Goal: Task Accomplishment & Management: Manage account settings

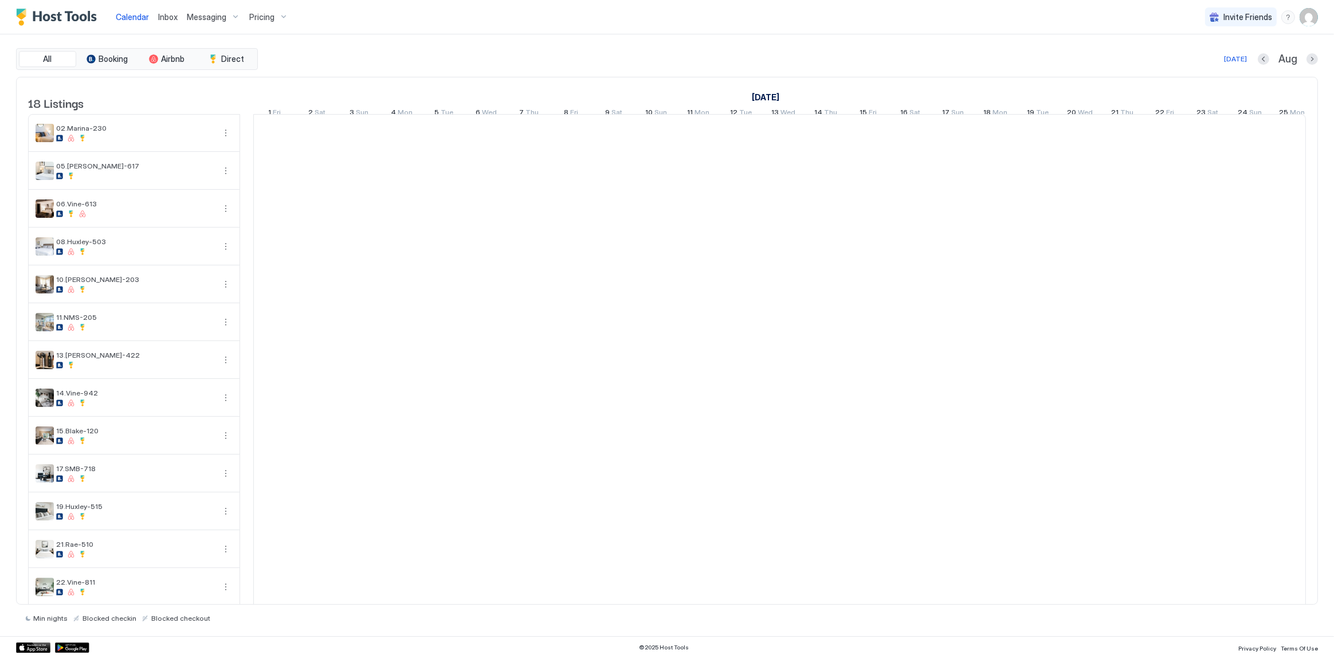
scroll to position [0, 636]
click at [177, 15] on span "Inbox" at bounding box center [167, 17] width 19 height 10
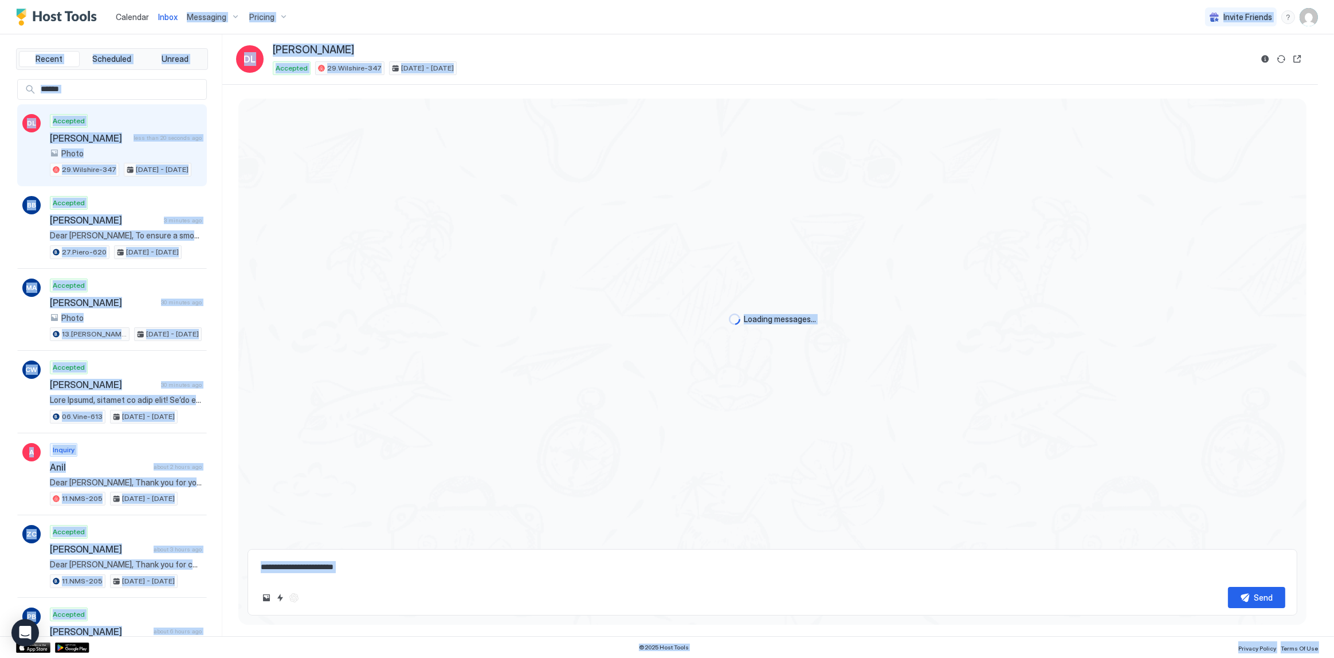
click at [391, 238] on div "Loading messages..." at bounding box center [772, 320] width 1068 height 442
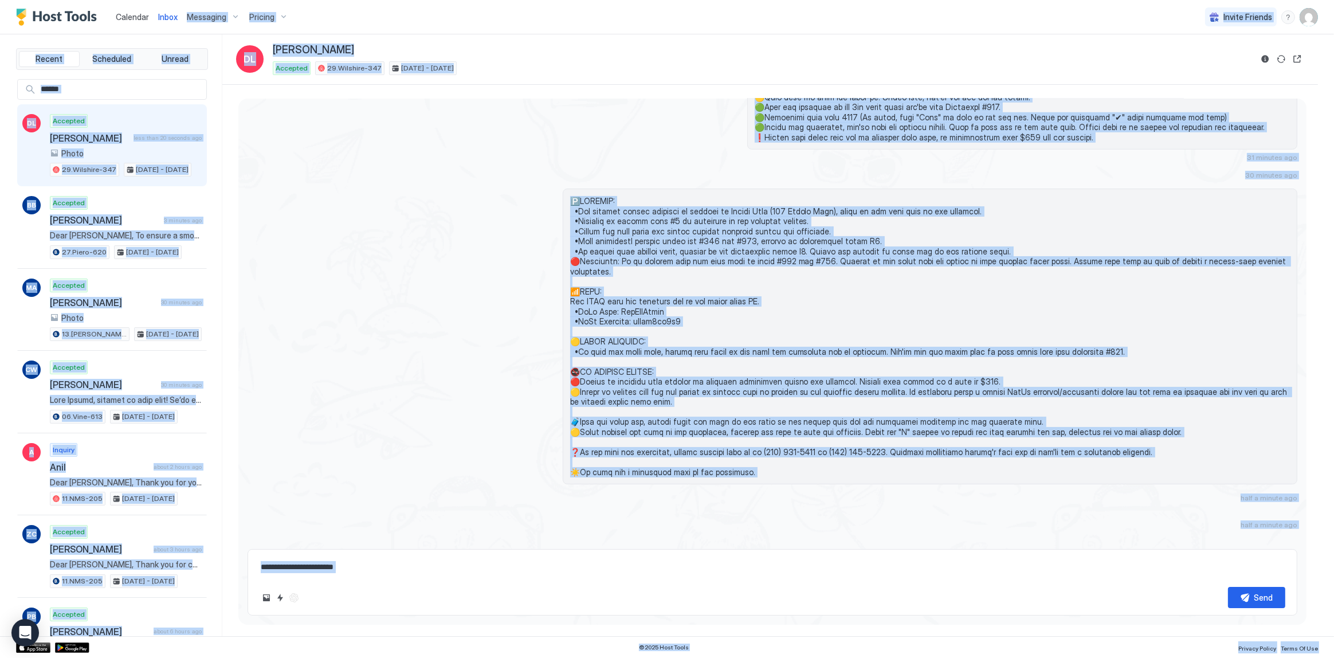
click at [548, 117] on div "31 minutes ago" at bounding box center [773, 13] width 1050 height 298
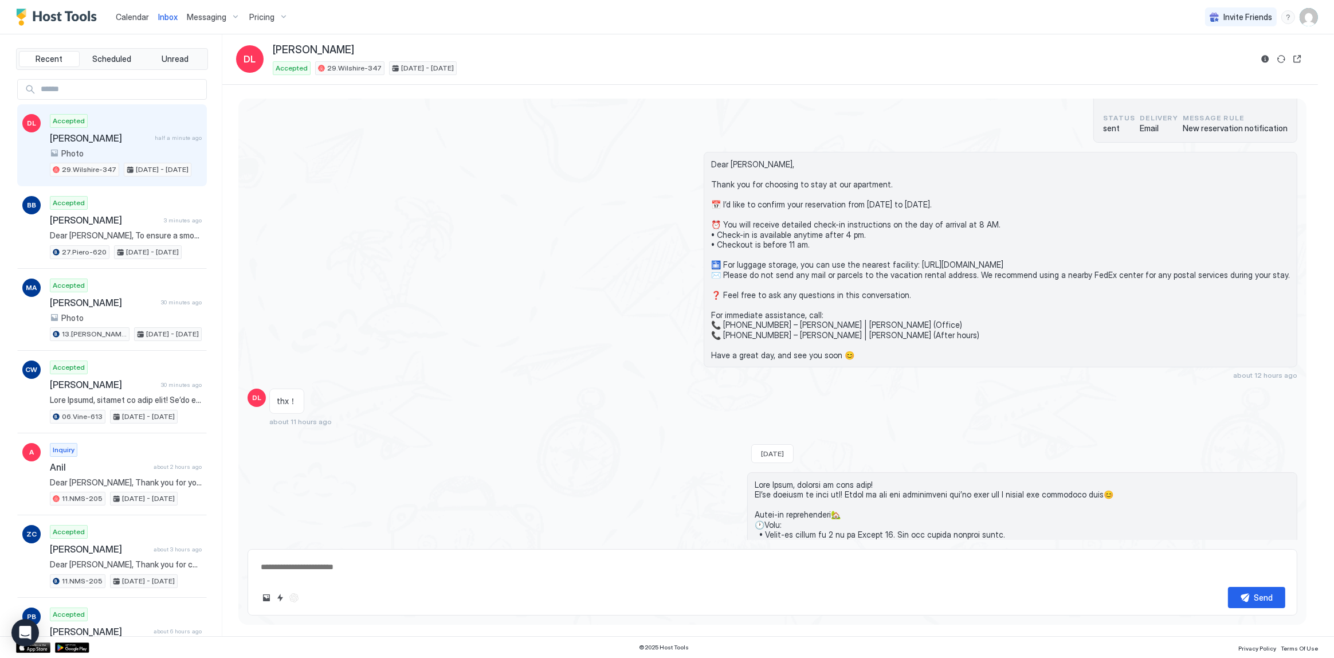
scroll to position [876, 0]
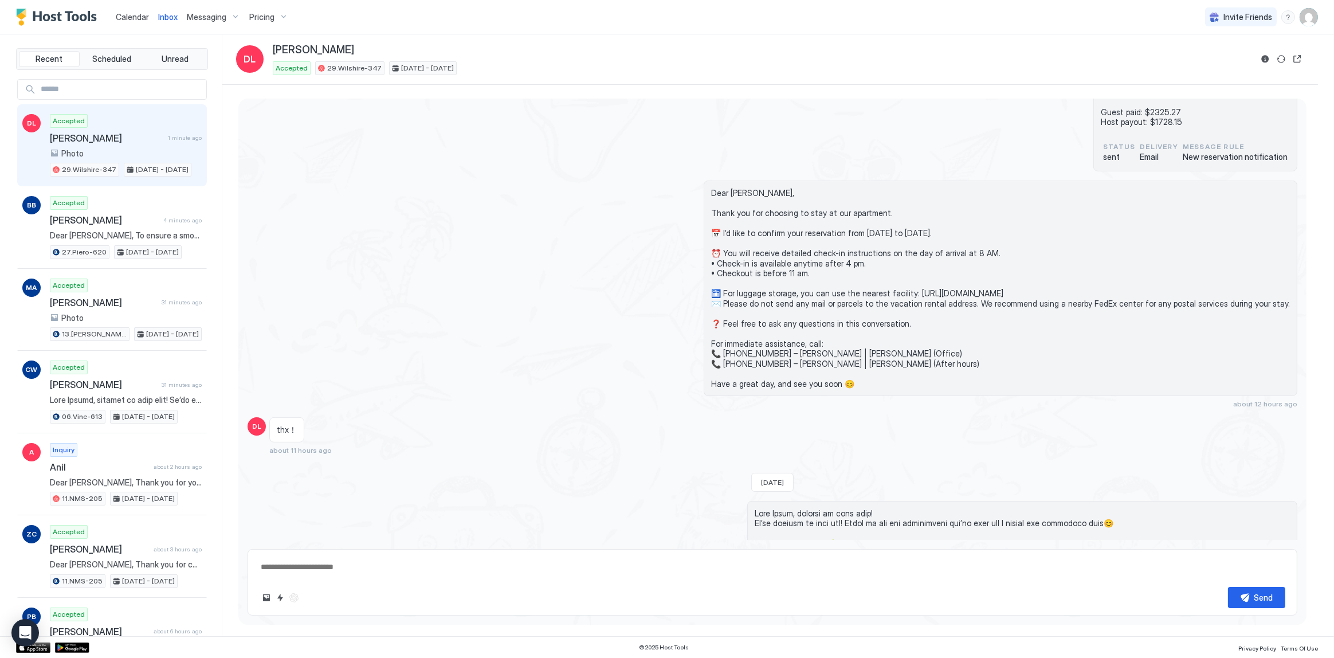
click at [708, 261] on div "Dear Daisy, Thank you for choosing to stay at our apartment. 📅 I’d like to conf…" at bounding box center [930, 295] width 735 height 228
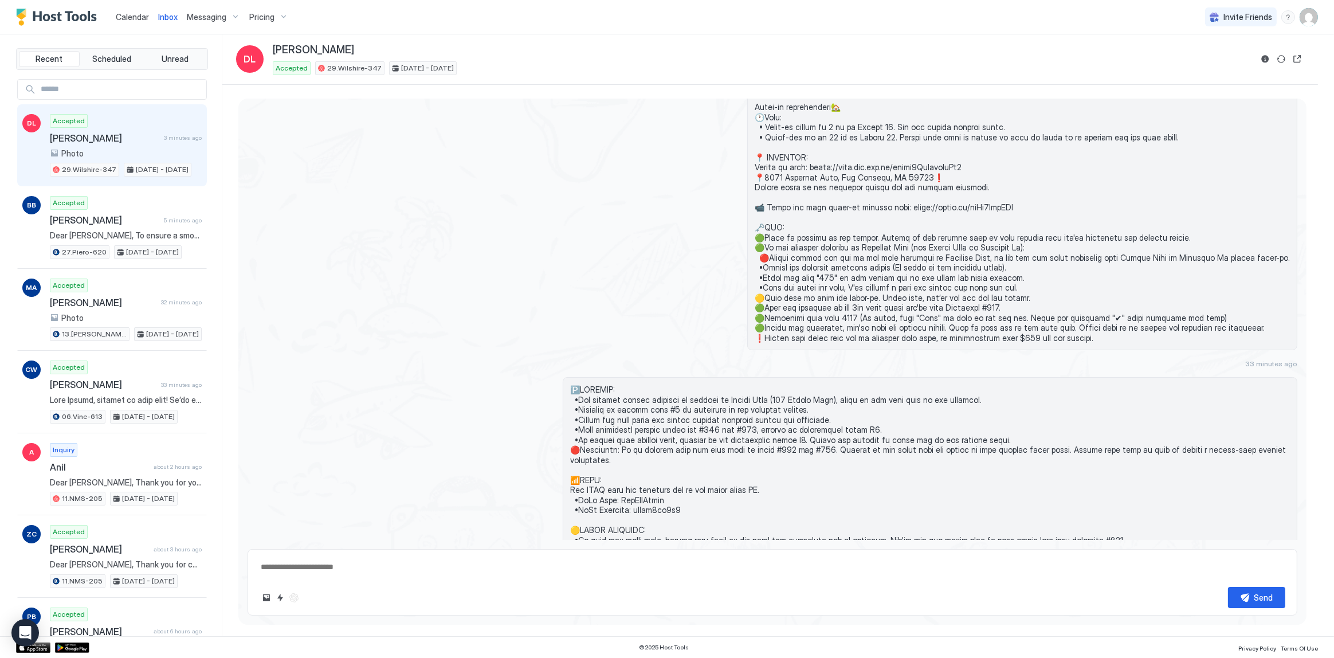
scroll to position [1502, 0]
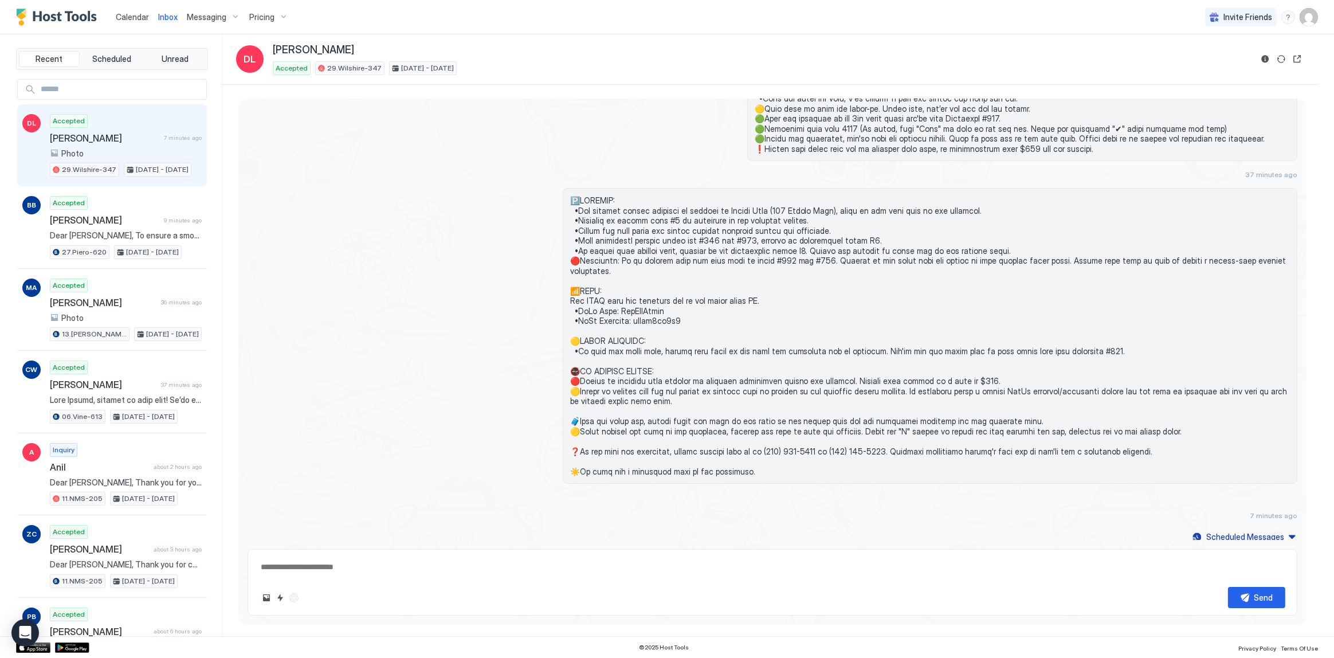
type textarea "*"
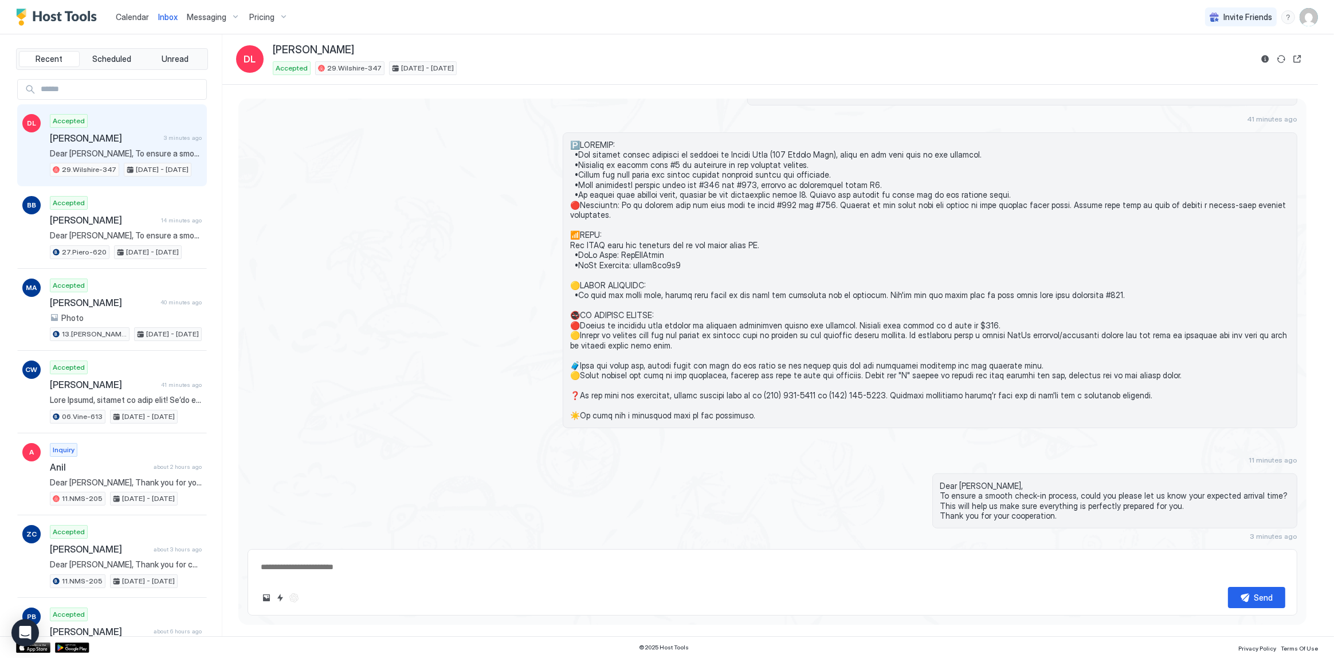
scroll to position [1535, 0]
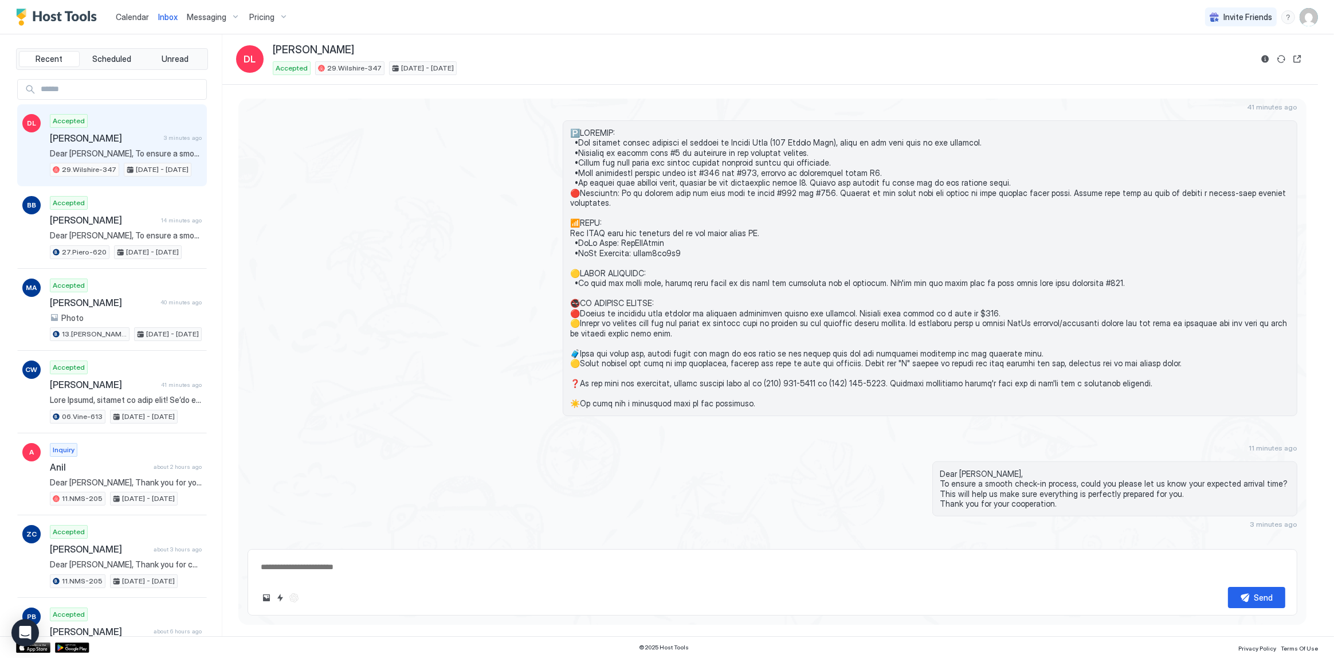
click at [425, 298] on div at bounding box center [773, 268] width 1050 height 296
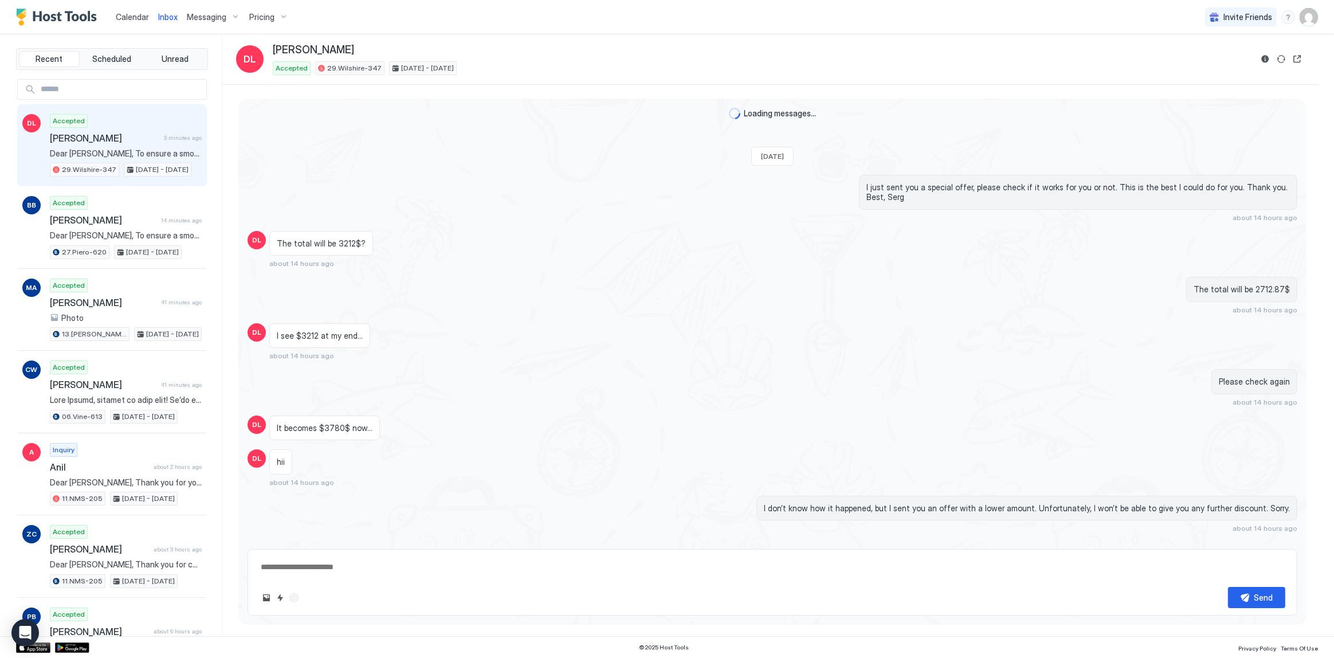
scroll to position [1535, 0]
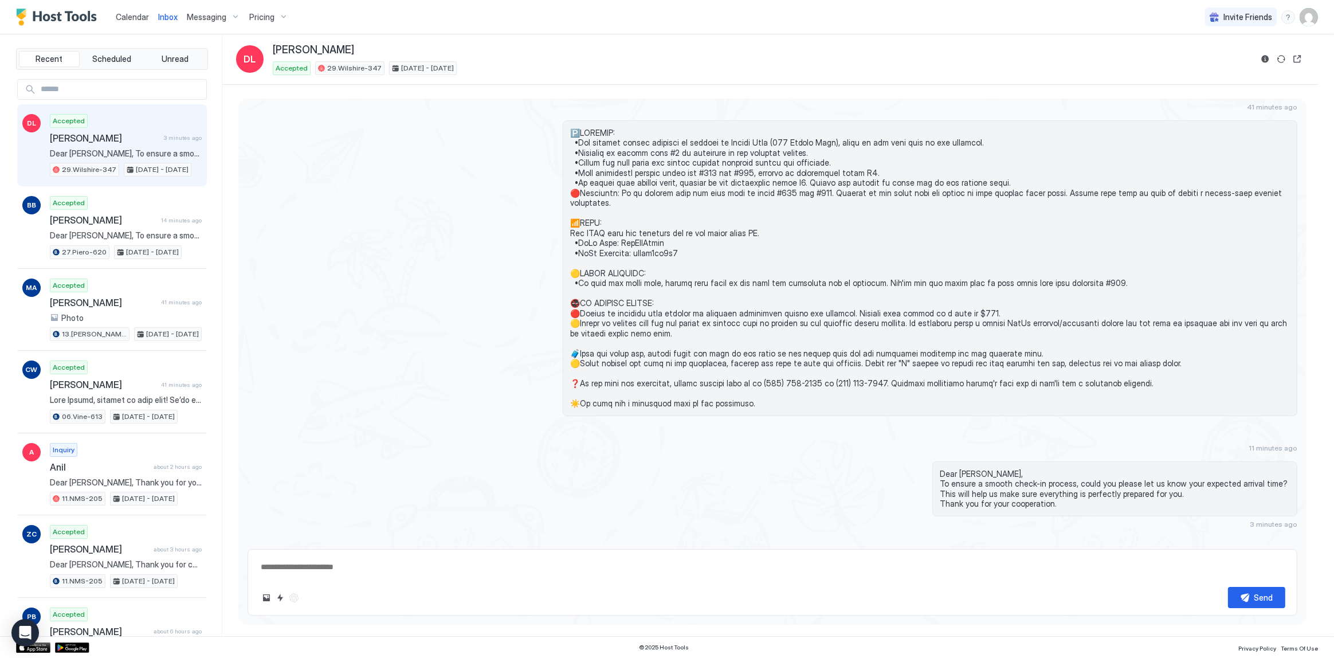
click at [120, 7] on div "Calendar" at bounding box center [132, 16] width 42 height 21
click at [131, 14] on span "Calendar" at bounding box center [132, 17] width 33 height 10
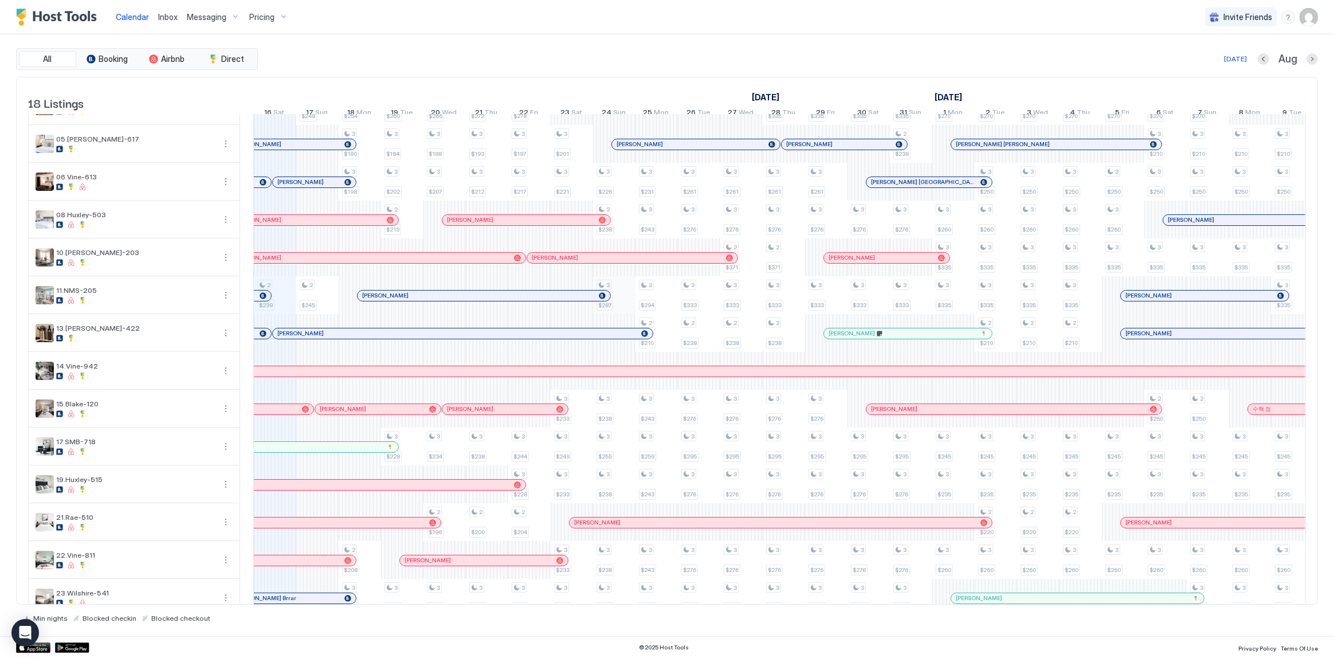
scroll to position [52, 0]
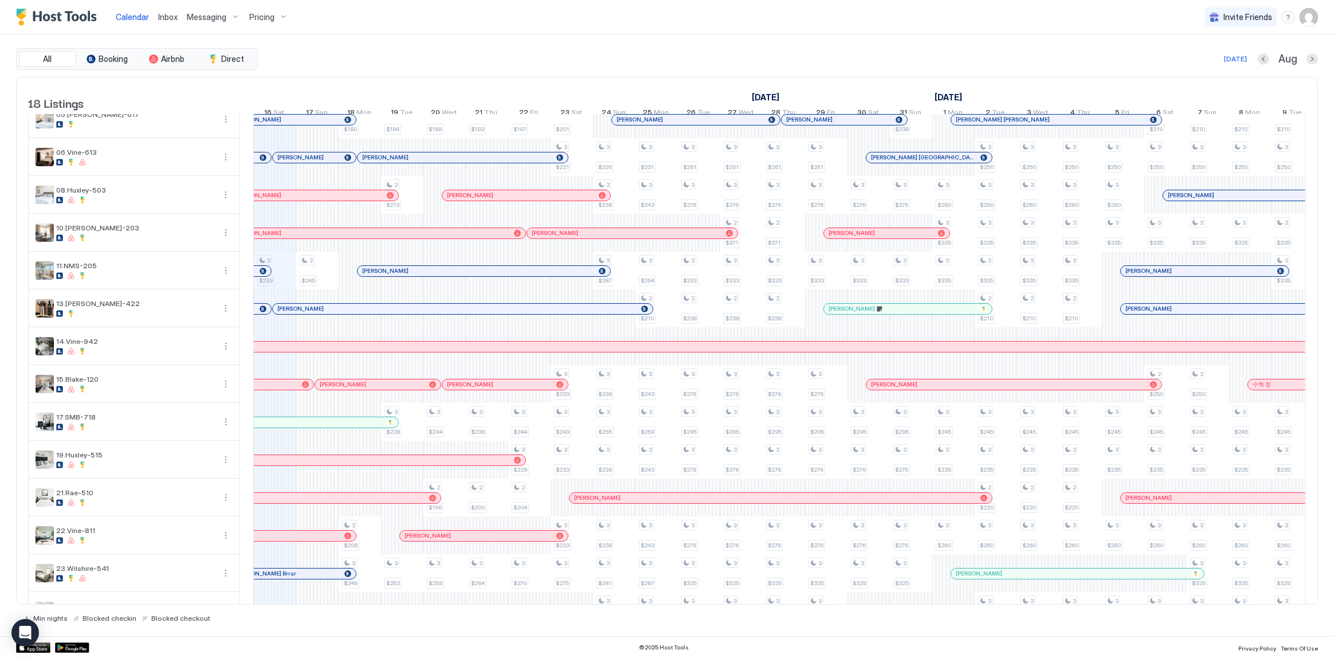
click at [260, 17] on span "Pricing" at bounding box center [261, 17] width 25 height 10
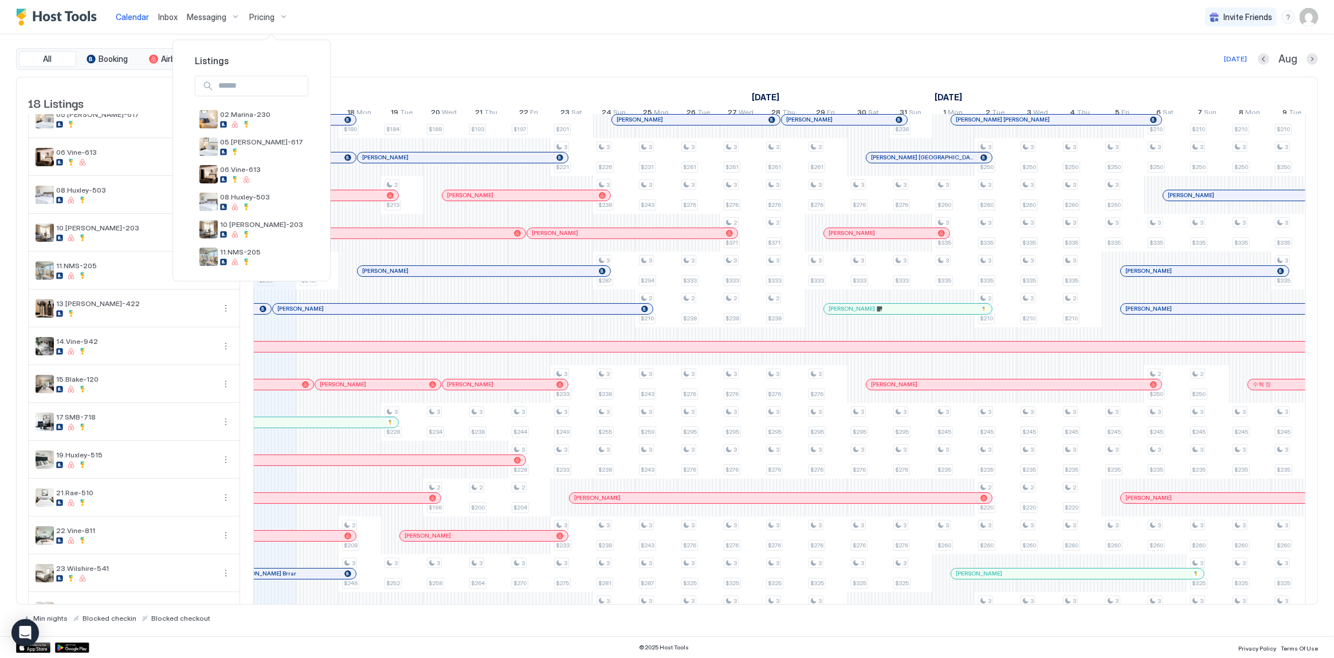
click at [214, 12] on div at bounding box center [667, 329] width 1334 height 658
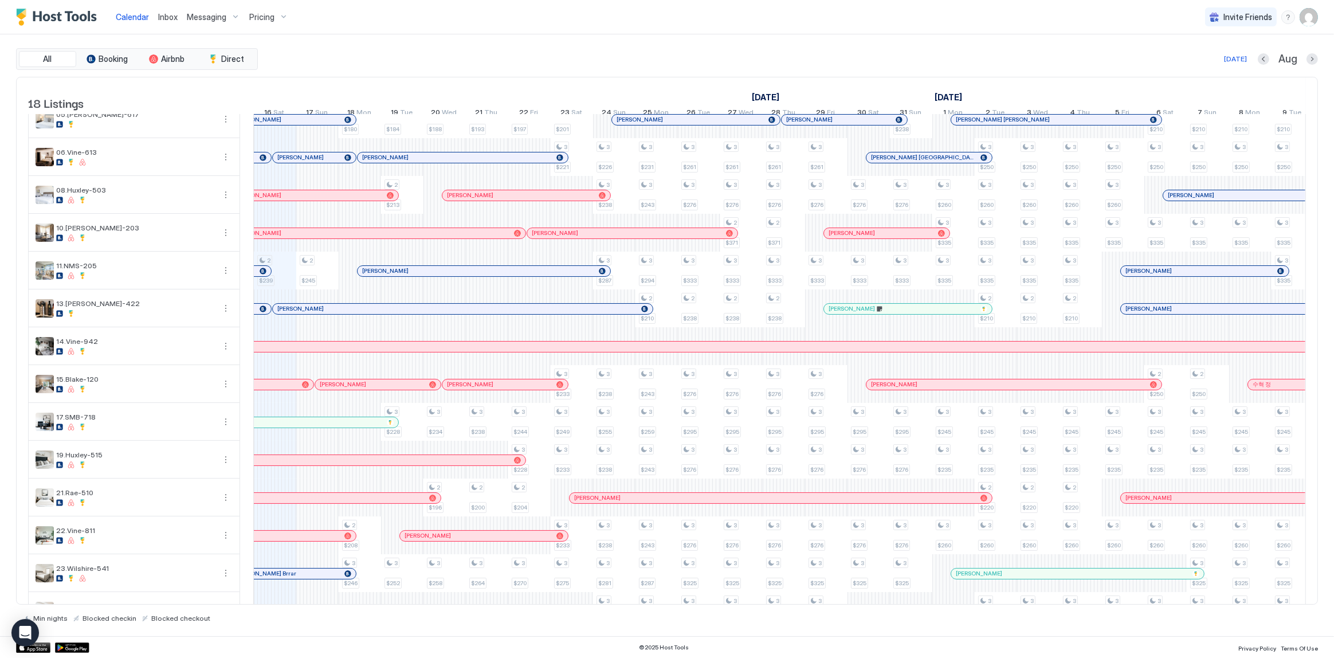
click at [218, 18] on span "Messaging" at bounding box center [207, 17] width 40 height 10
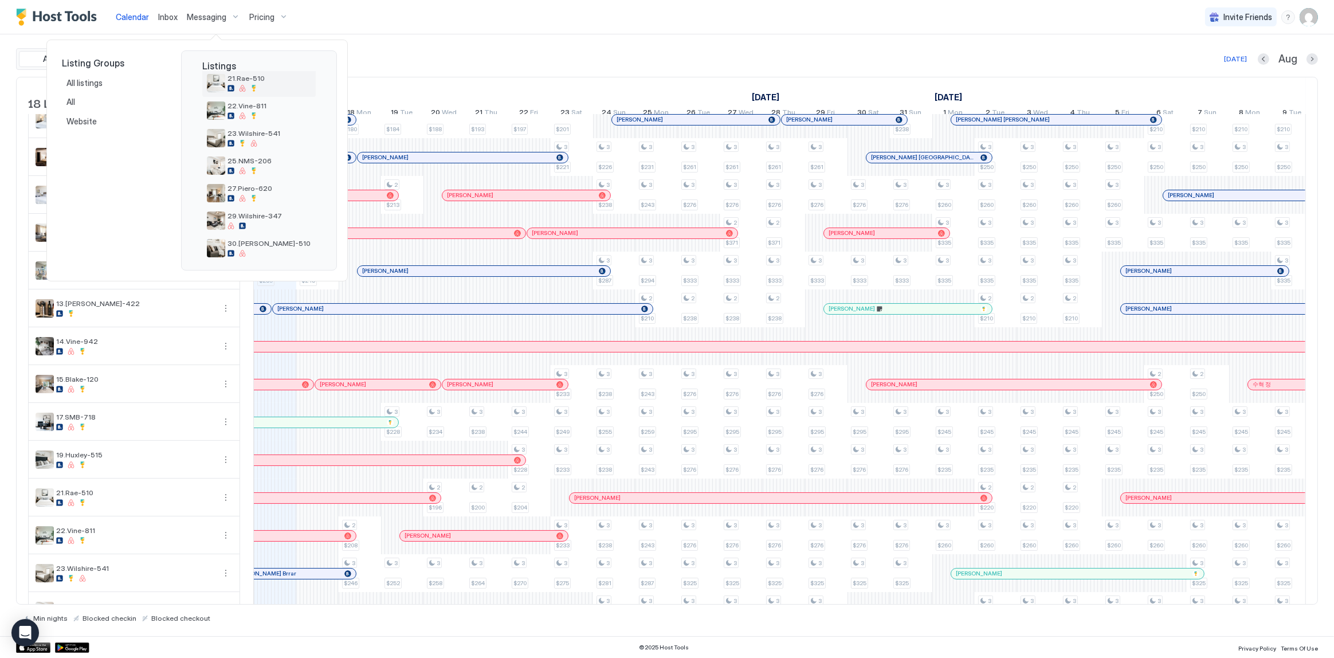
scroll to position [356, 0]
click at [252, 238] on div at bounding box center [270, 241] width 84 height 7
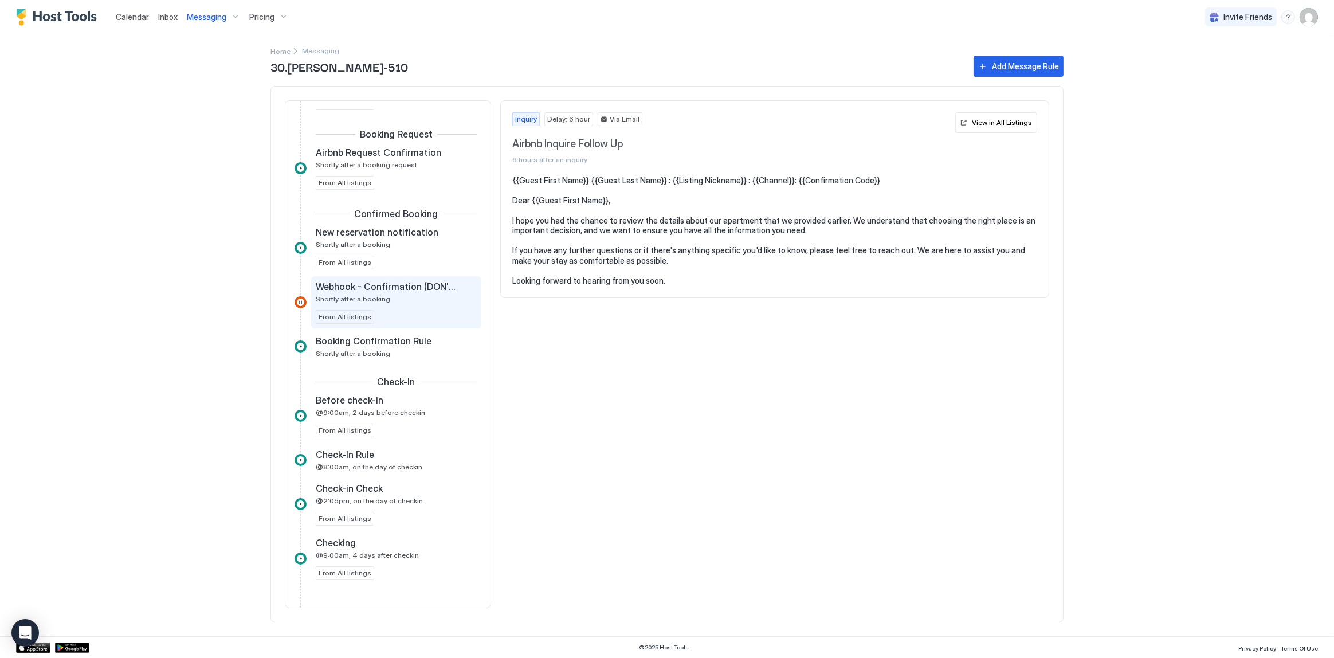
scroll to position [208, 0]
click at [418, 453] on div "Check-In Rule" at bounding box center [388, 453] width 145 height 11
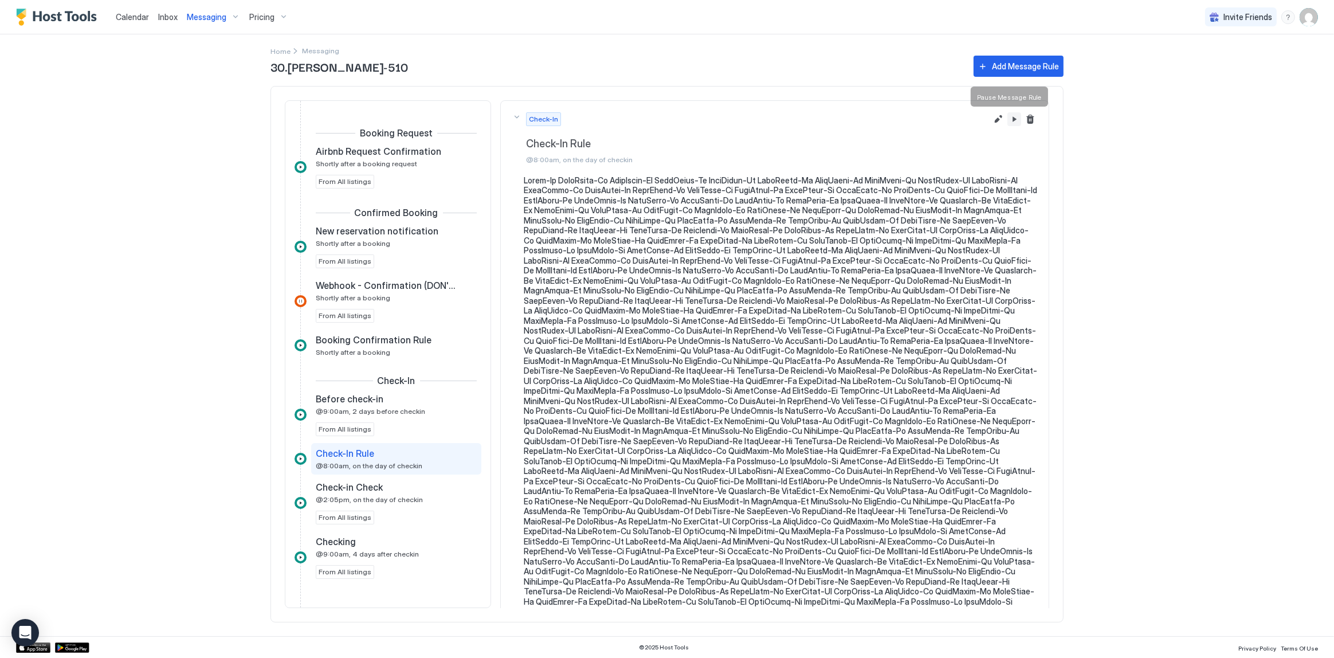
click at [1007, 120] on button "Pause Message Rule" at bounding box center [1014, 119] width 14 height 14
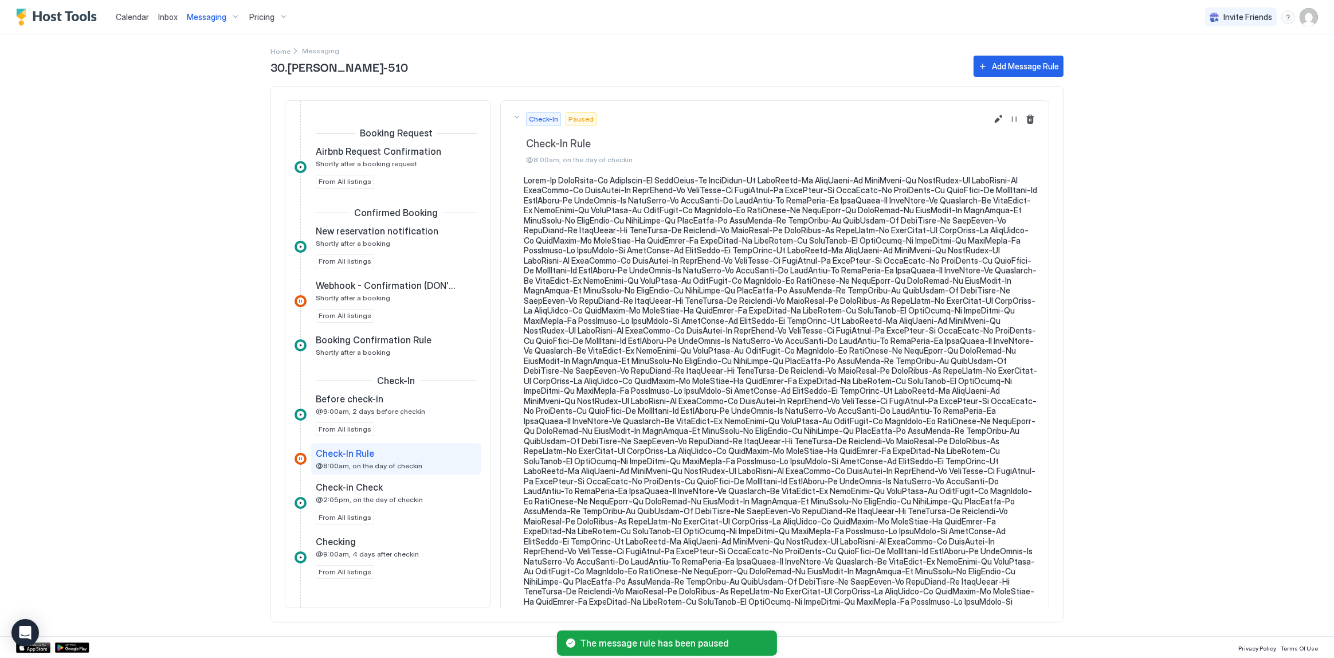
click at [123, 14] on span "Calendar" at bounding box center [132, 17] width 33 height 10
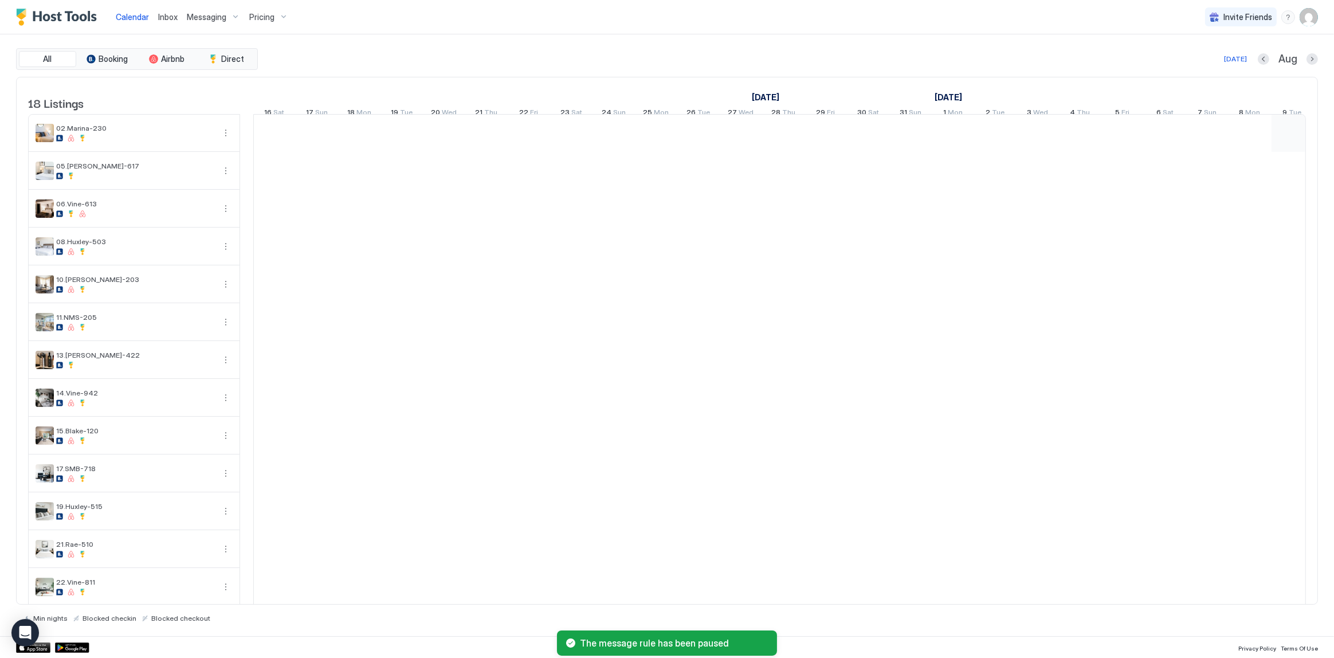
scroll to position [0, 636]
click at [522, 42] on div "All Booking Airbnb Direct Today Aug 18 Listings August 2025 September 2025 Octo…" at bounding box center [667, 335] width 1302 height 602
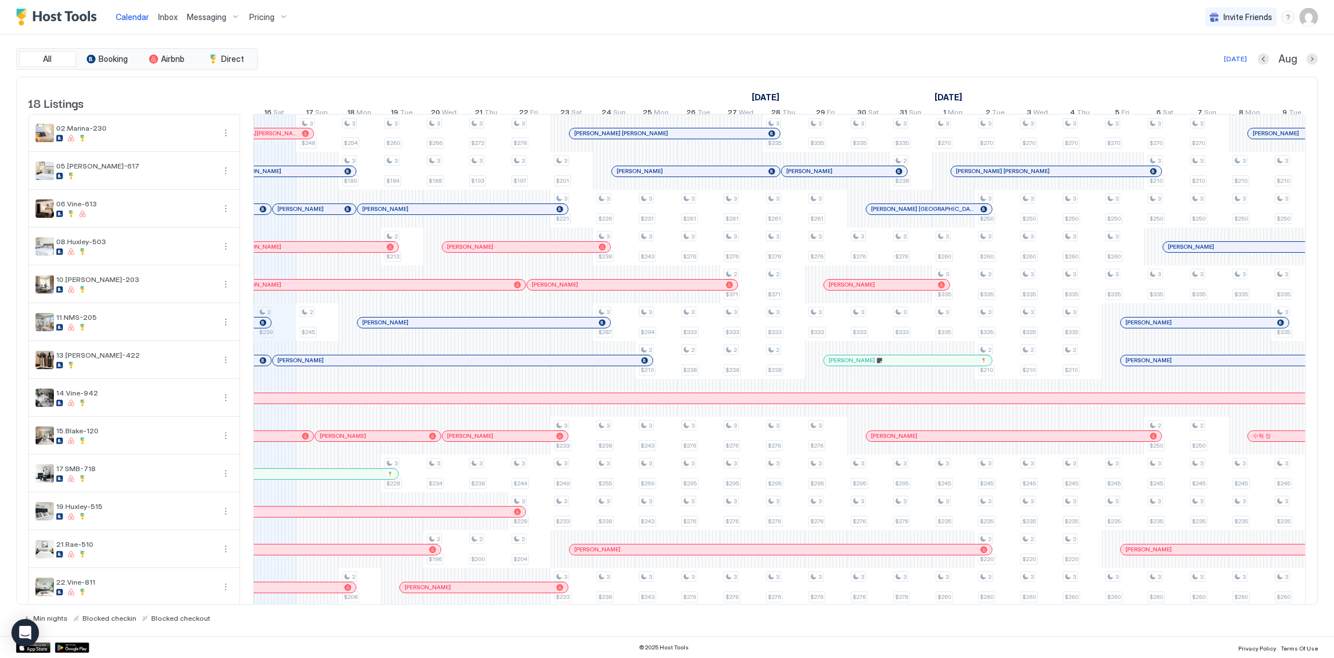
click at [161, 25] on div "Inbox" at bounding box center [168, 16] width 29 height 21
click at [171, 15] on span "Inbox" at bounding box center [167, 17] width 19 height 10
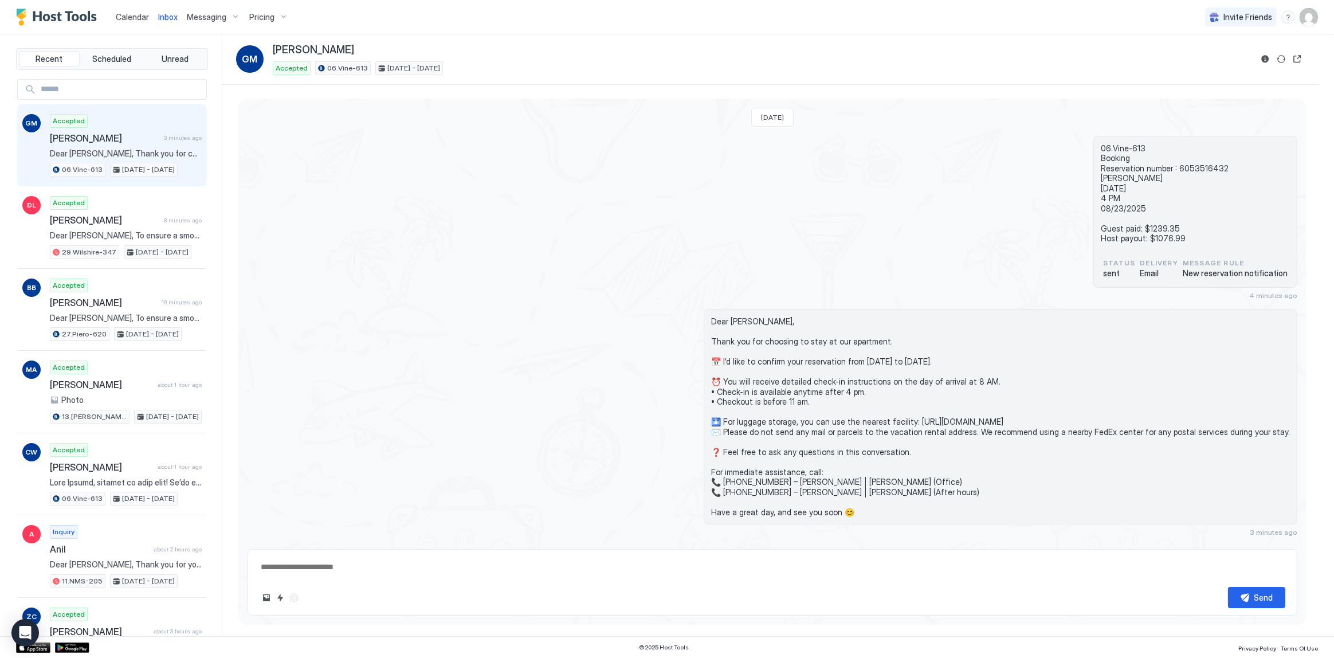
scroll to position [20, 0]
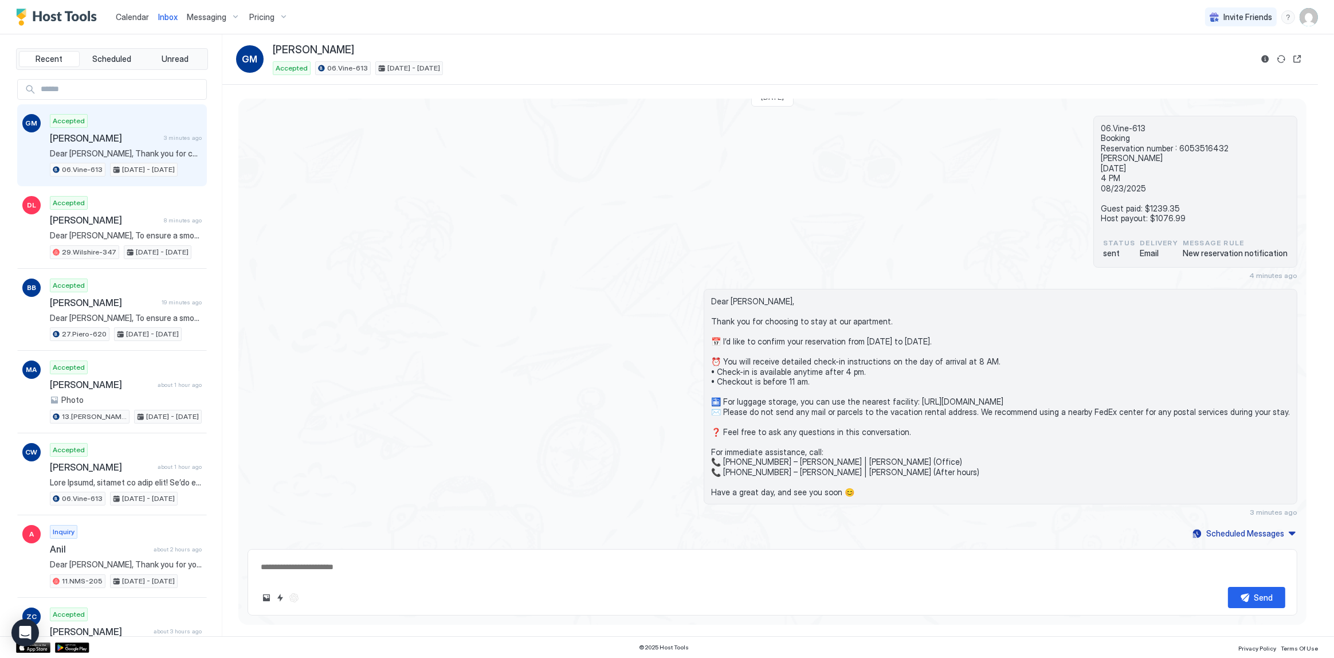
click at [146, 146] on div "Accepted Graciela M Romero 3 minutes ago Dear Graciela M, Thank you for choosin…" at bounding box center [126, 145] width 152 height 63
click at [1259, 58] on button "Reservation information" at bounding box center [1266, 59] width 14 height 14
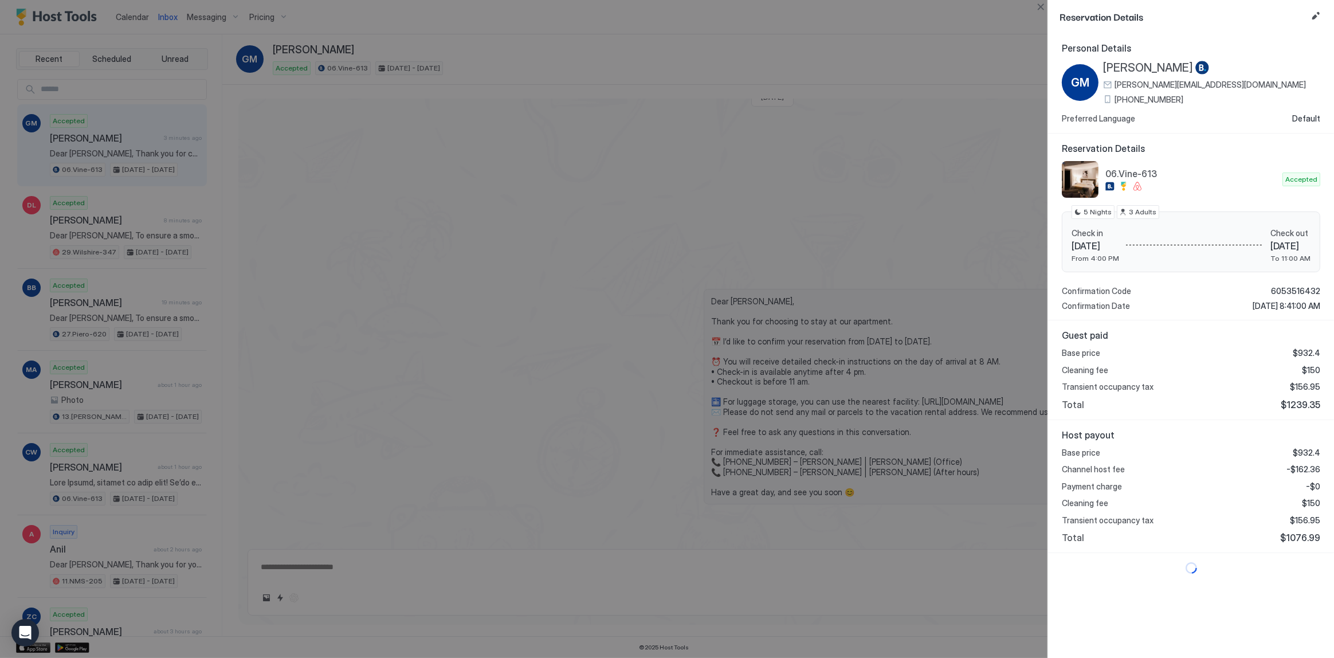
click at [1301, 401] on span "$1239.35" at bounding box center [1301, 404] width 40 height 11
copy span "1239.35"
click at [1302, 469] on span "-$162.36" at bounding box center [1304, 469] width 34 height 10
click at [1303, 469] on span "-$162.36" at bounding box center [1304, 469] width 34 height 10
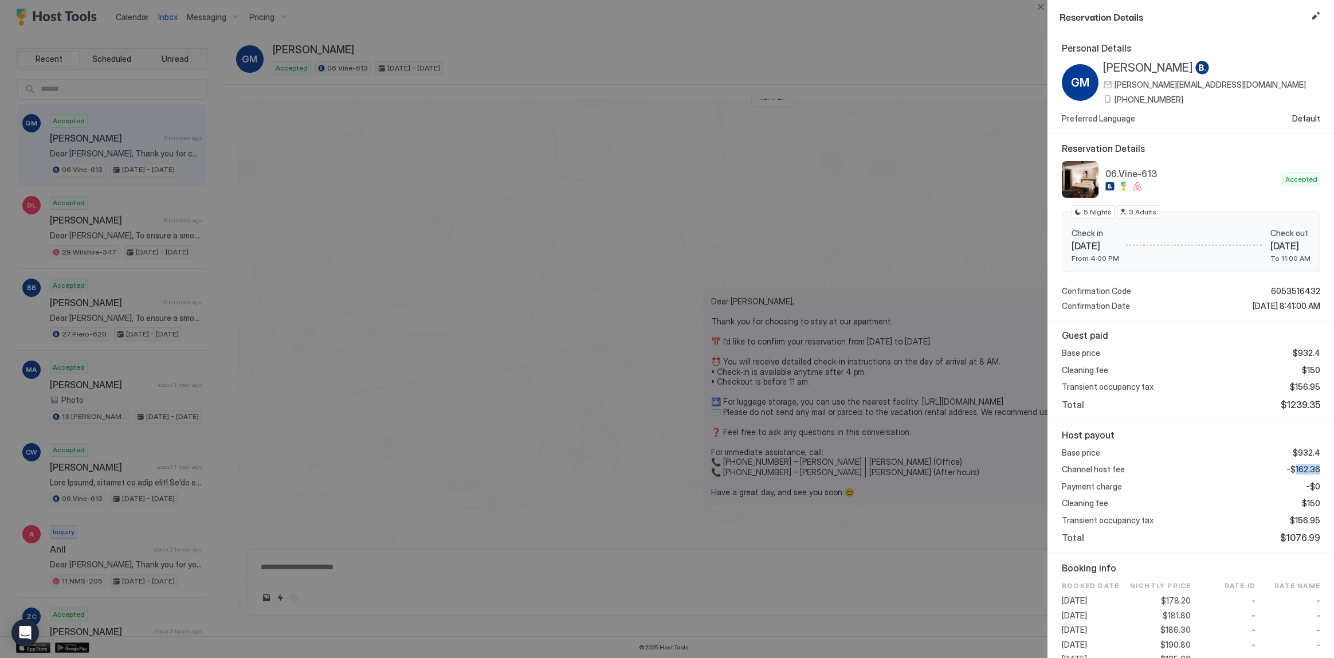
copy span "162.36"
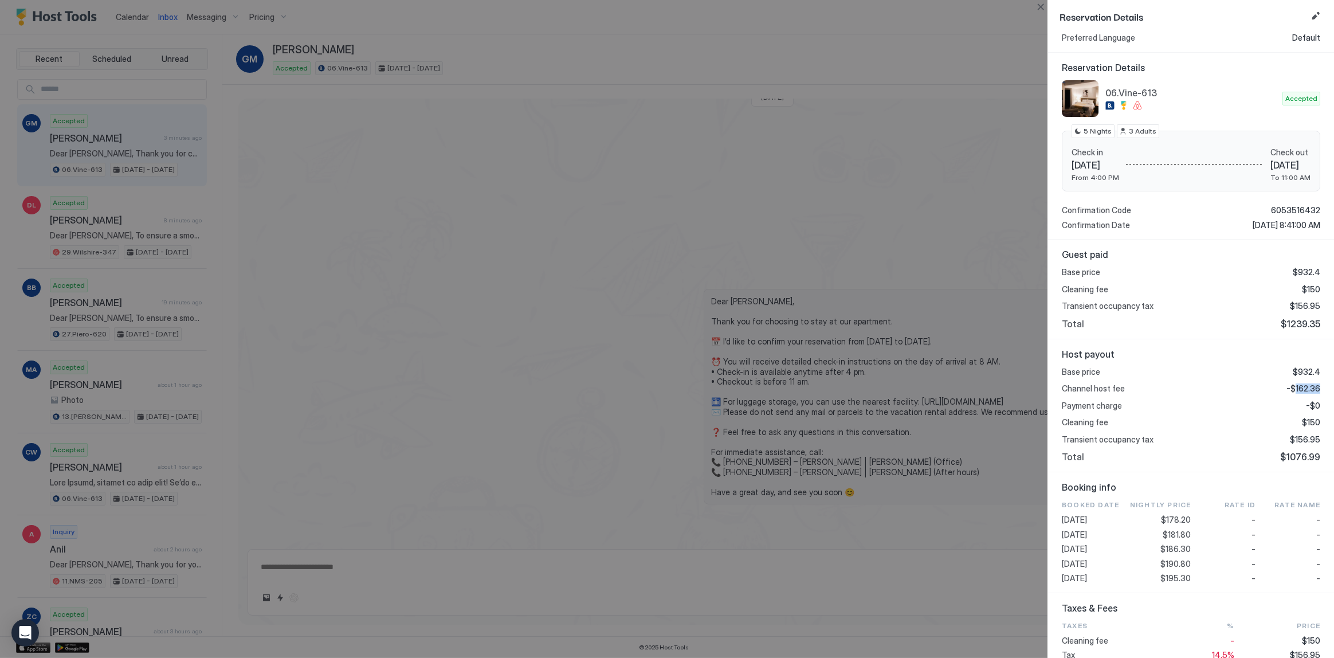
scroll to position [156, 0]
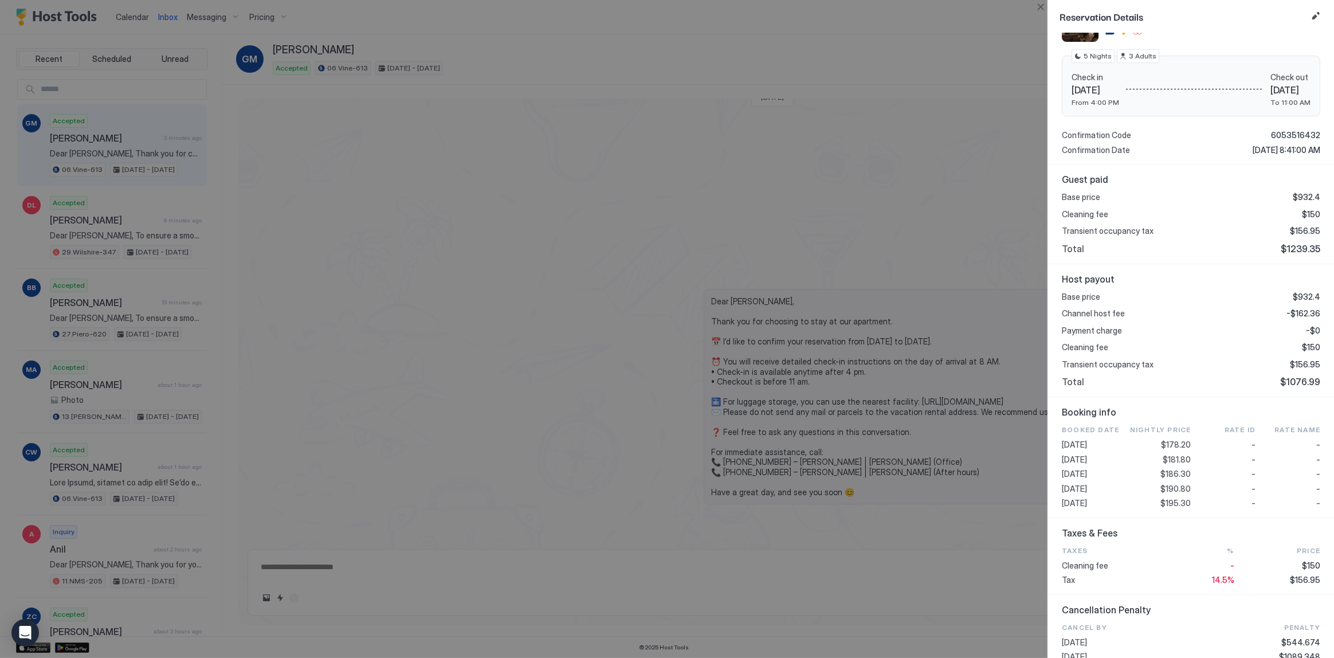
click at [1165, 472] on span "$186.30" at bounding box center [1176, 474] width 30 height 10
copy span "186.30"
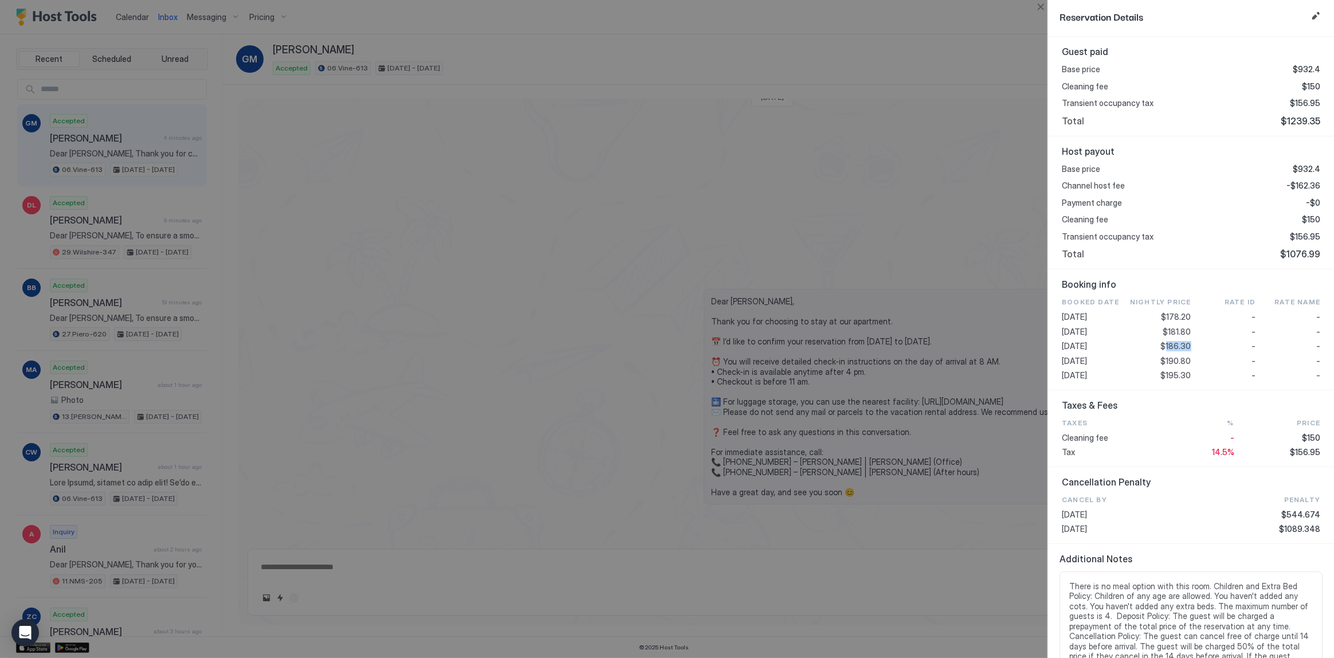
scroll to position [312, 0]
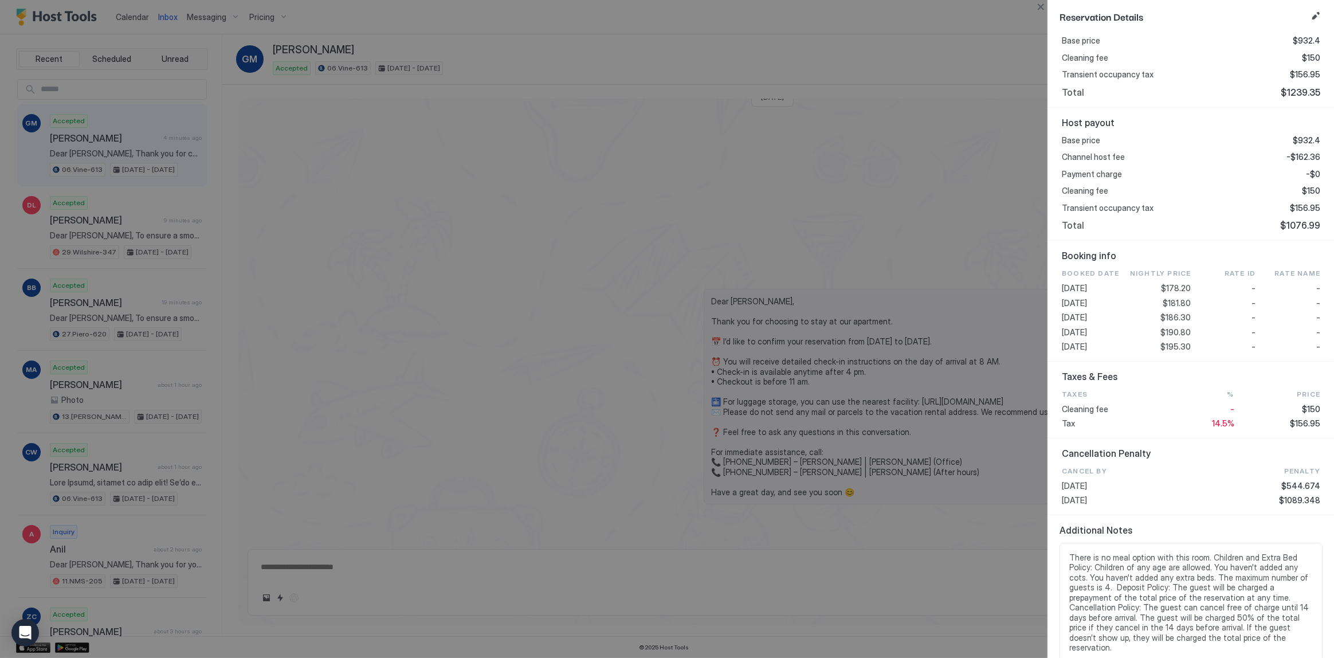
click at [1290, 206] on span "$156.95" at bounding box center [1305, 208] width 30 height 10
click at [1295, 205] on span "$156.95" at bounding box center [1305, 208] width 30 height 10
copy span "156.95"
click at [720, 158] on div at bounding box center [667, 329] width 1334 height 658
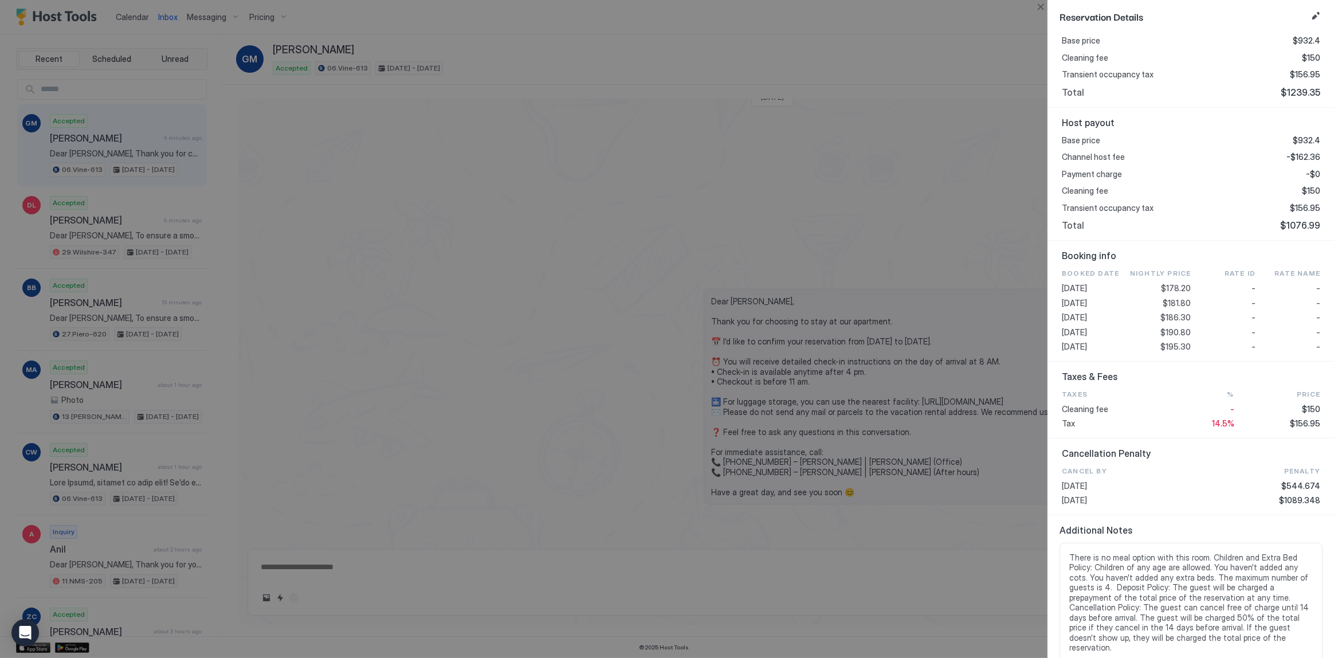
type textarea "*"
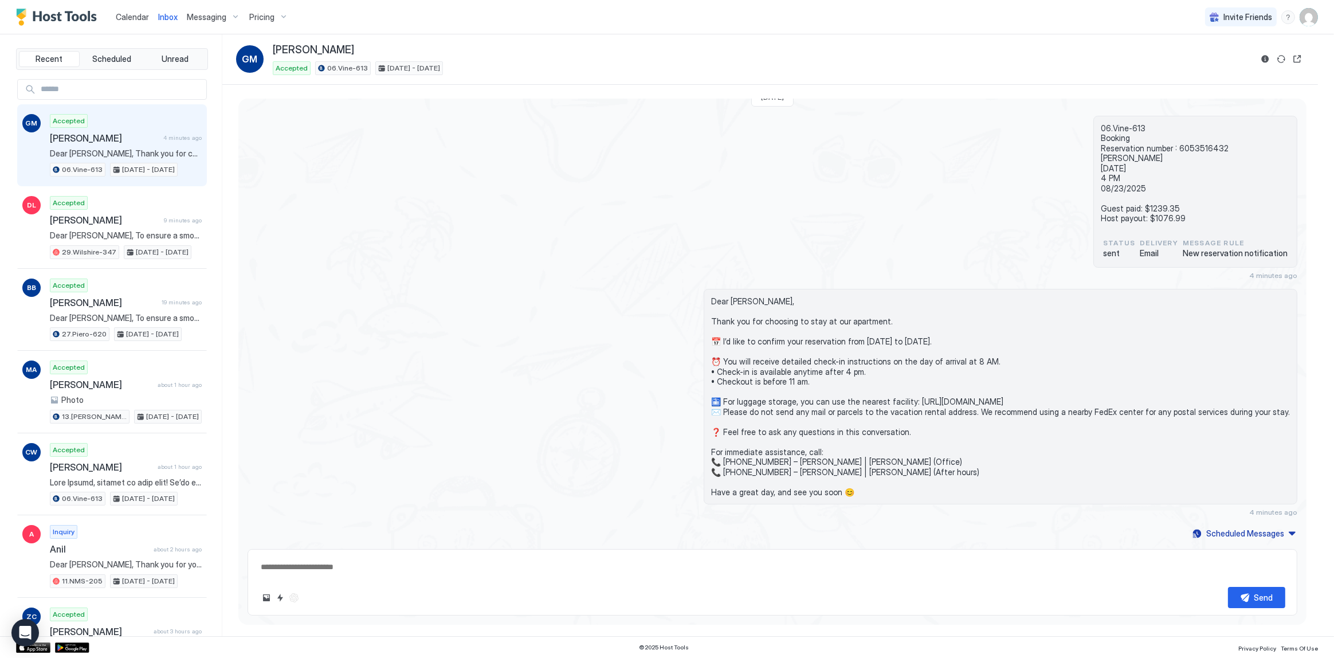
click at [689, 209] on div "06.Vine-613 Booking Reservation number : 6053516432 Graciela M Romero 08/18/202…" at bounding box center [773, 198] width 1050 height 164
click at [135, 21] on span "Calendar" at bounding box center [132, 17] width 33 height 10
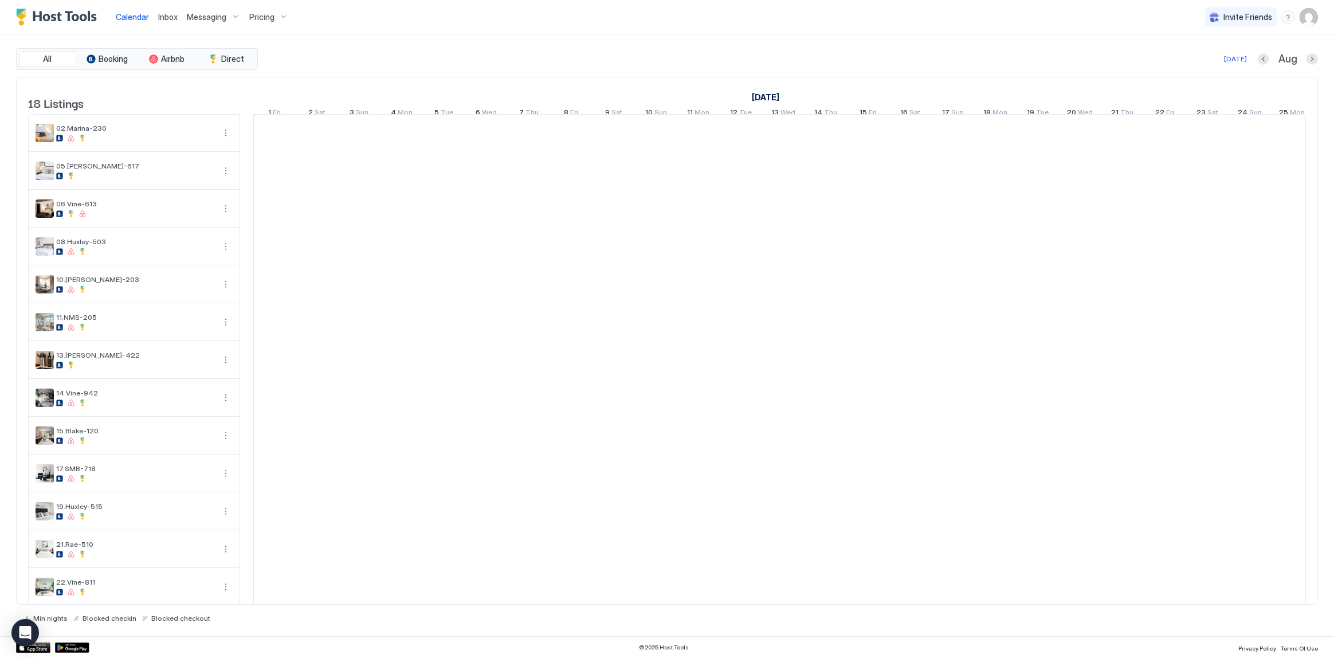
scroll to position [0, 636]
click at [472, 77] on div "18 Listings August 2025 September 2025 October 2025 1 Fri 2 Sat 3 Sun 4 Mon 5 T…" at bounding box center [667, 341] width 1302 height 528
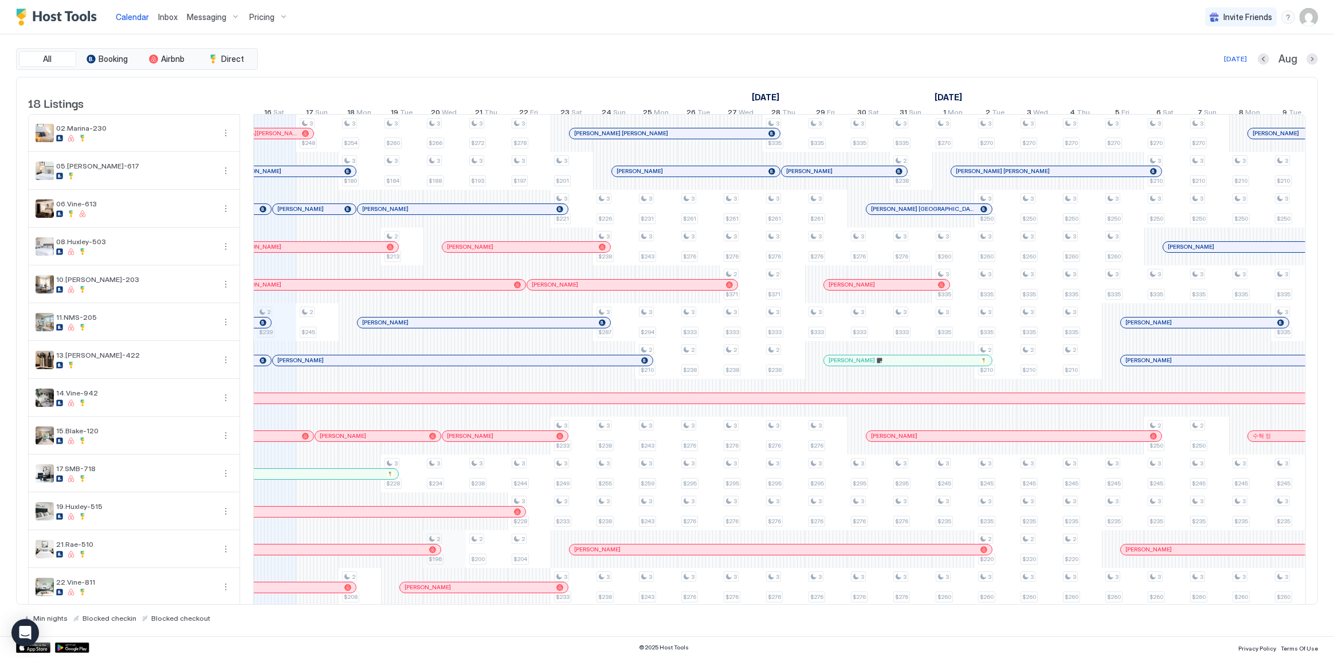
scroll to position [205, 0]
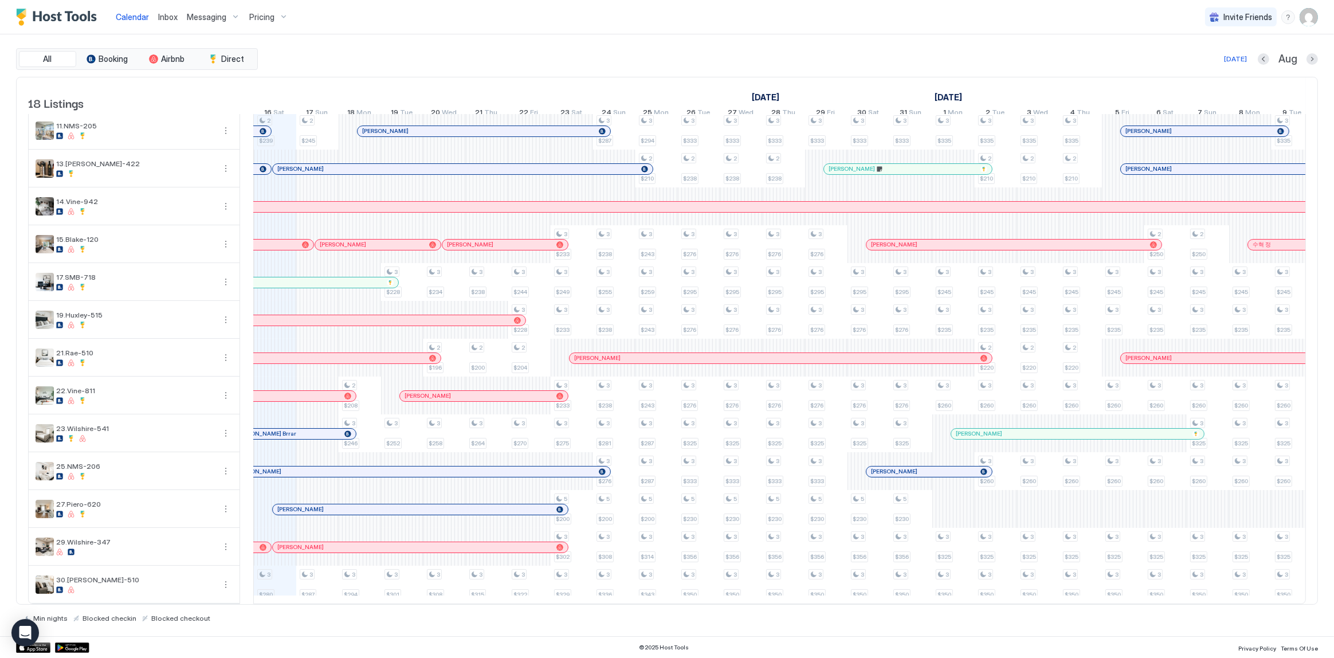
drag, startPoint x: 414, startPoint y: 502, endPoint x: 439, endPoint y: 505, distance: 25.4
click at [414, 505] on div at bounding box center [414, 509] width 9 height 9
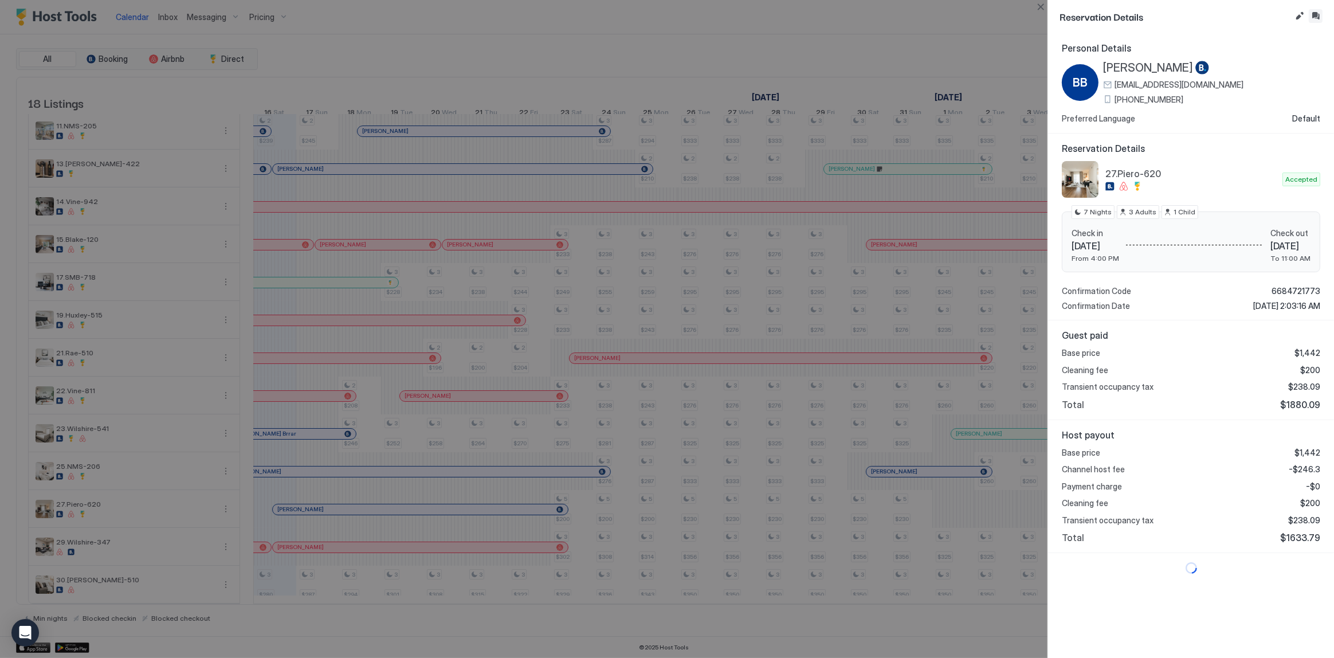
click at [1318, 14] on button "Inbox" at bounding box center [1316, 16] width 14 height 14
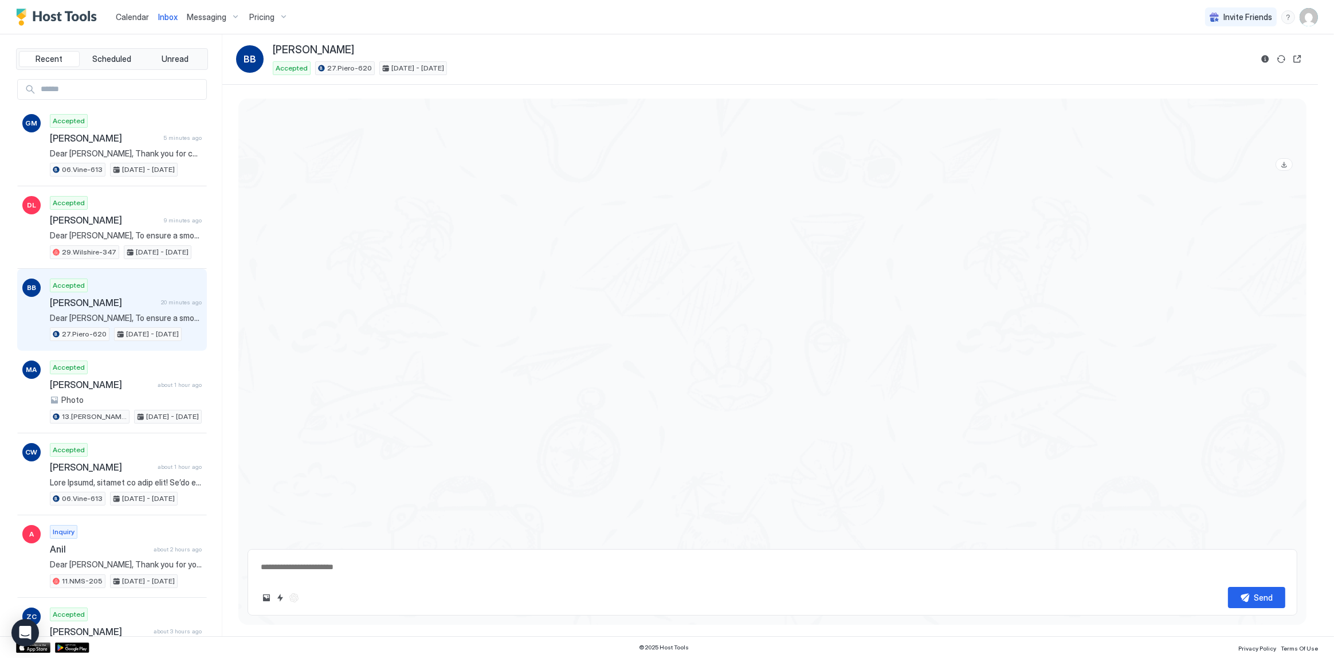
scroll to position [2123, 0]
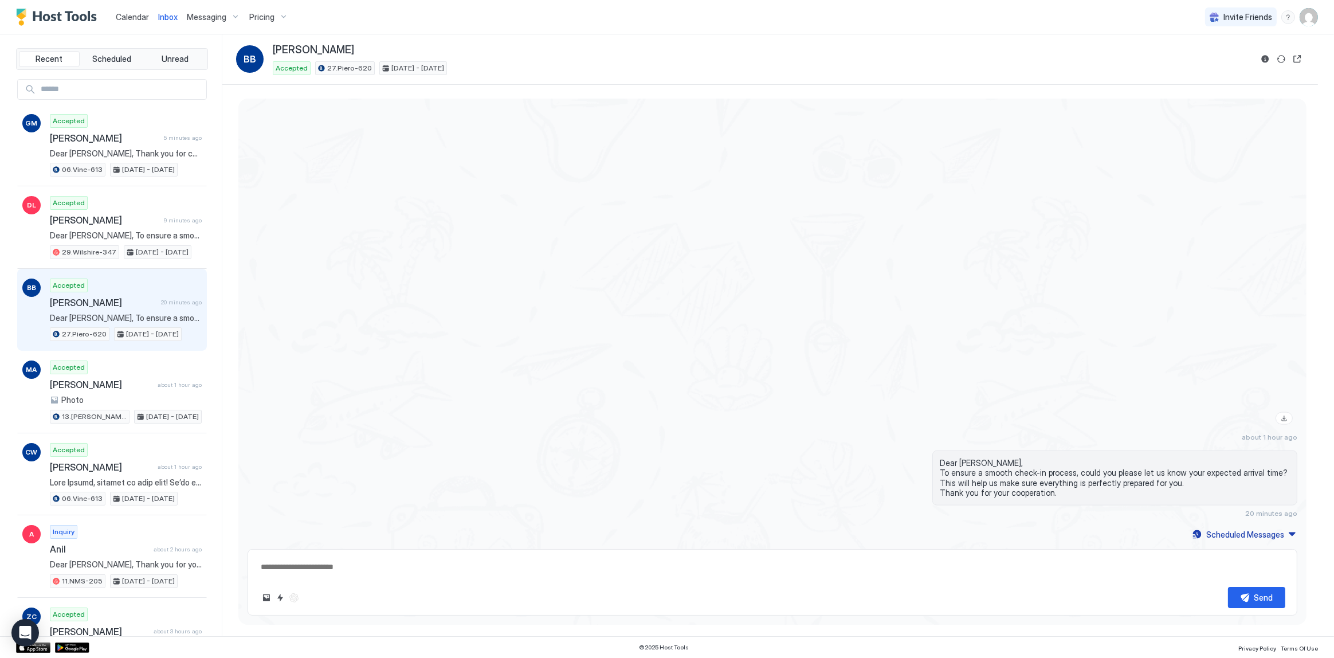
click at [542, 409] on div "about 1 hour ago" at bounding box center [773, 231] width 1050 height 420
click at [411, 333] on div "about 1 hour ago" at bounding box center [773, 231] width 1050 height 420
click at [128, 15] on span "Calendar" at bounding box center [132, 17] width 33 height 10
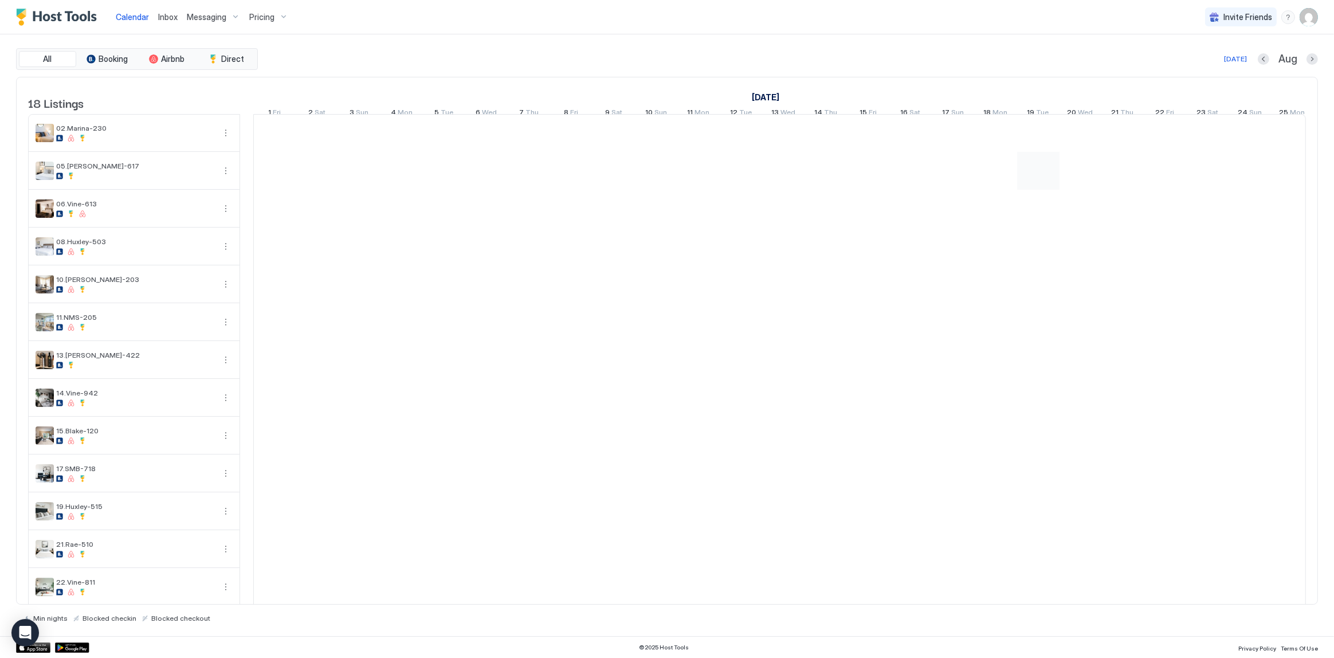
scroll to position [0, 636]
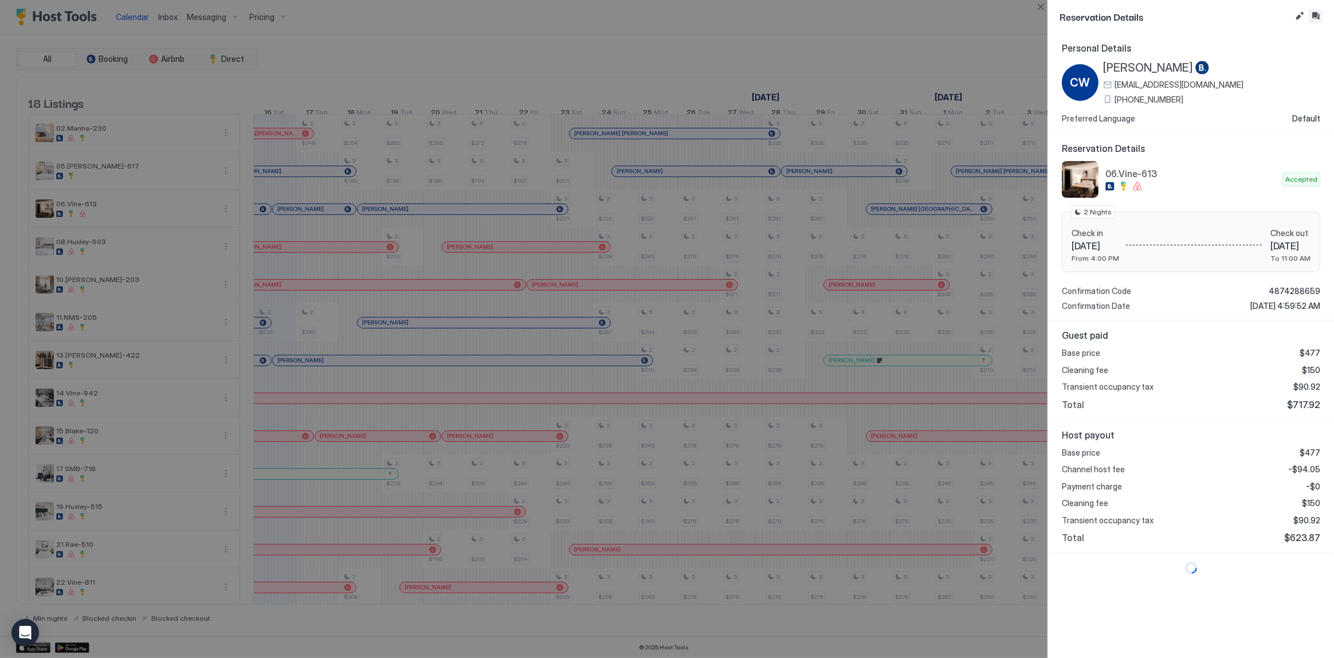
click at [1312, 19] on button "Inbox" at bounding box center [1316, 16] width 14 height 14
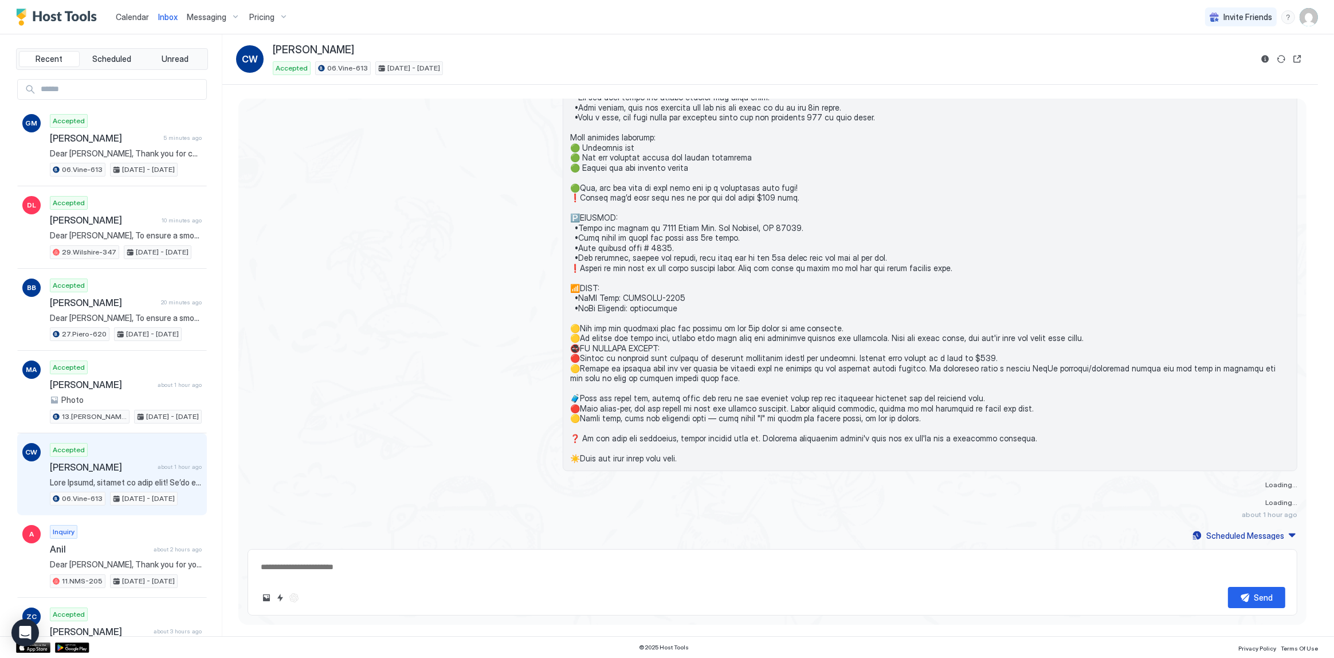
scroll to position [1593, 0]
click at [491, 561] on textarea at bounding box center [773, 566] width 1026 height 21
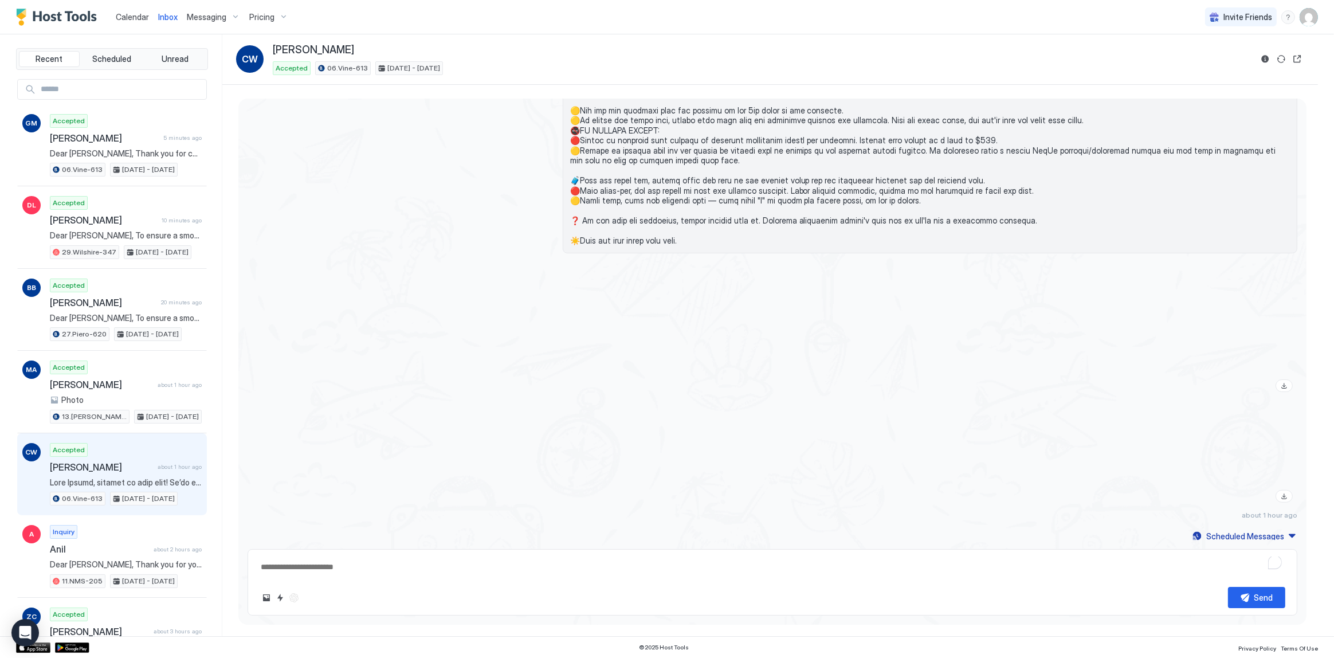
paste textarea "**********"
type textarea "**********"
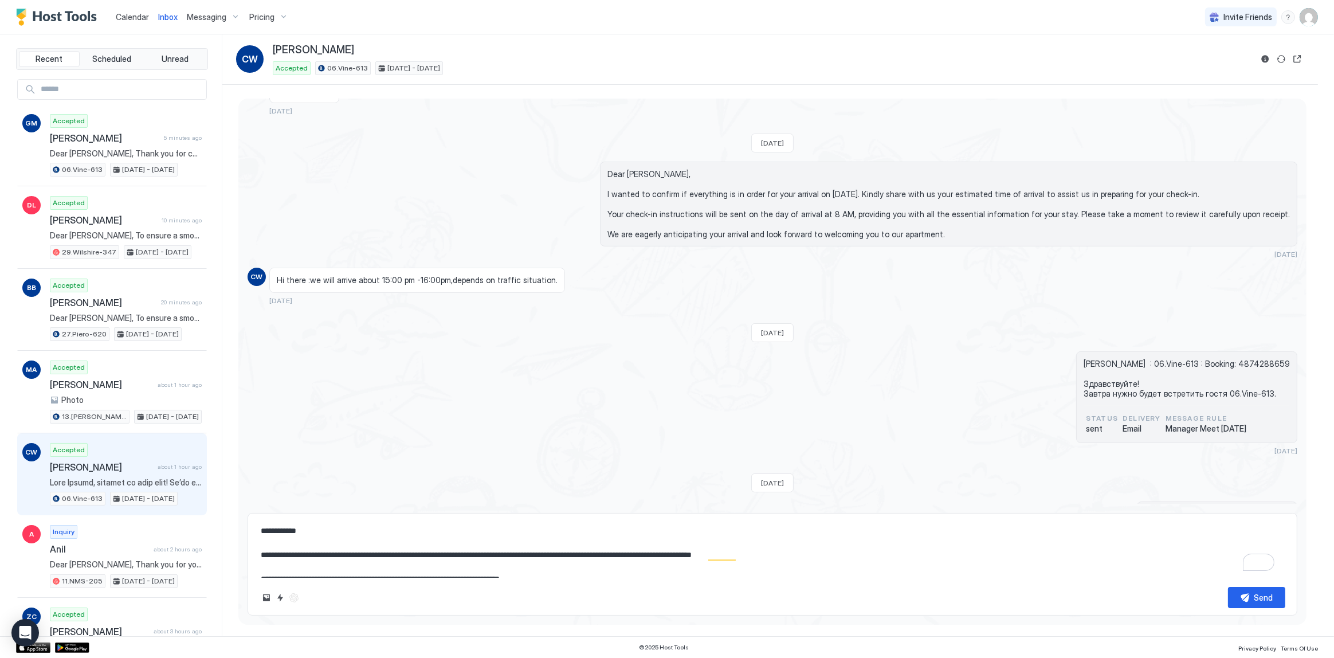
scroll to position [613, 0]
click at [708, 522] on textarea "**********" at bounding box center [773, 548] width 1026 height 57
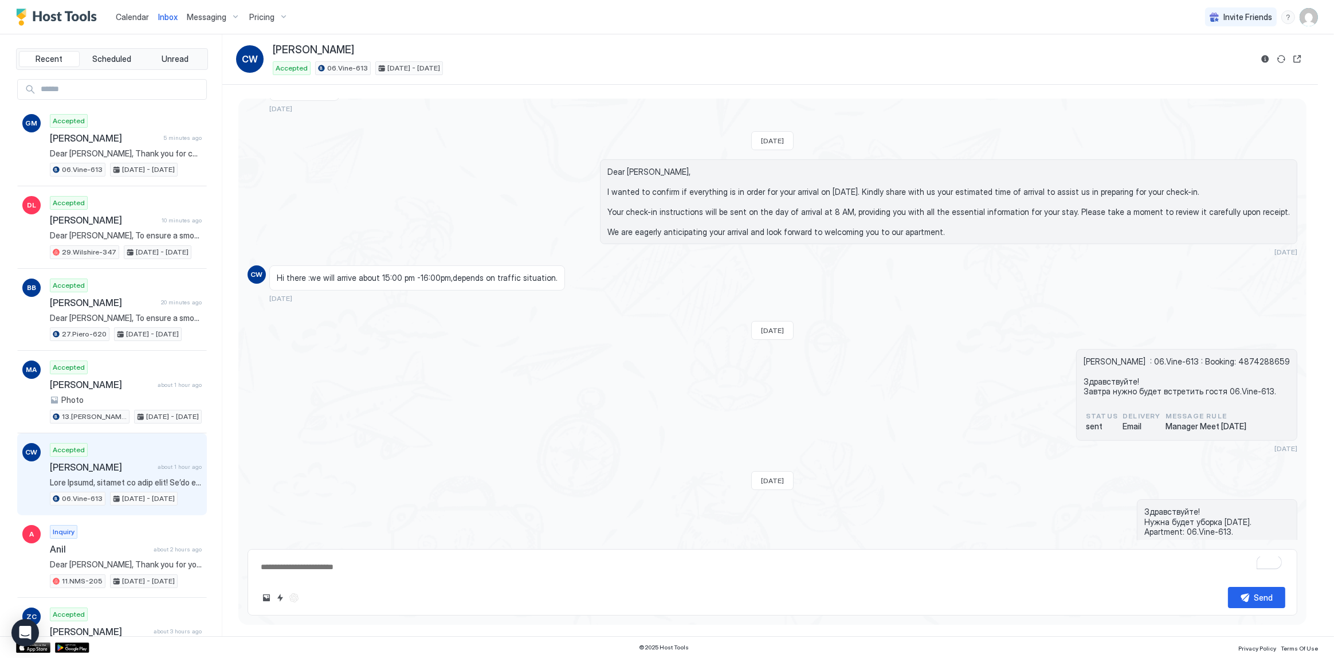
click at [323, 191] on div "Dear Сhiaye, I wanted to confirm if everything is in order for your arrival on …" at bounding box center [773, 207] width 1050 height 97
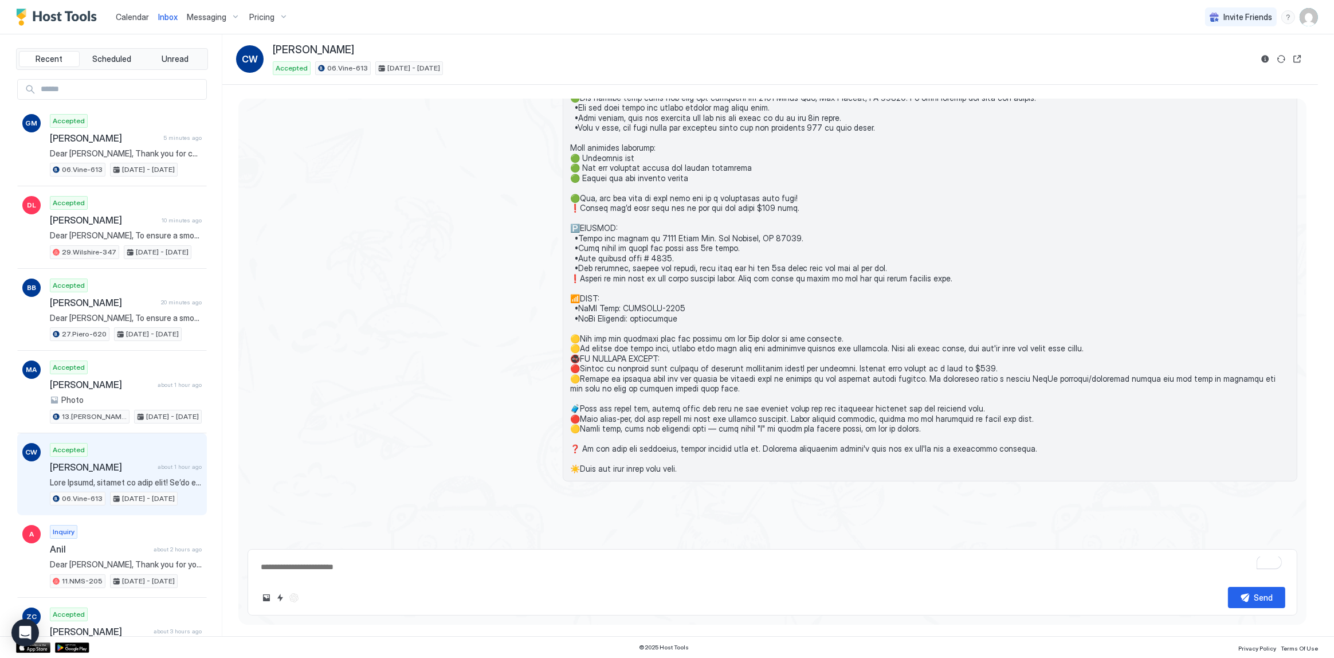
scroll to position [1811, 0]
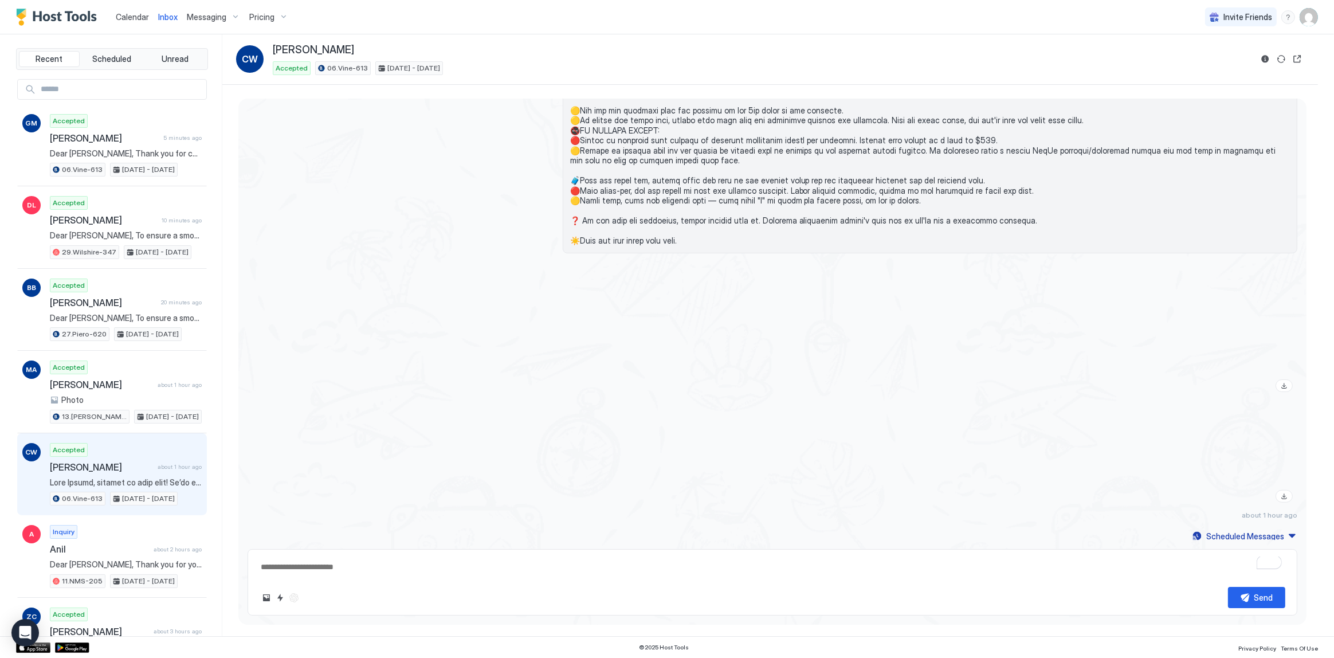
click at [556, 279] on div at bounding box center [773, 329] width 1050 height 134
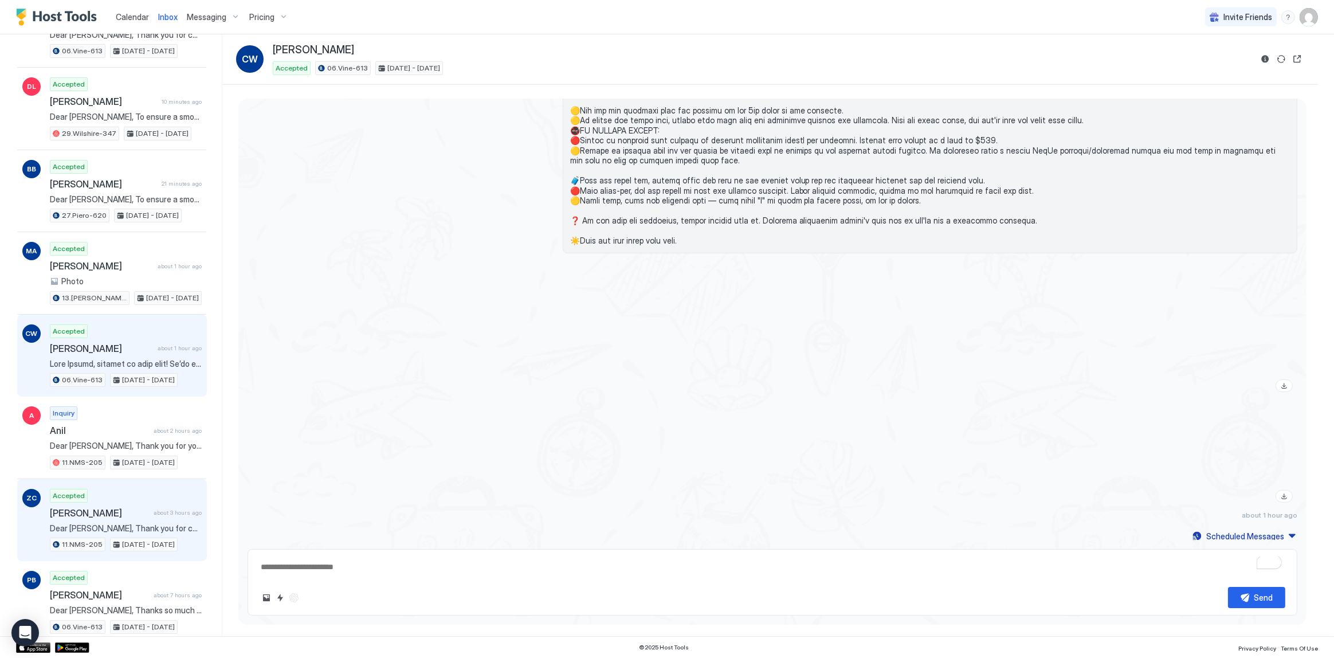
scroll to position [156, 0]
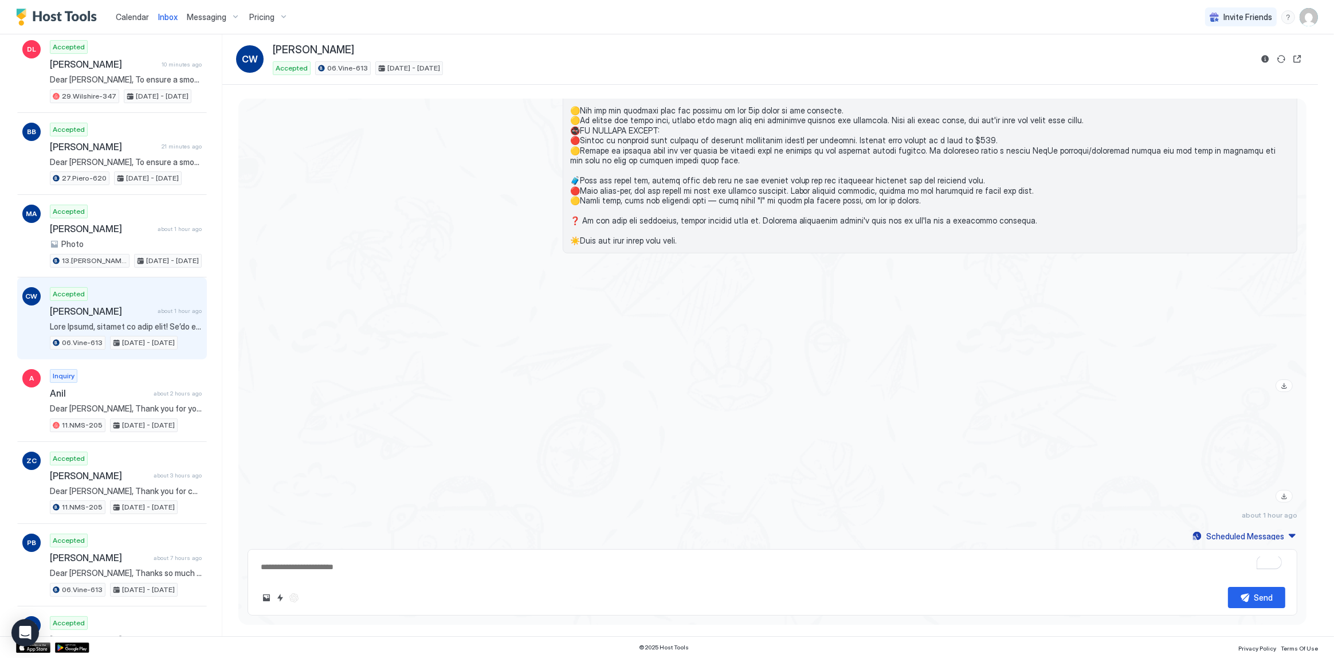
click at [131, 14] on span "Calendar" at bounding box center [132, 17] width 33 height 10
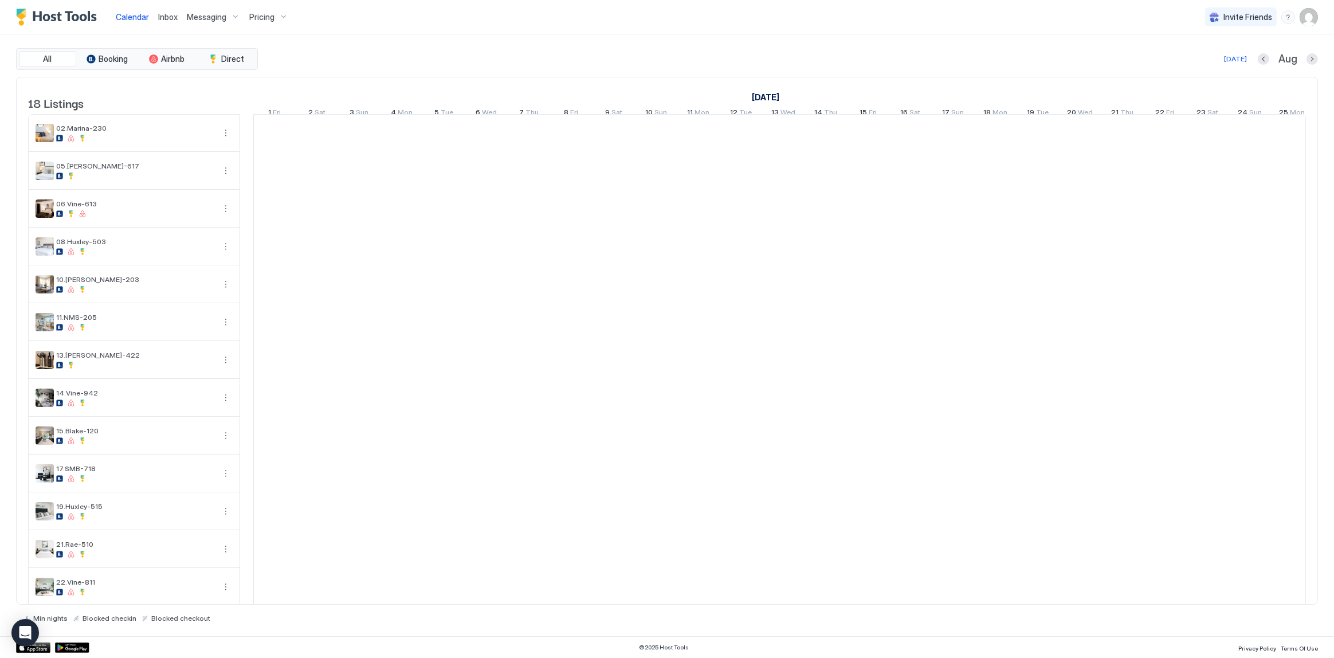
scroll to position [0, 636]
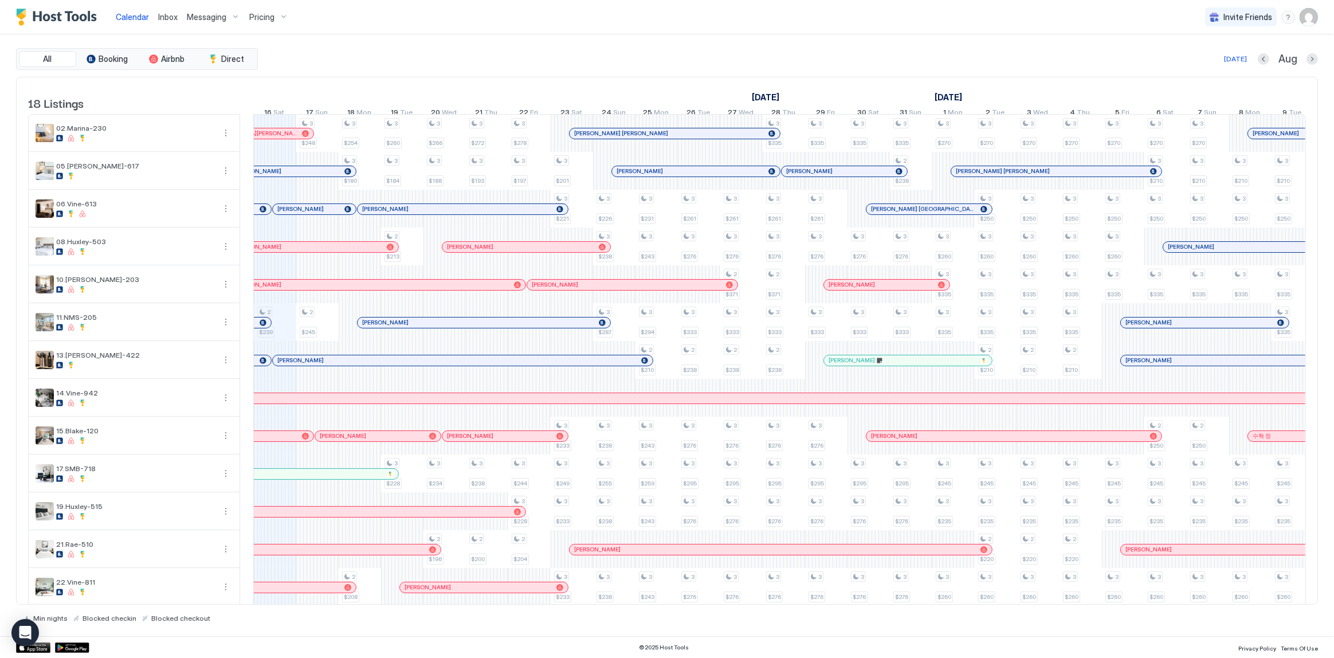
click at [915, 60] on div "Today Aug" at bounding box center [789, 59] width 1058 height 14
click at [177, 17] on div "Inbox" at bounding box center [168, 16] width 29 height 21
click at [169, 17] on span "Inbox" at bounding box center [167, 17] width 19 height 10
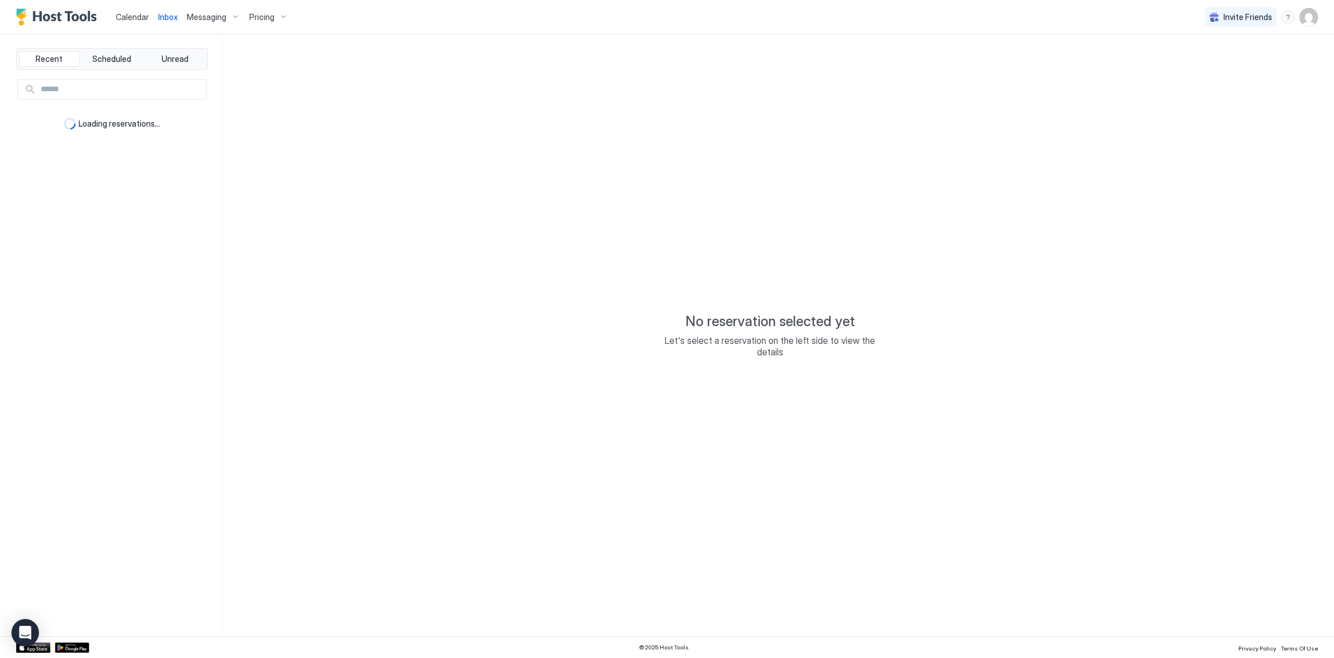
click at [169, 17] on span "Inbox" at bounding box center [167, 17] width 19 height 10
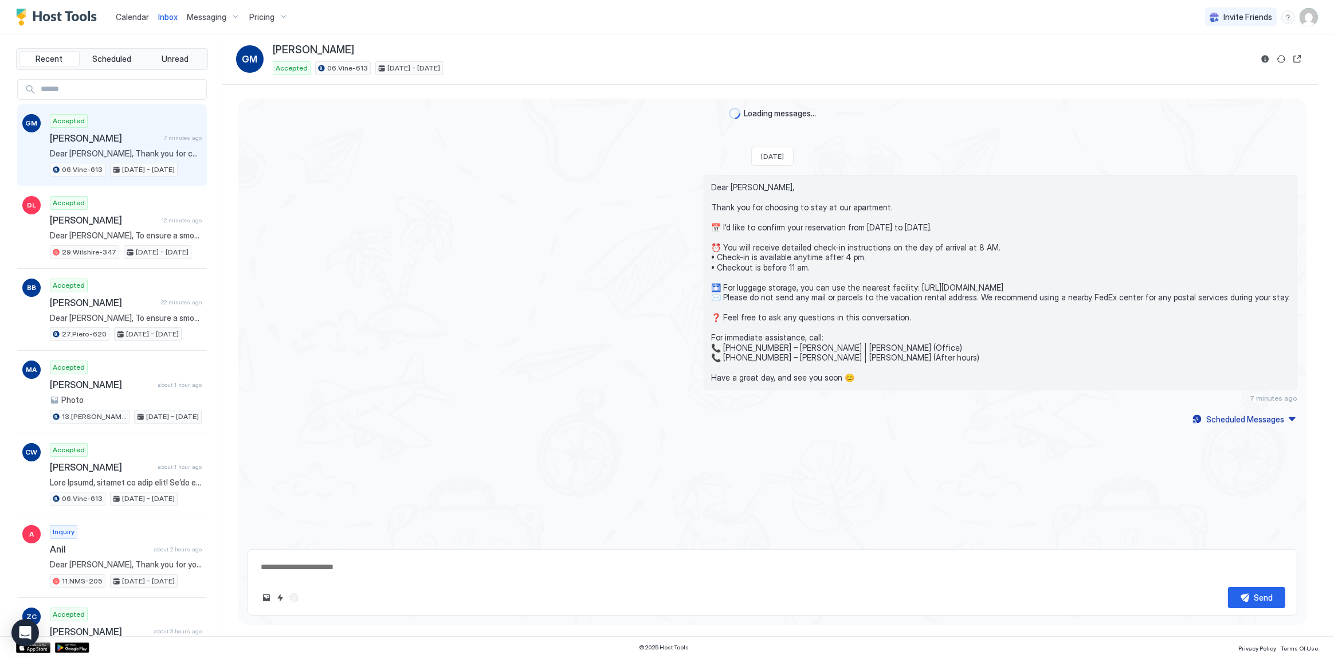
click at [136, 18] on span "Calendar" at bounding box center [132, 17] width 33 height 10
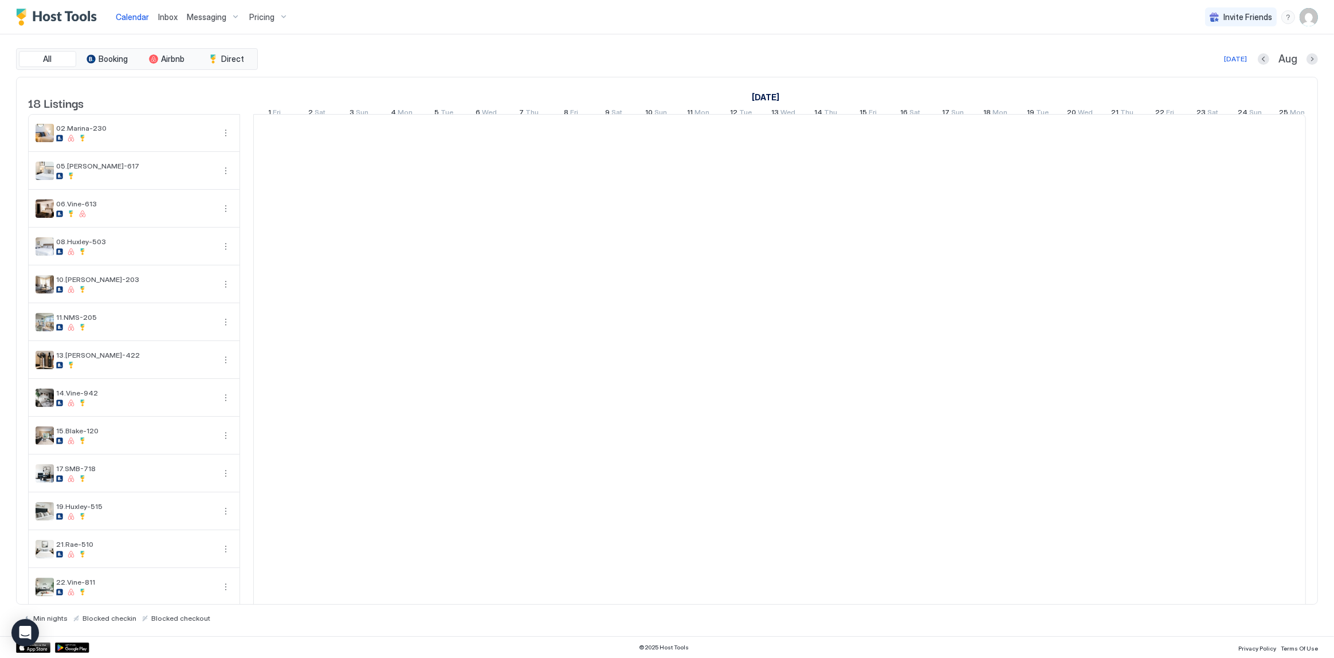
click at [136, 18] on span "Calendar" at bounding box center [132, 17] width 33 height 10
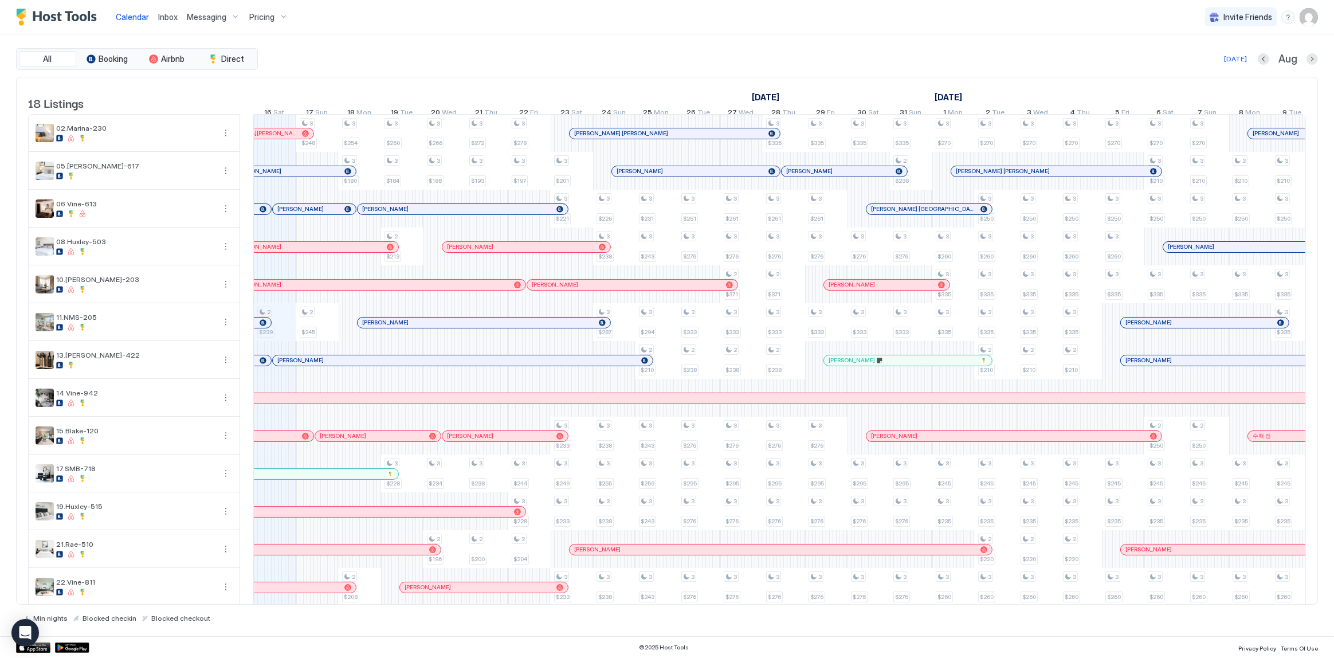
drag, startPoint x: 639, startPoint y: 52, endPoint x: 603, endPoint y: 167, distance: 120.5
click at [639, 52] on div "Today Aug" at bounding box center [789, 59] width 1058 height 14
click at [579, 65] on div "All Booking Airbnb Direct Today Aug" at bounding box center [667, 59] width 1302 height 22
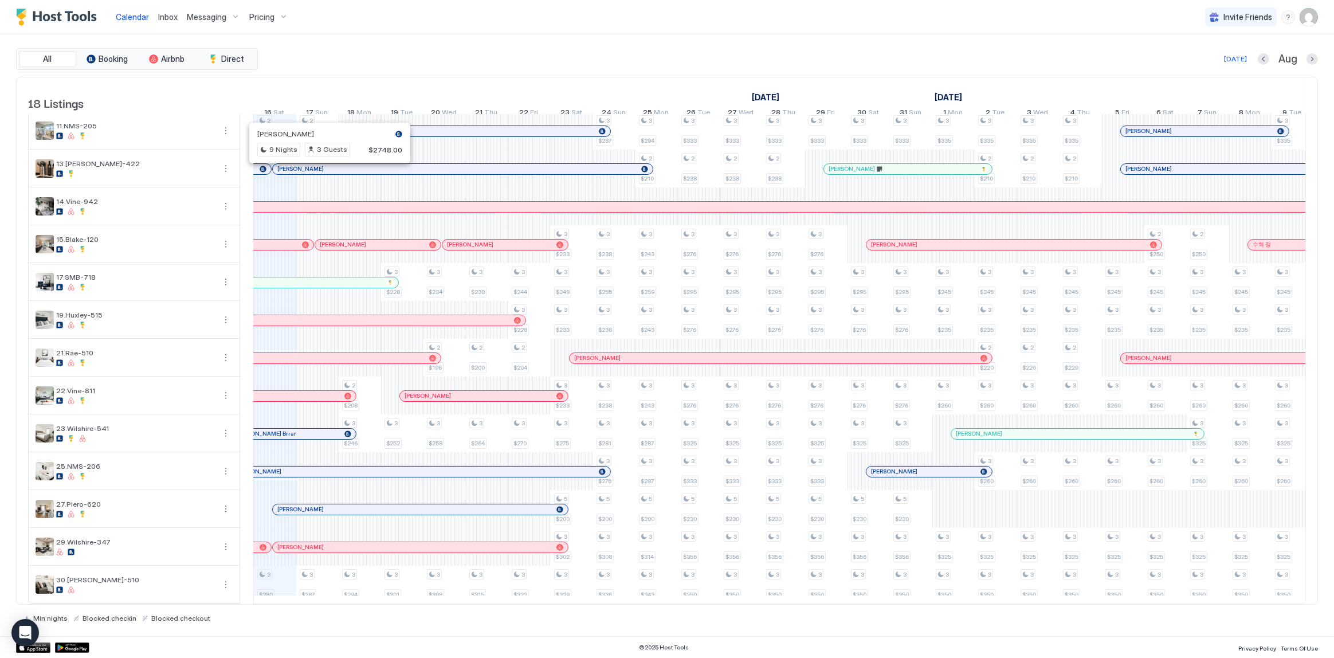
click at [309, 544] on div "[PERSON_NAME]" at bounding box center [420, 547] width 295 height 10
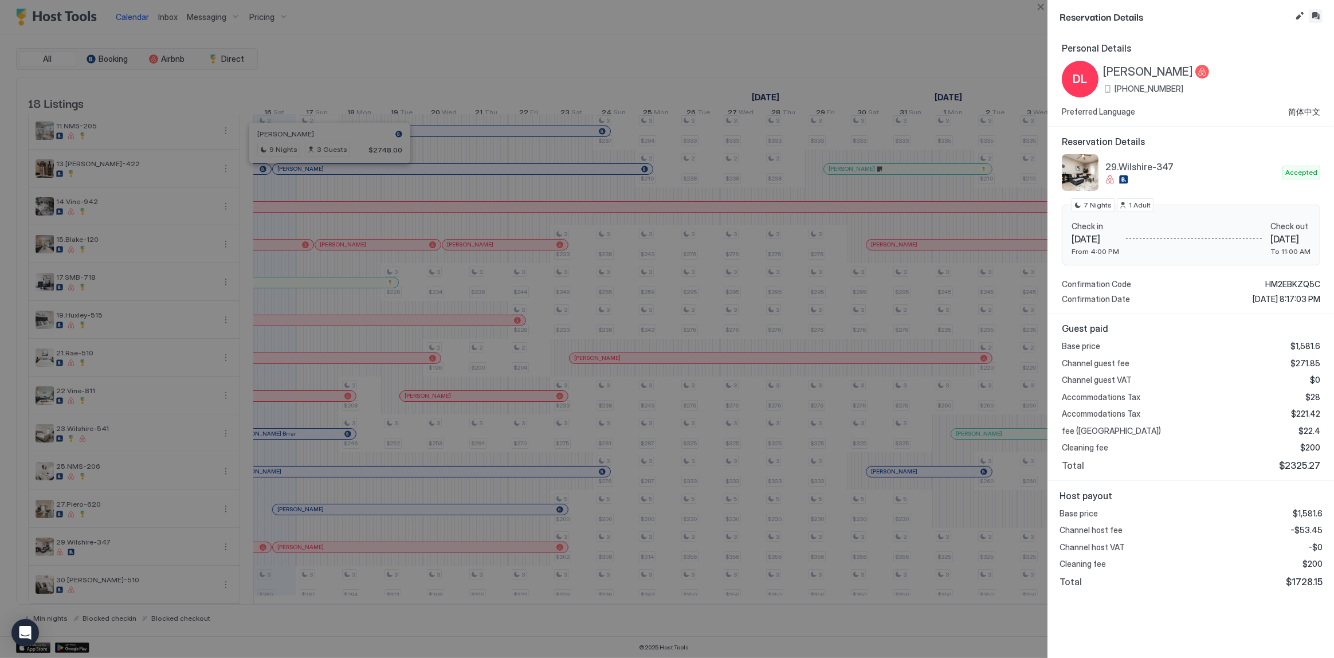
click at [1313, 15] on button "Inbox" at bounding box center [1316, 16] width 14 height 14
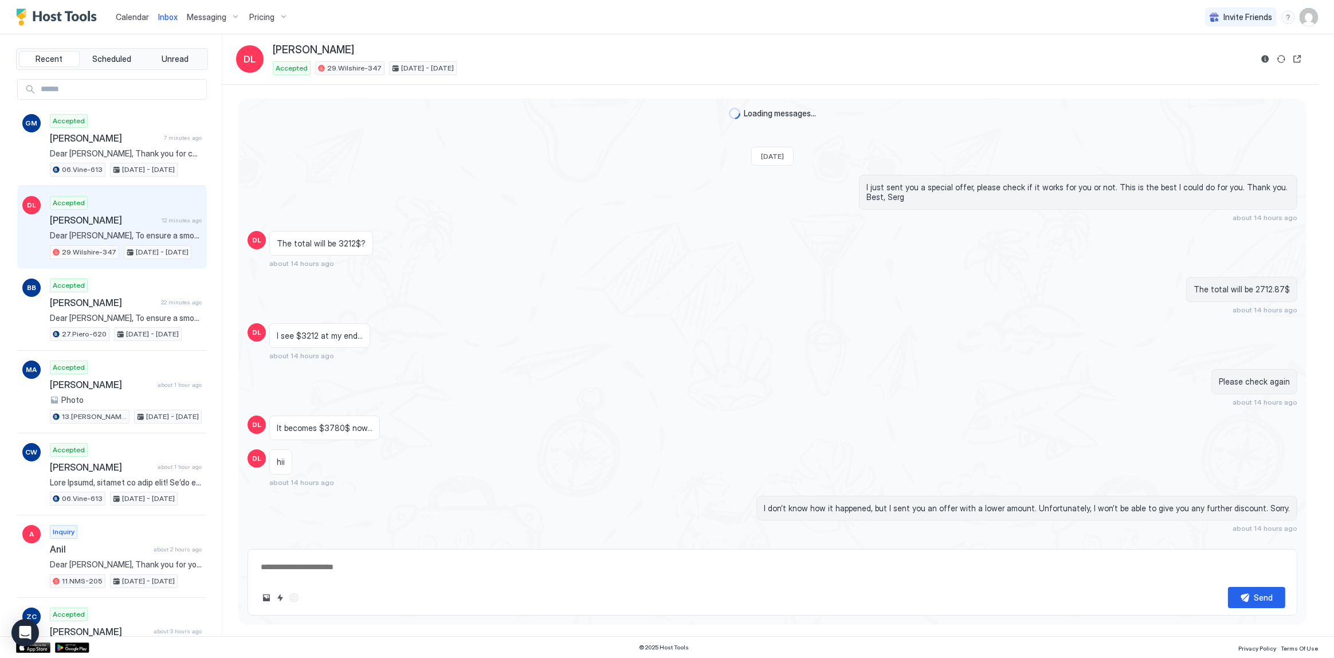
scroll to position [453, 0]
click at [1265, 61] on button "Reservation information" at bounding box center [1266, 59] width 14 height 14
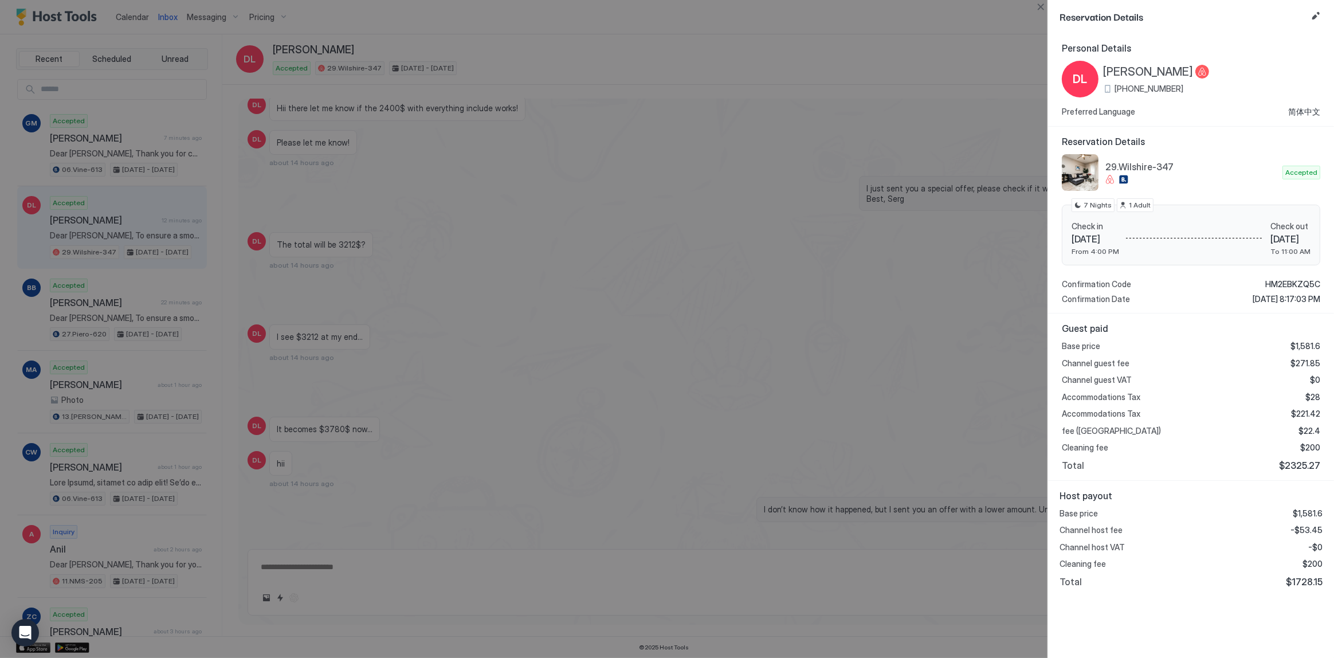
click at [1174, 89] on span "+1 (604) 991-1682" at bounding box center [1149, 89] width 69 height 10
click at [723, 209] on div at bounding box center [667, 329] width 1334 height 658
click at [738, 288] on div at bounding box center [667, 329] width 1334 height 658
click at [718, 389] on div at bounding box center [667, 329] width 1334 height 658
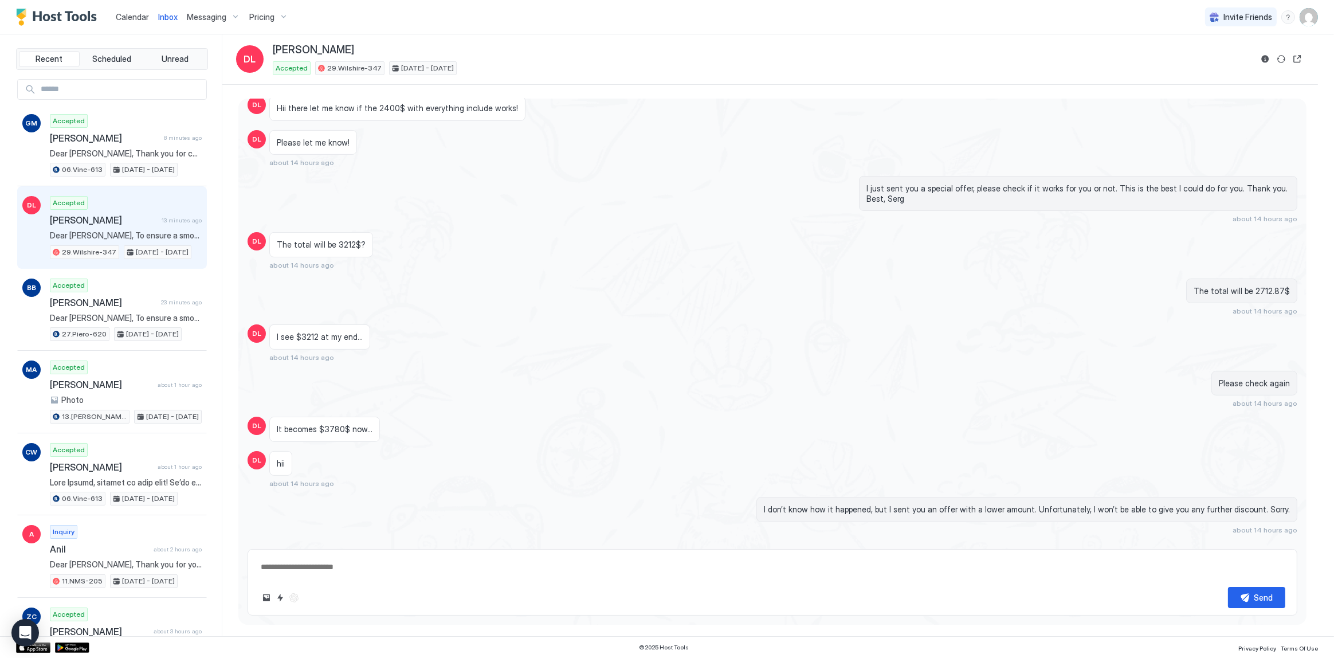
click at [731, 340] on div "I see $3212 at my end… about 14 hours ago" at bounding box center [636, 342] width 735 height 37
click at [509, 371] on div "Please check again about 14 hours ago" at bounding box center [773, 389] width 1050 height 37
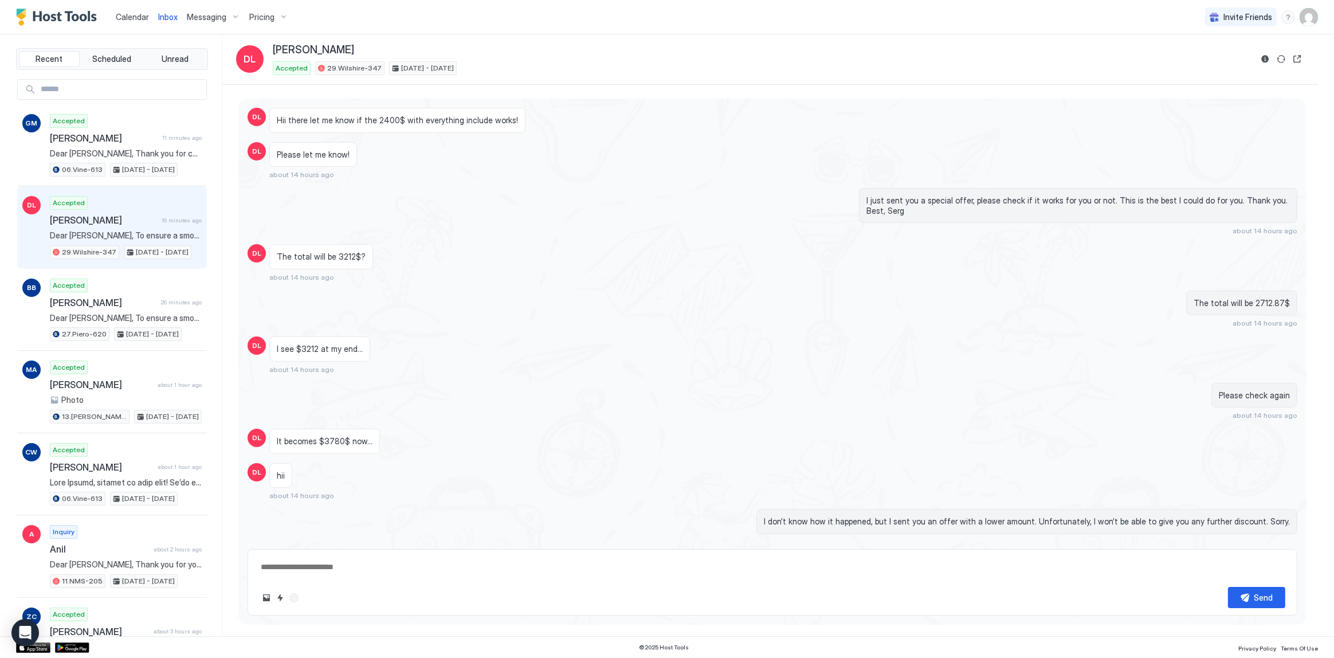
scroll to position [465, 0]
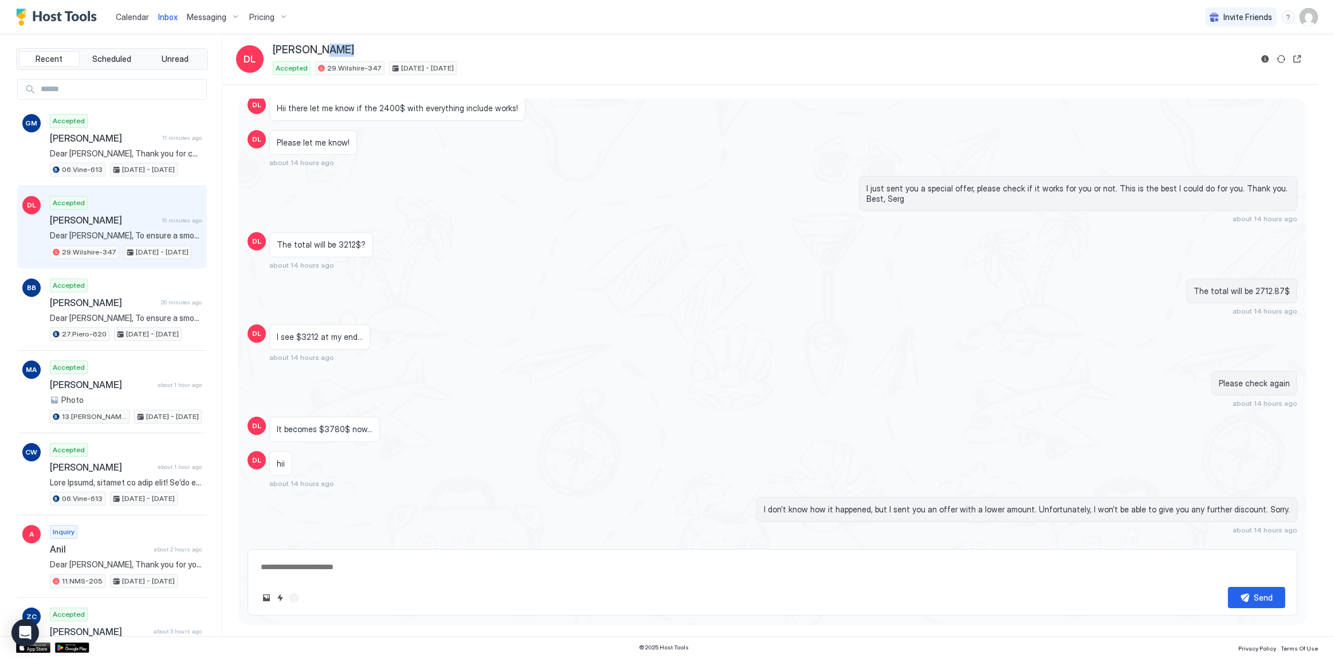
click at [687, 38] on div "Inbox DL Daisy Liu Accepted 29.Wilshire-347 Aug 16 - 23, 2025" at bounding box center [770, 59] width 1096 height 50
click at [709, 205] on div "I just sent you a special offer, please check if it works for you or not. This …" at bounding box center [930, 199] width 735 height 47
click at [521, 281] on div "The total will be 2712.87$ about 14 hours ago" at bounding box center [773, 297] width 1050 height 37
click at [508, 214] on div "I just sent you a special offer, please check if it works for you or not. This …" at bounding box center [773, 199] width 1050 height 47
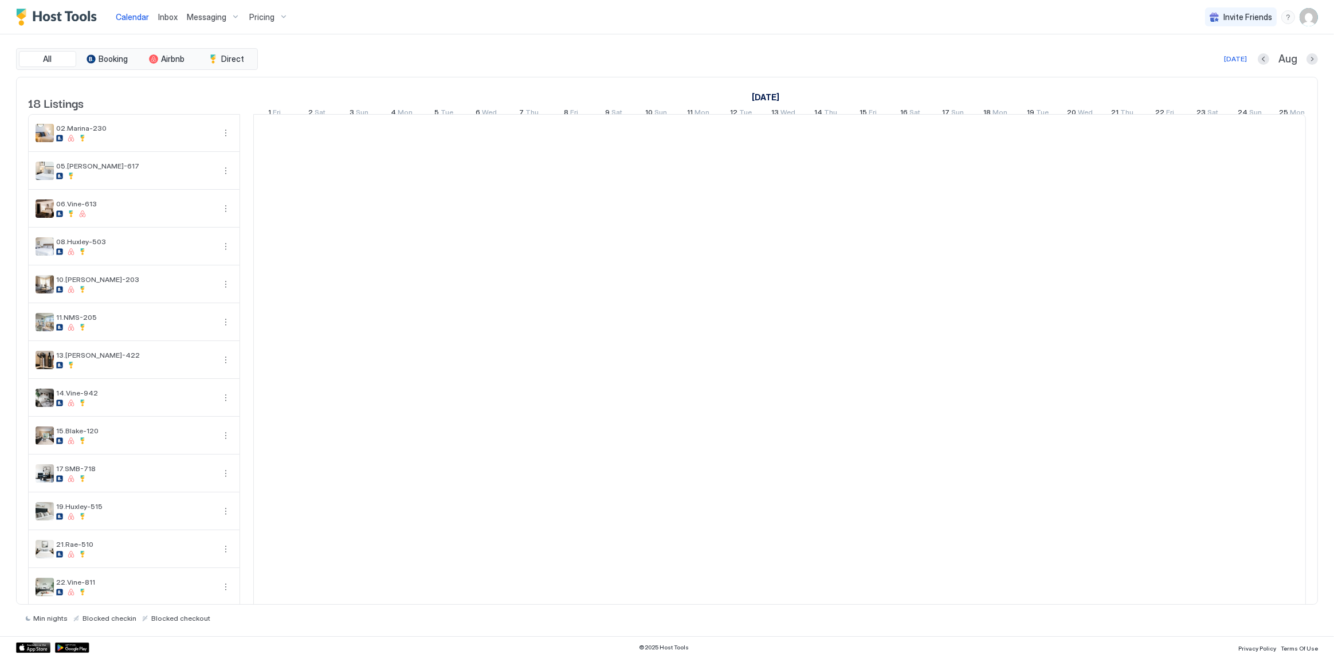
scroll to position [0, 636]
click at [1317, 17] on img "User profile" at bounding box center [1309, 17] width 18 height 18
click at [1259, 62] on div "Settings" at bounding box center [1245, 64] width 146 height 20
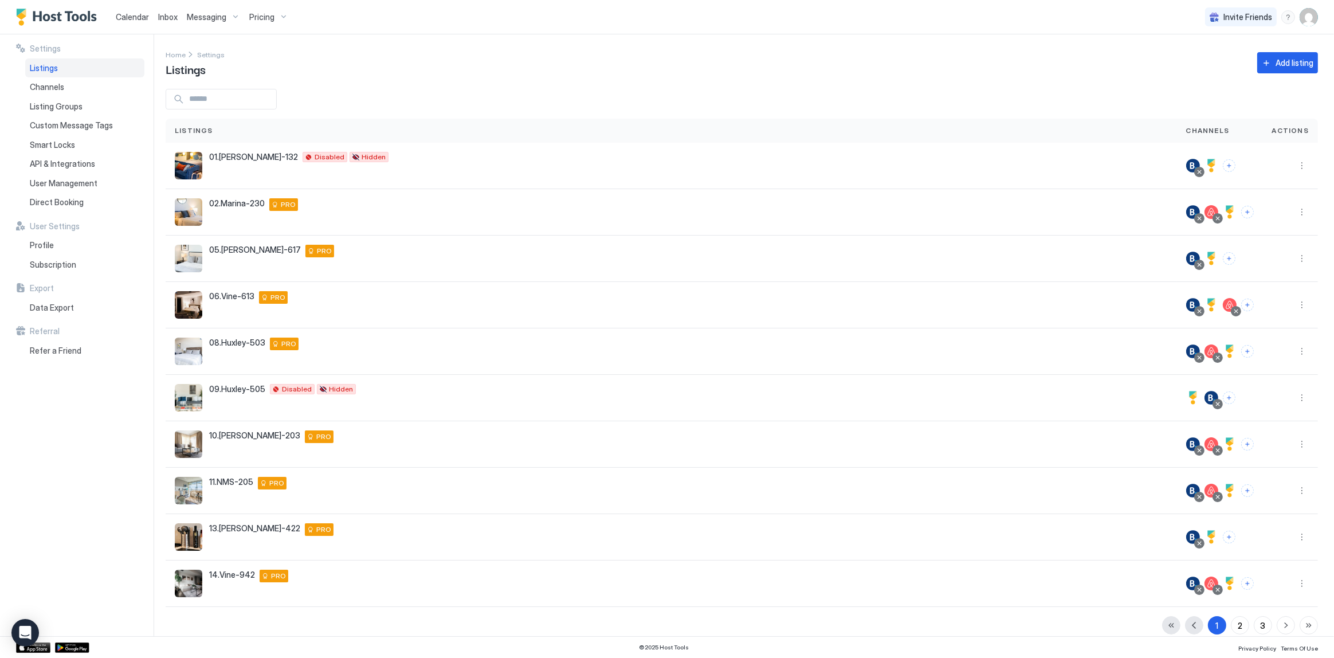
click at [792, 45] on div "Settings Home Settings Listings Add listing Listings Channels Actions 01.Archer…" at bounding box center [750, 335] width 1169 height 602
click at [57, 308] on span "Data Export" at bounding box center [52, 308] width 44 height 10
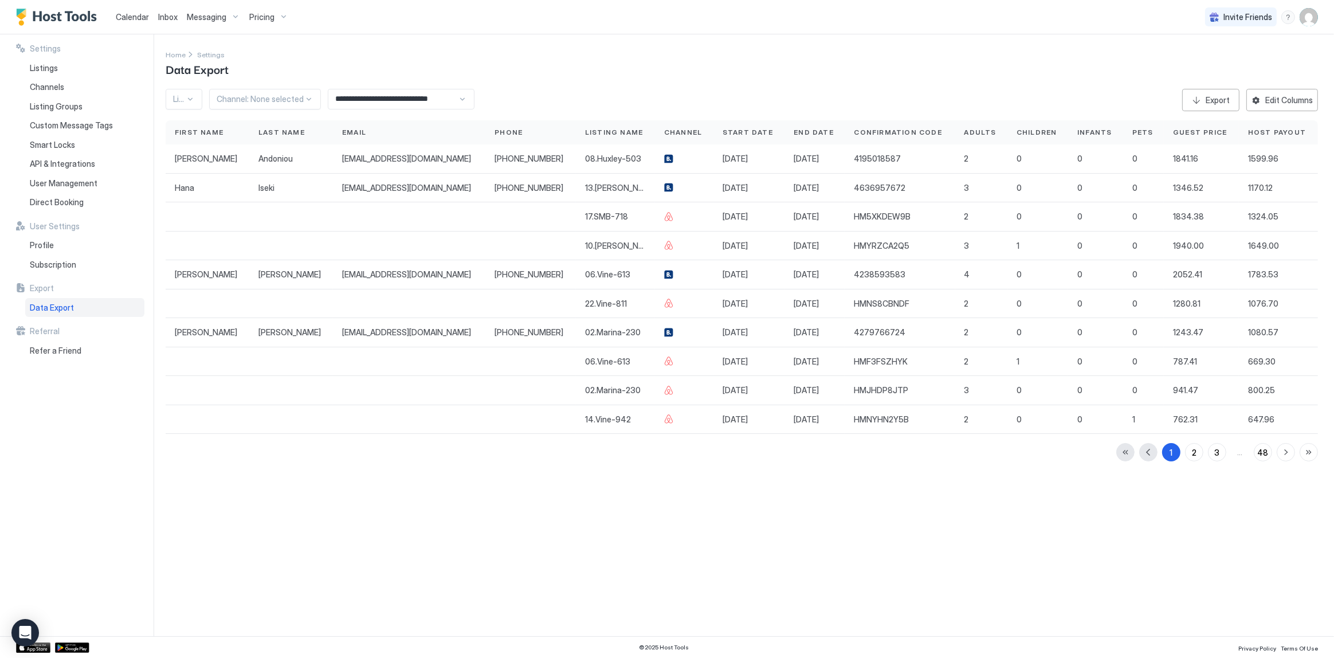
click at [483, 464] on div "**********" at bounding box center [750, 335] width 1169 height 602
click at [1294, 110] on button "Edit Columns" at bounding box center [1282, 100] width 72 height 22
click at [1284, 381] on div "Host Payout" at bounding box center [1282, 385] width 37 height 8
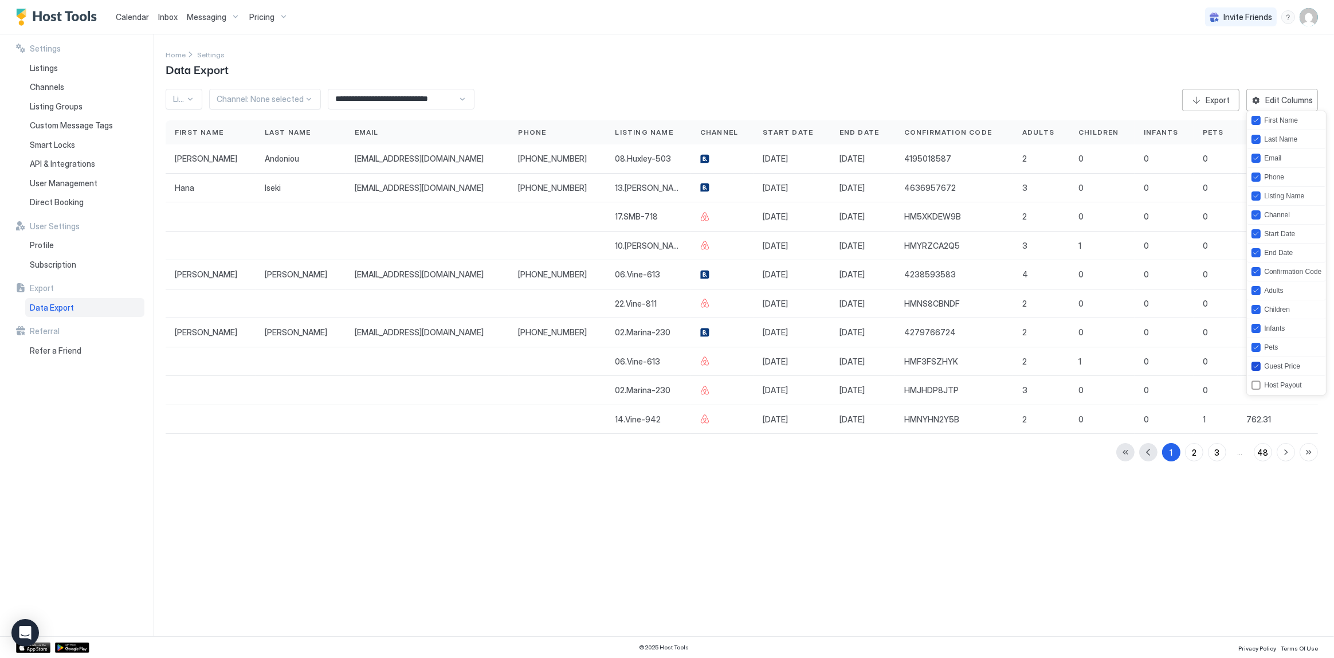
click at [1284, 364] on div "Guest Price" at bounding box center [1282, 366] width 36 height 8
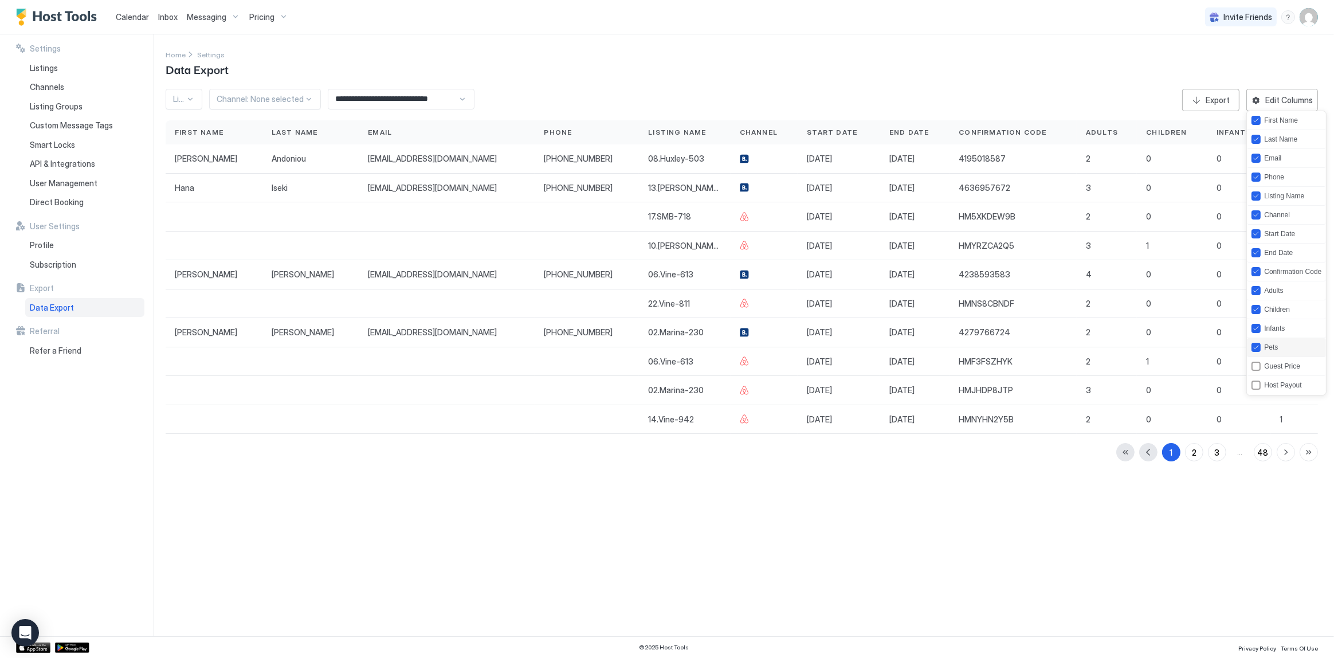
click at [1285, 349] on div "Pets" at bounding box center [1286, 347] width 79 height 19
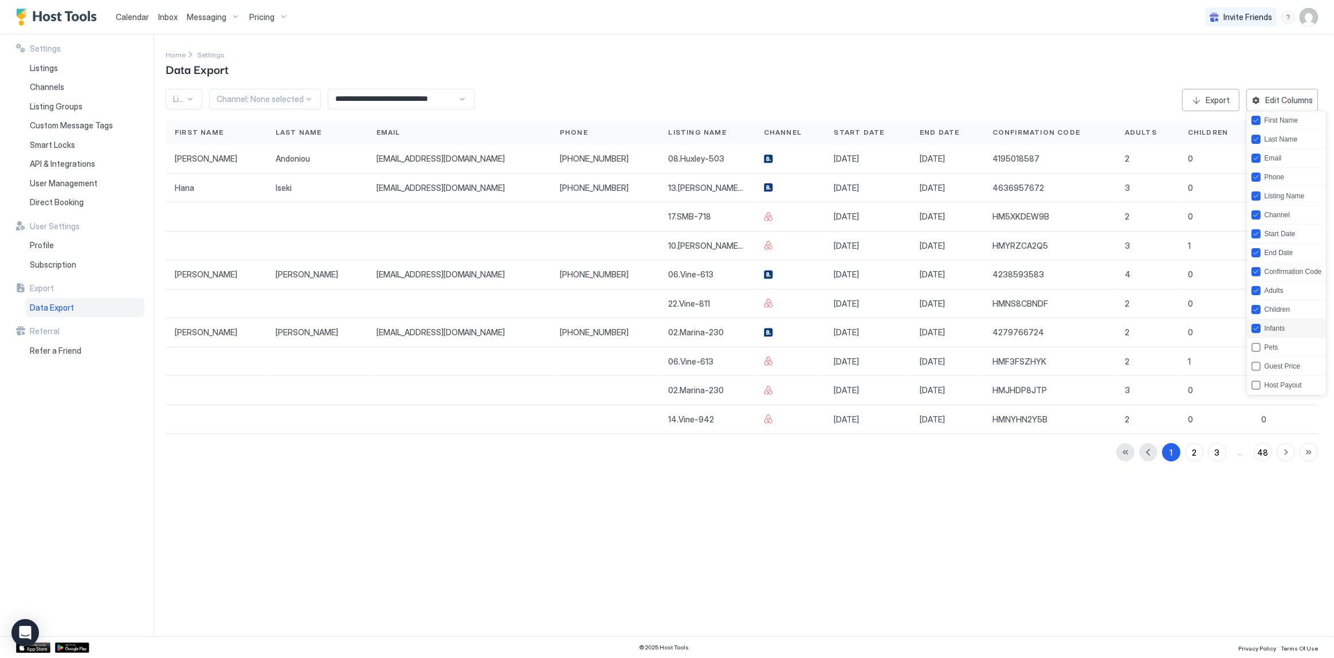
click at [1289, 322] on div "Infants" at bounding box center [1286, 328] width 79 height 19
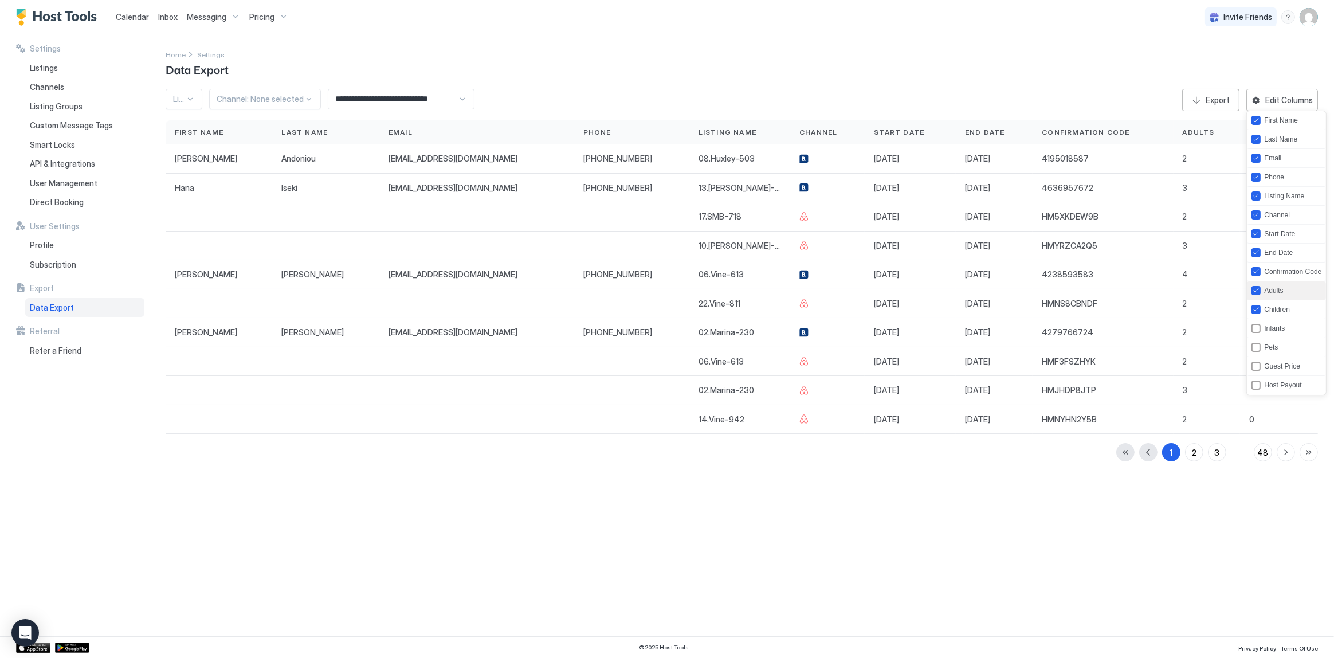
click at [1289, 298] on div "Adults" at bounding box center [1286, 290] width 79 height 19
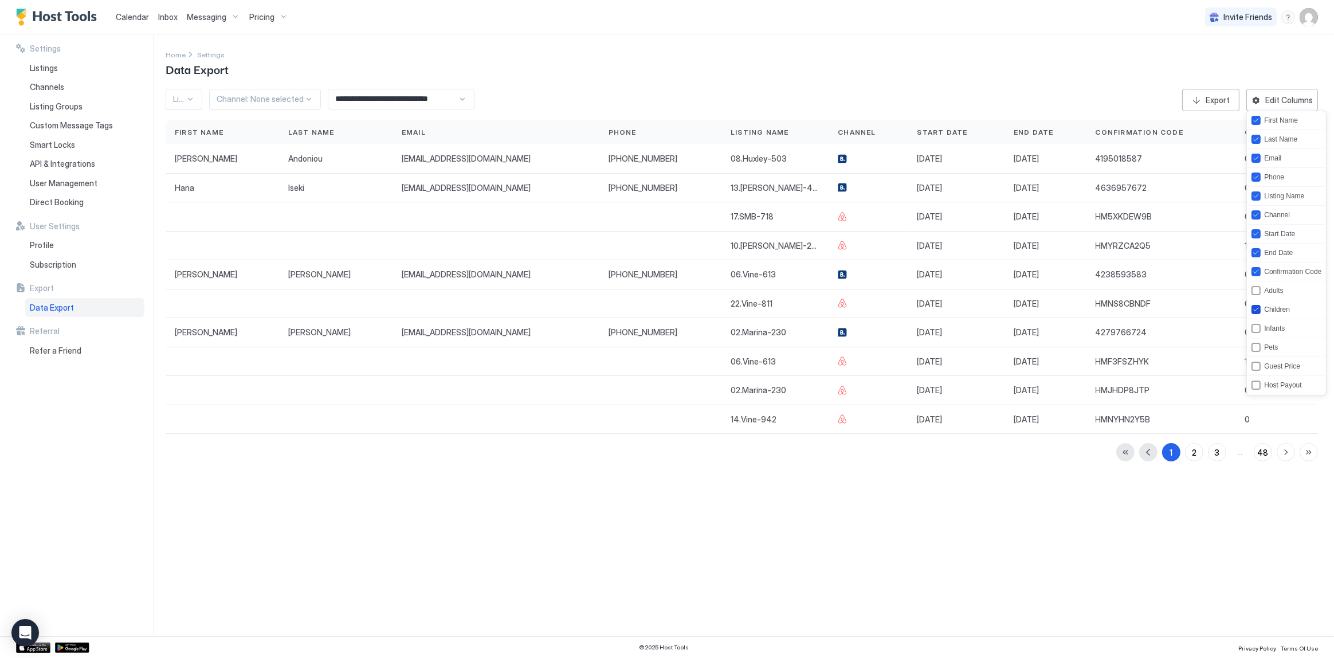
click at [1284, 312] on div "Children" at bounding box center [1277, 309] width 26 height 8
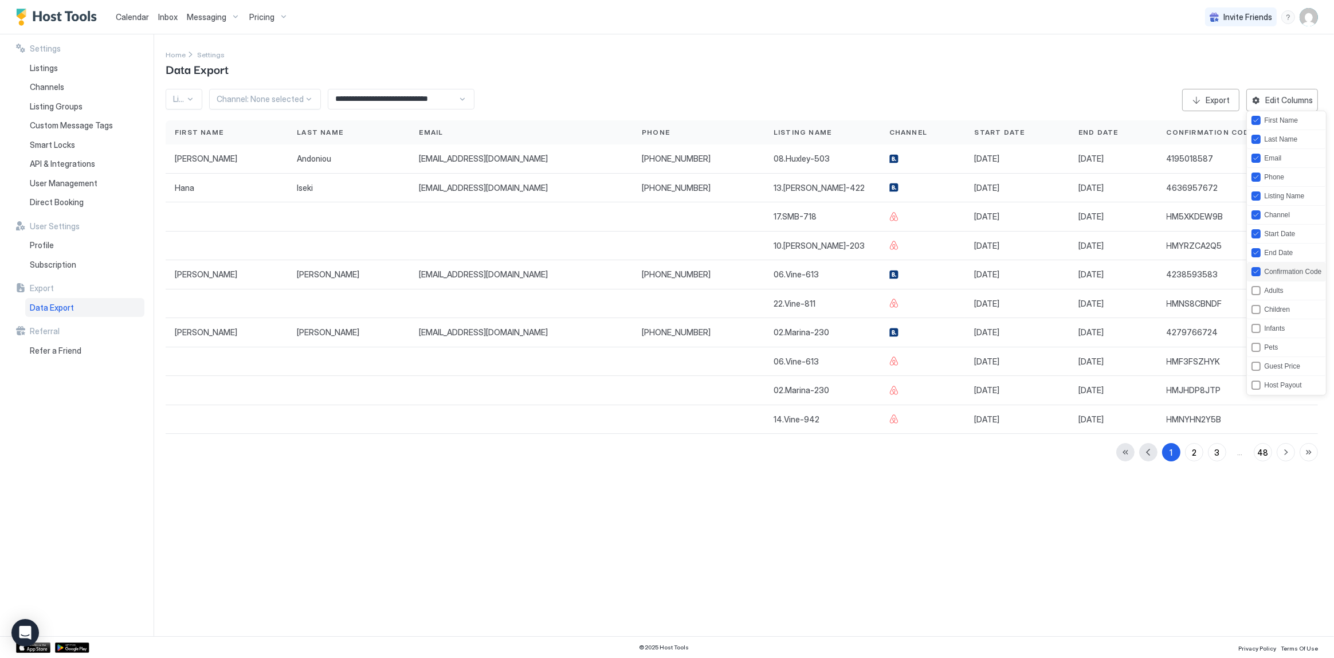
click at [1289, 280] on div "Confirmation Code" at bounding box center [1286, 271] width 79 height 19
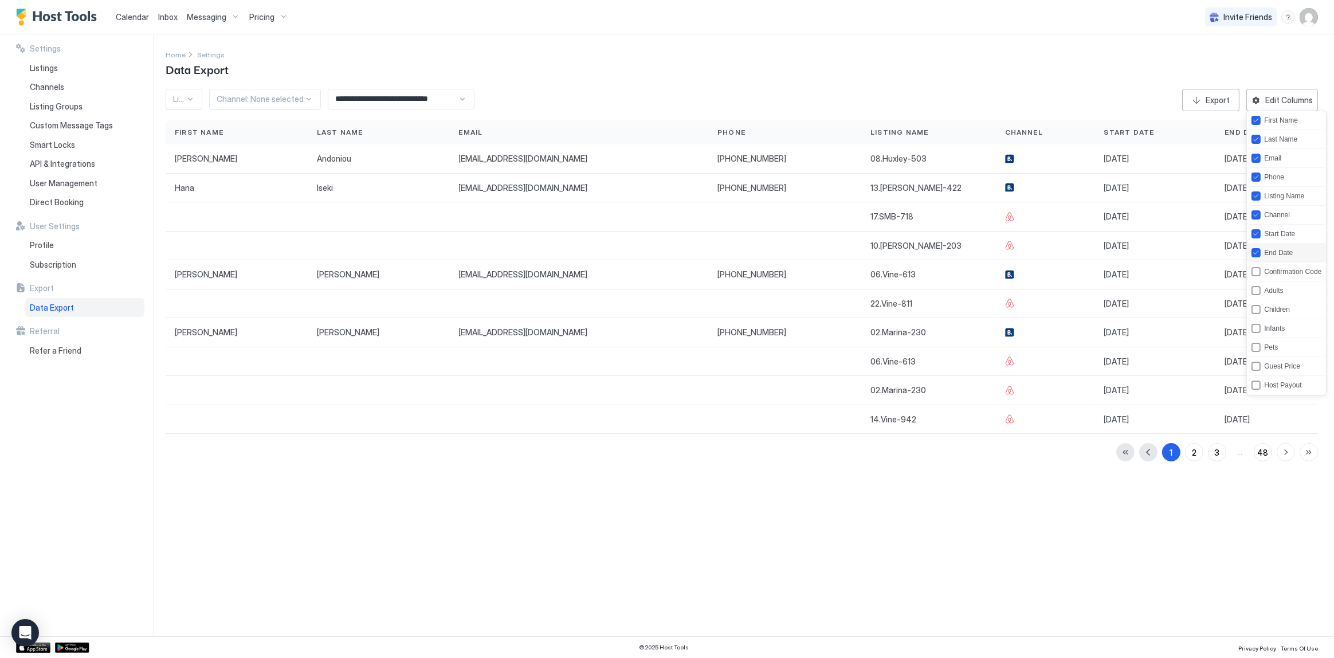
click at [1292, 255] on div "End Date" at bounding box center [1278, 253] width 29 height 8
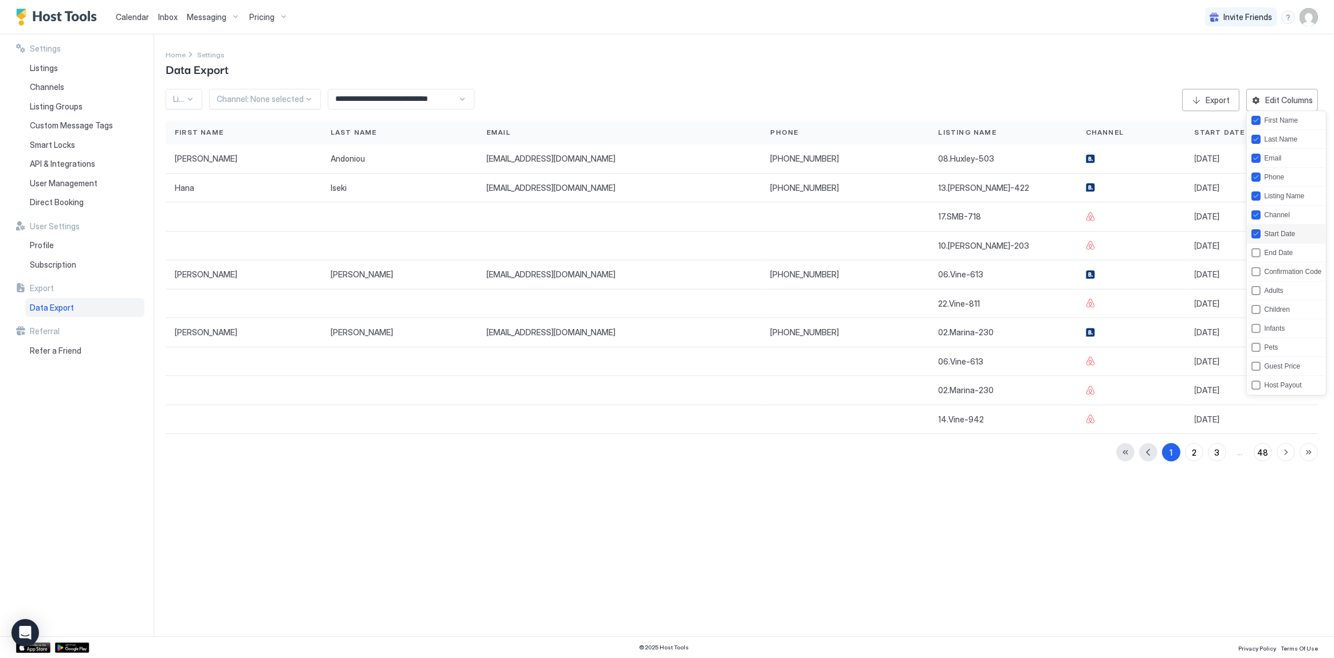
click at [1292, 241] on div "Start Date" at bounding box center [1286, 234] width 79 height 19
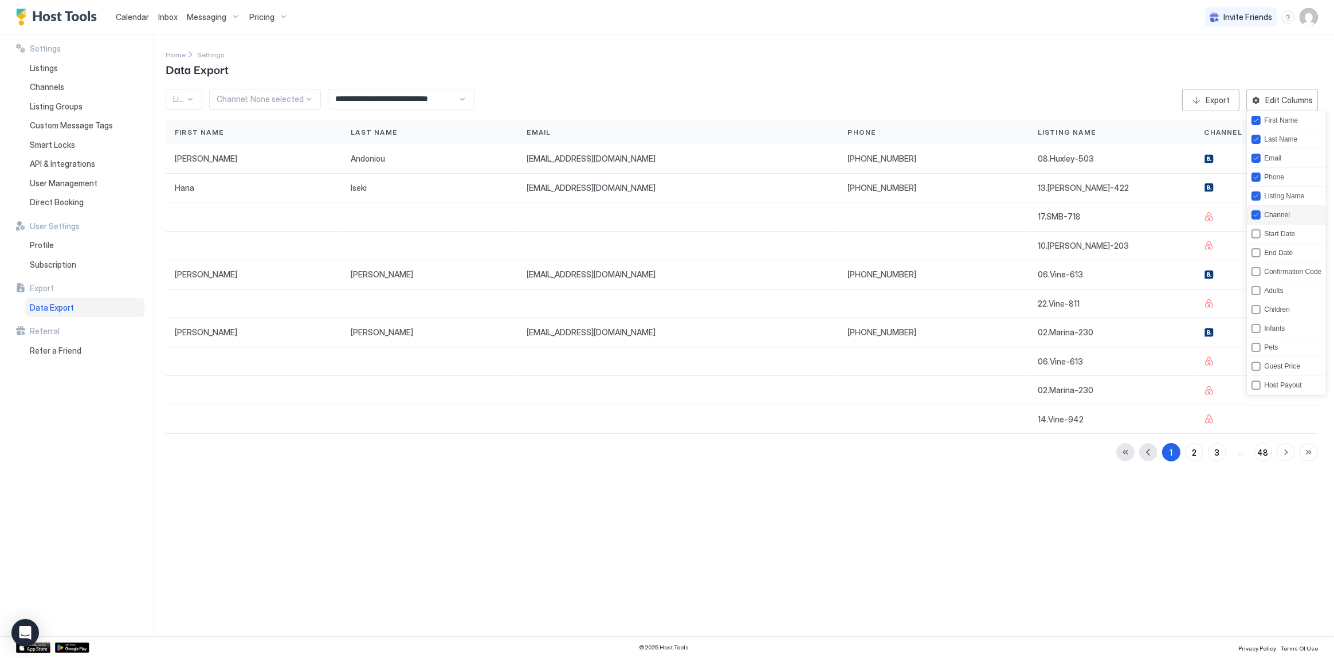
click at [1289, 212] on div "Channel" at bounding box center [1277, 215] width 26 height 8
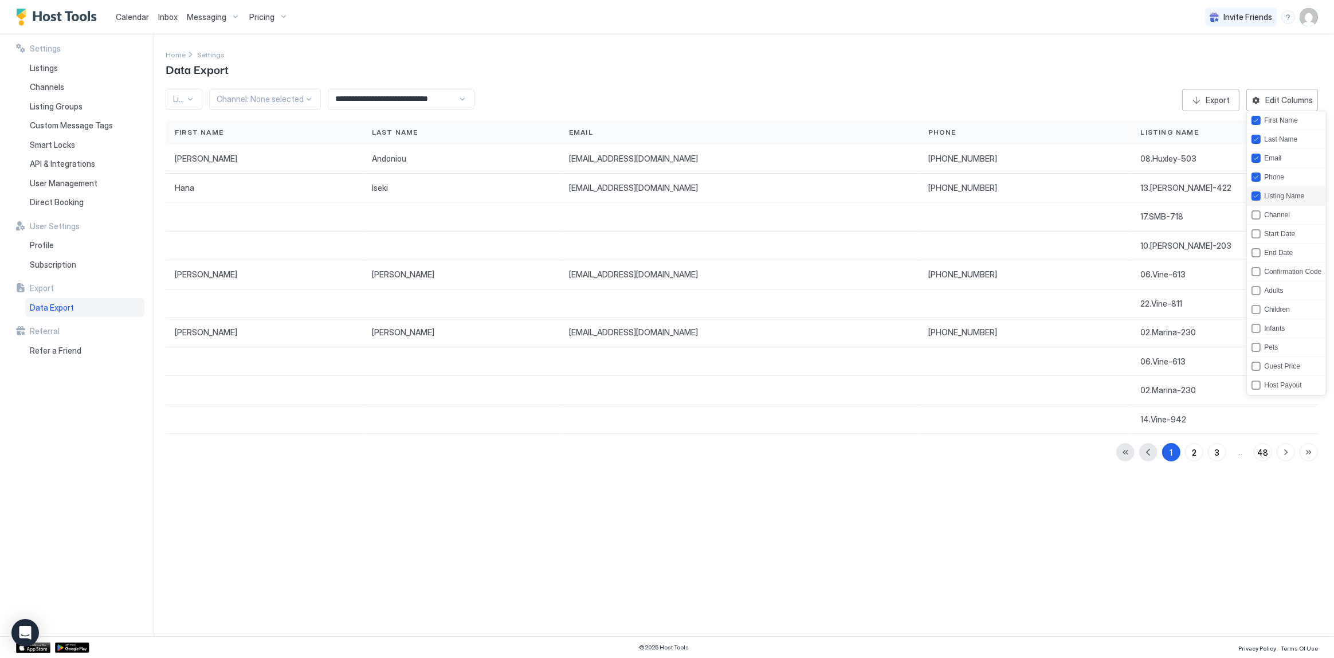
click at [1289, 189] on div "Listing Name" at bounding box center [1286, 196] width 79 height 19
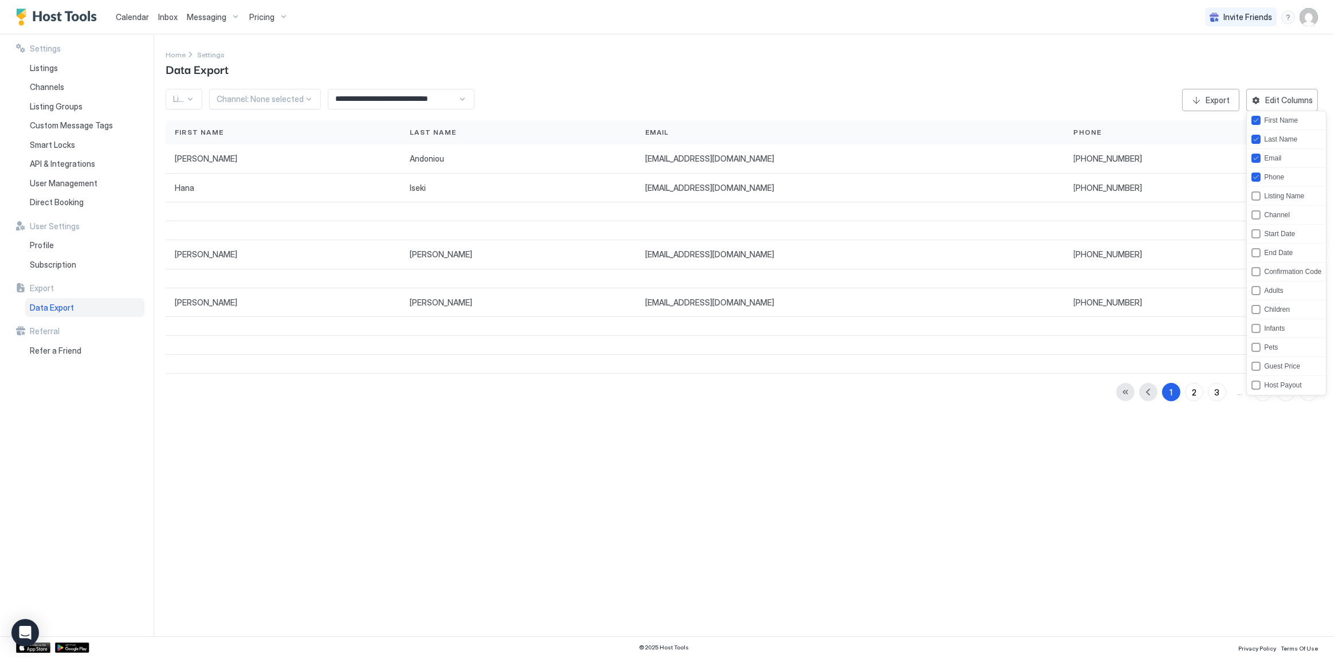
click at [1254, 58] on div at bounding box center [667, 329] width 1334 height 658
click at [1198, 97] on button "Export" at bounding box center [1210, 100] width 57 height 22
click at [582, 470] on div "**********" at bounding box center [750, 335] width 1169 height 602
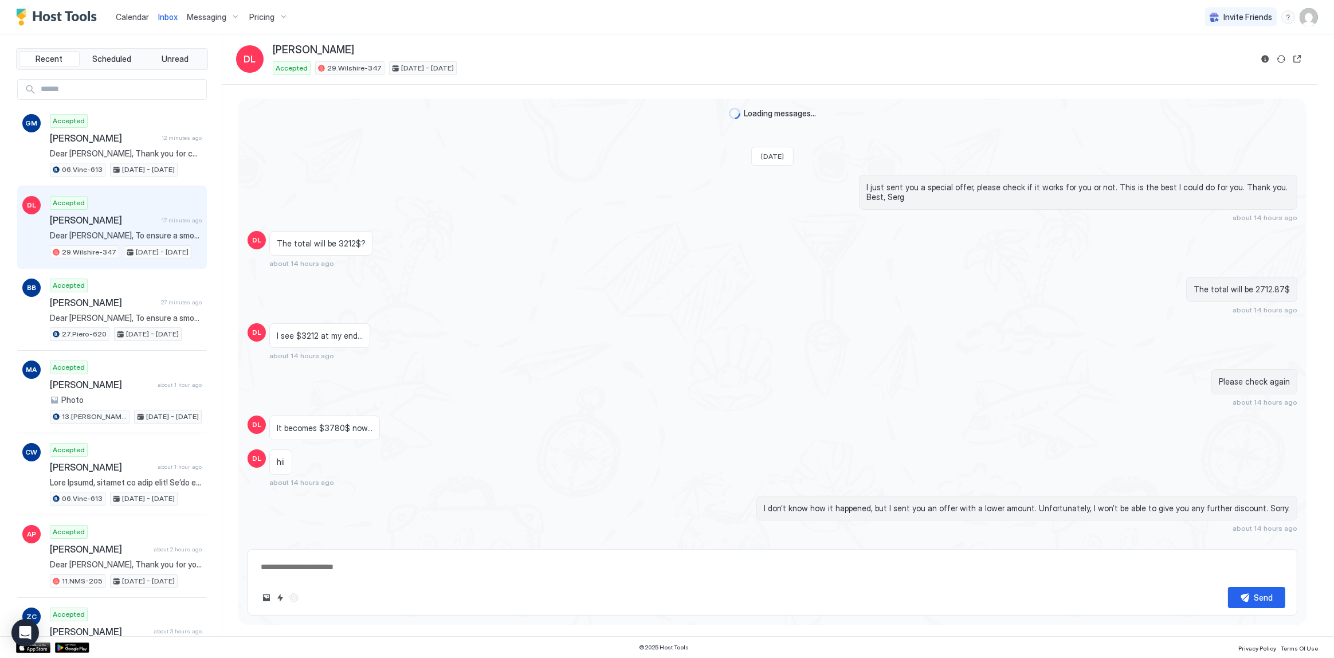
scroll to position [1523, 0]
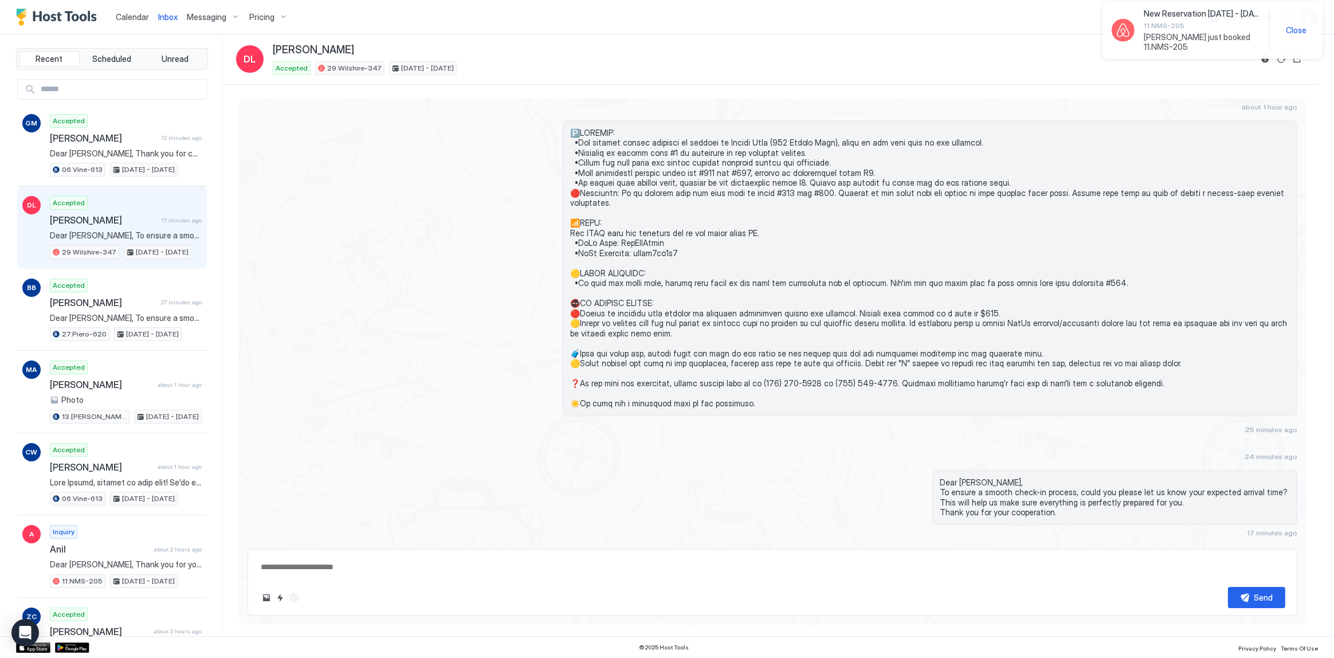
click at [127, 23] on link "Calendar" at bounding box center [132, 17] width 33 height 12
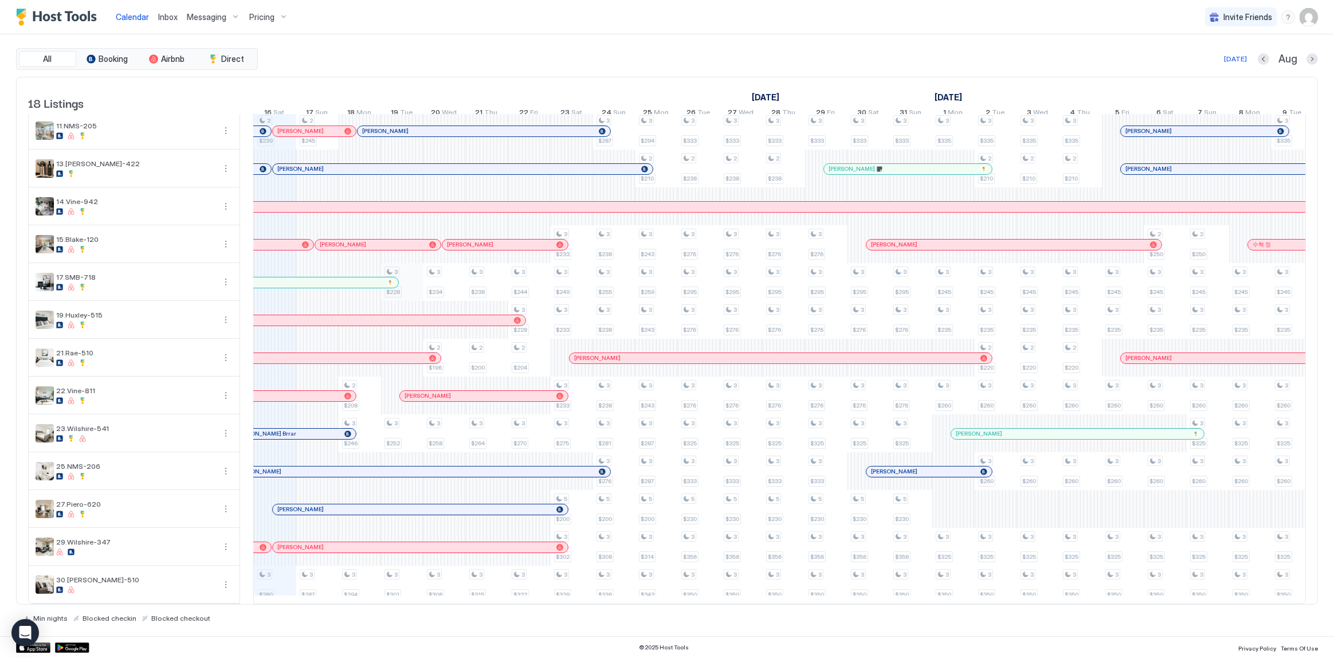
scroll to position [153, 0]
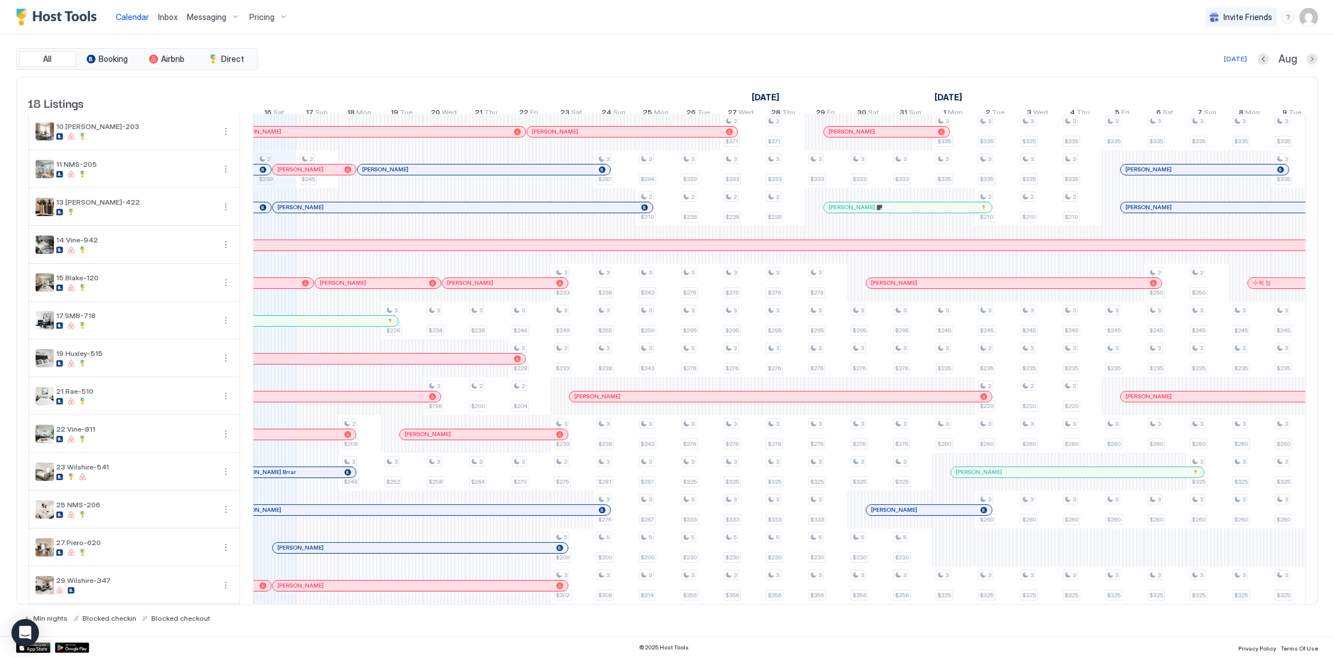
click at [502, 37] on div "All Booking Airbnb Direct [DATE] [DATE] Listings [DATE] [DATE] [DATE] 1 Fri 2 S…" at bounding box center [667, 335] width 1302 height 602
click at [168, 18] on span "Inbox" at bounding box center [167, 17] width 19 height 10
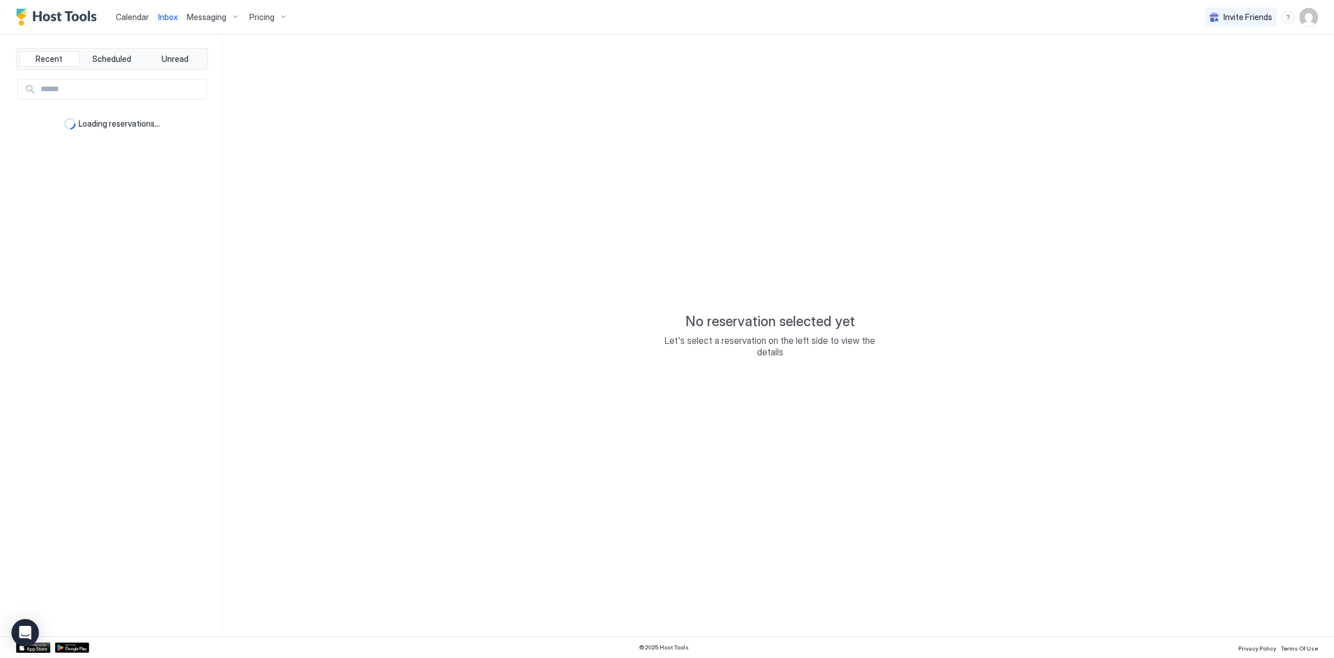
click at [168, 18] on span "Inbox" at bounding box center [167, 17] width 19 height 10
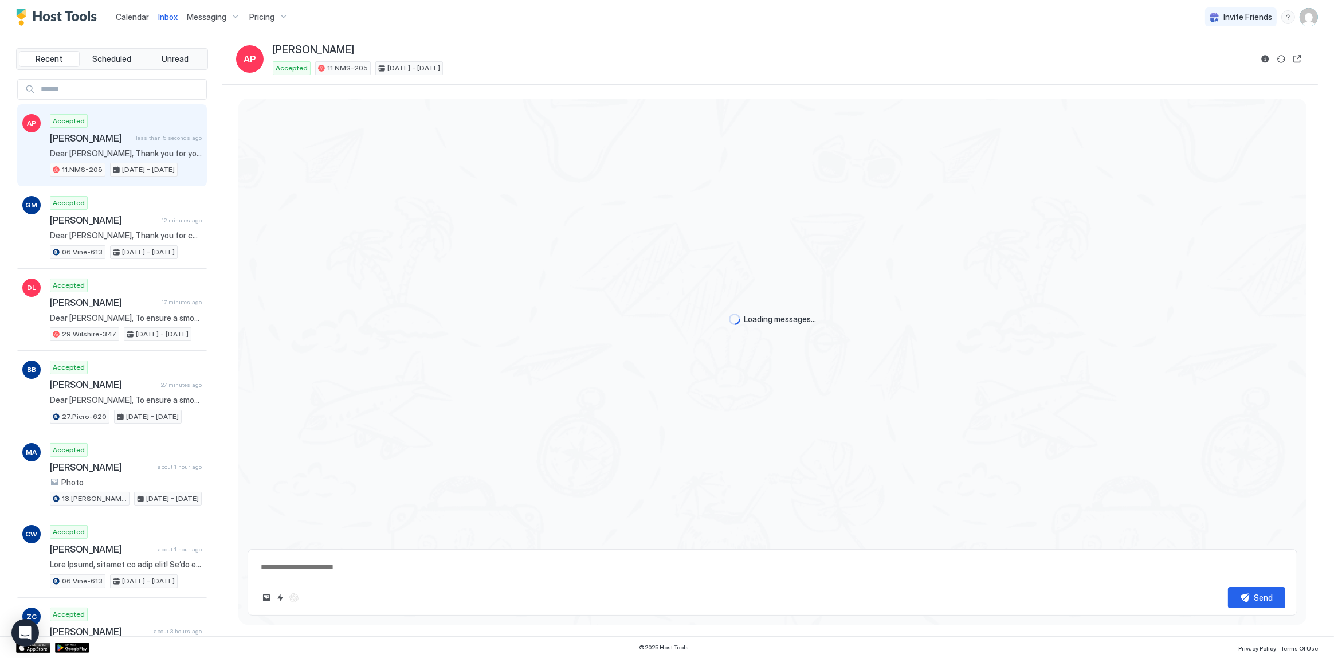
click at [168, 18] on span "Inbox" at bounding box center [167, 17] width 19 height 10
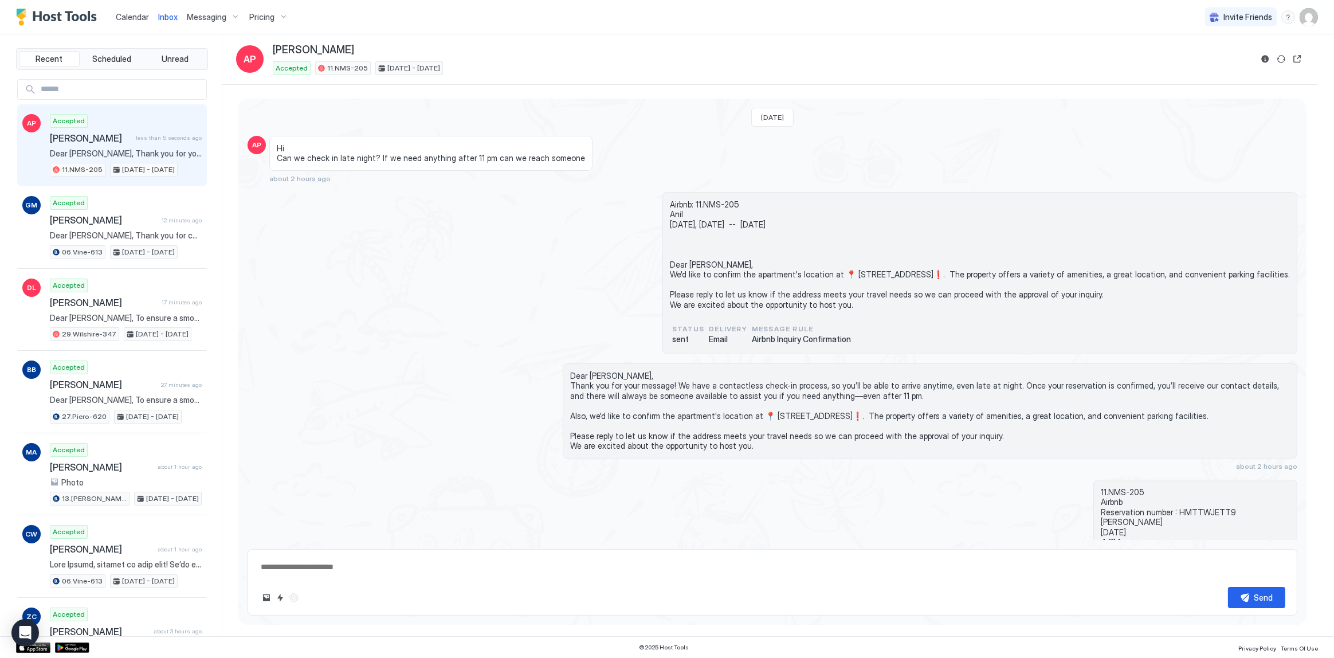
click at [662, 225] on div "Airbnb: 11.NMS-205 Anil today, August 16th -- Mon, August 18th Dear Anil, We'd …" at bounding box center [979, 273] width 635 height 162
click at [670, 214] on span "Airbnb: 11.NMS-205 Anil [DATE], [DATE] -- [DATE] Dear [PERSON_NAME], We'd like …" at bounding box center [980, 254] width 620 height 111
click at [670, 200] on span "Airbnb: 11.NMS-205 Anil [DATE], [DATE] -- [DATE] Dear [PERSON_NAME], We'd like …" at bounding box center [980, 254] width 620 height 111
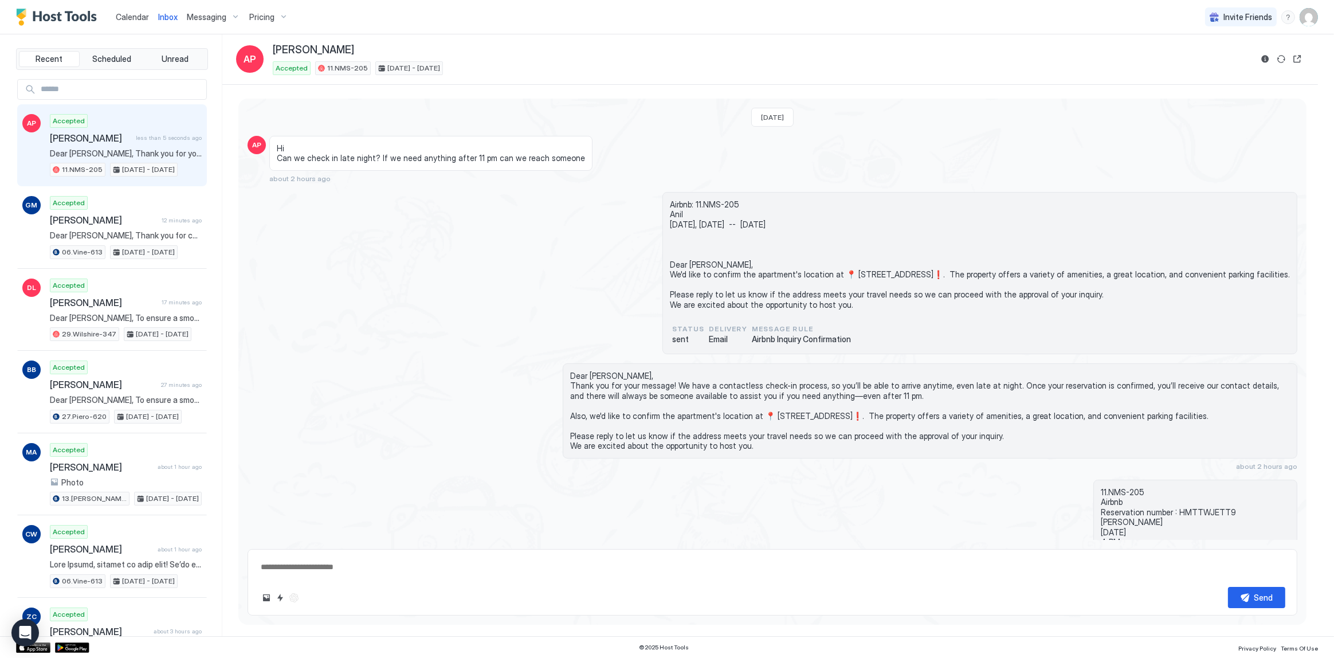
click at [670, 225] on span "Airbnb: 11.NMS-205 Anil [DATE], [DATE] -- [DATE] Dear [PERSON_NAME], We'd like …" at bounding box center [980, 254] width 620 height 111
click at [670, 224] on span "Airbnb: 11.NMS-205 Anil [DATE], [DATE] -- [DATE] Dear [PERSON_NAME], We'd like …" at bounding box center [980, 254] width 620 height 111
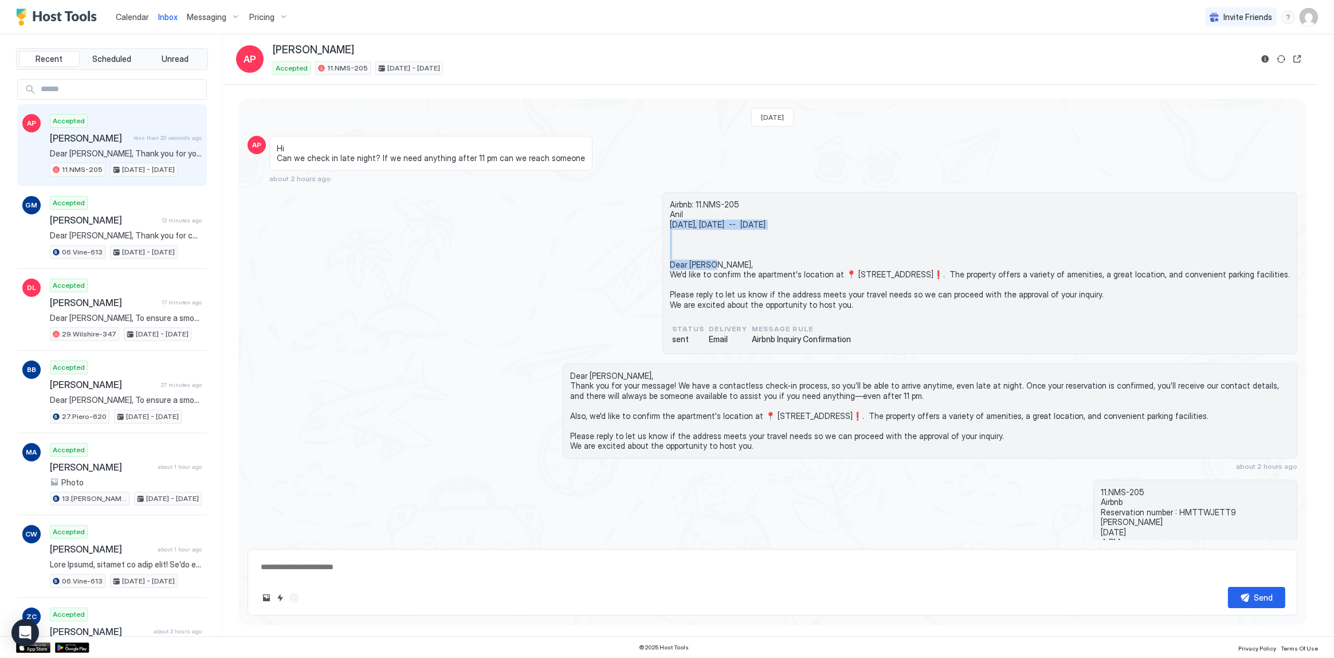
click at [402, 236] on div "Airbnb: 11.NMS-205 Anil today, August 16th -- Mon, August 18th Dear Anil, We'd …" at bounding box center [773, 273] width 1050 height 162
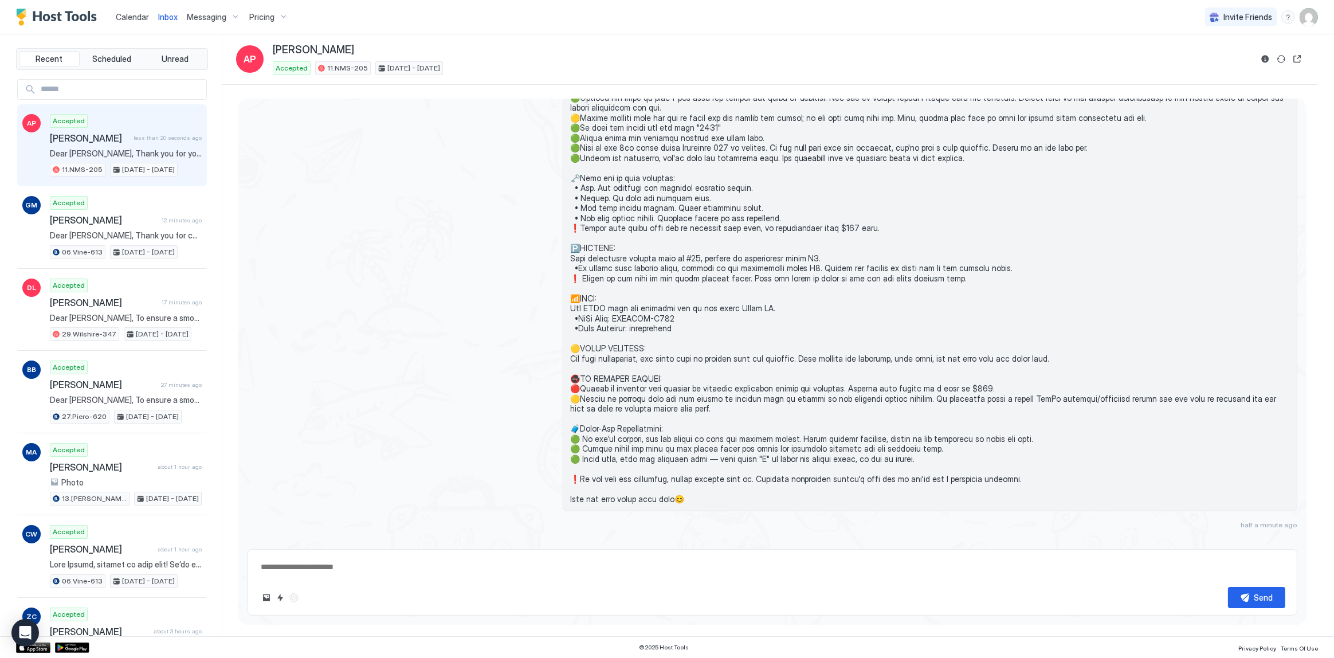
scroll to position [730, 0]
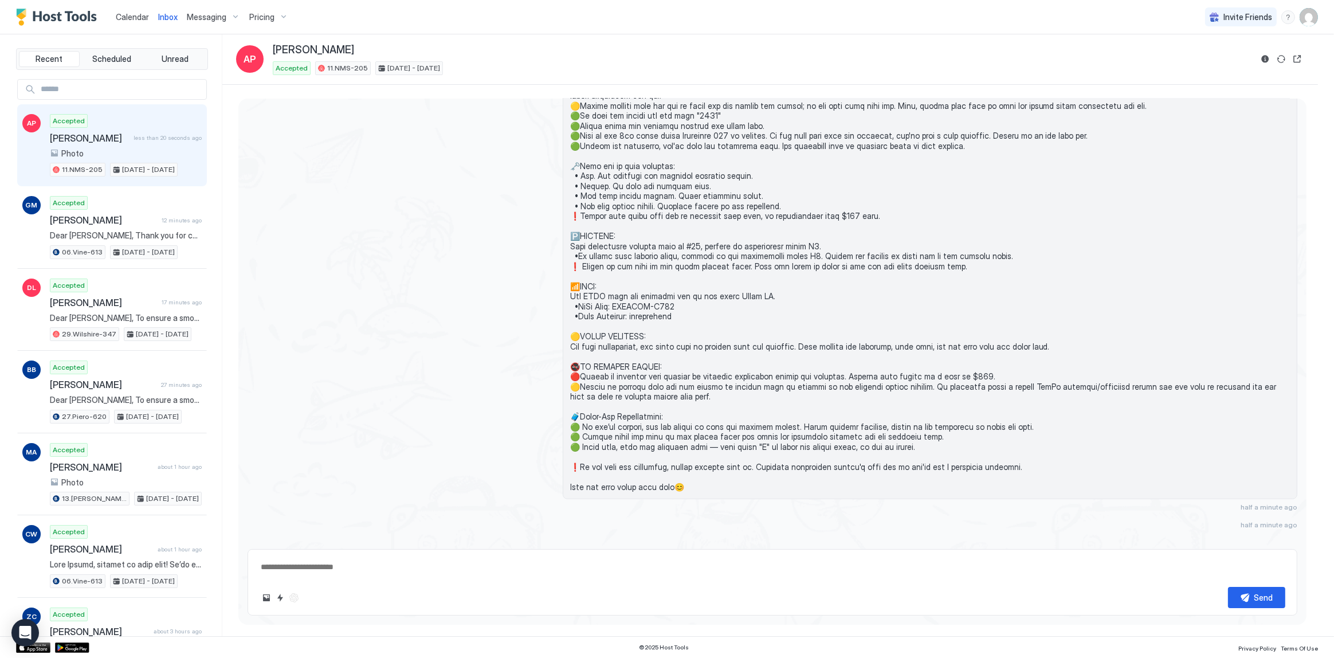
click at [629, 249] on span at bounding box center [930, 211] width 720 height 562
type textarea "*"
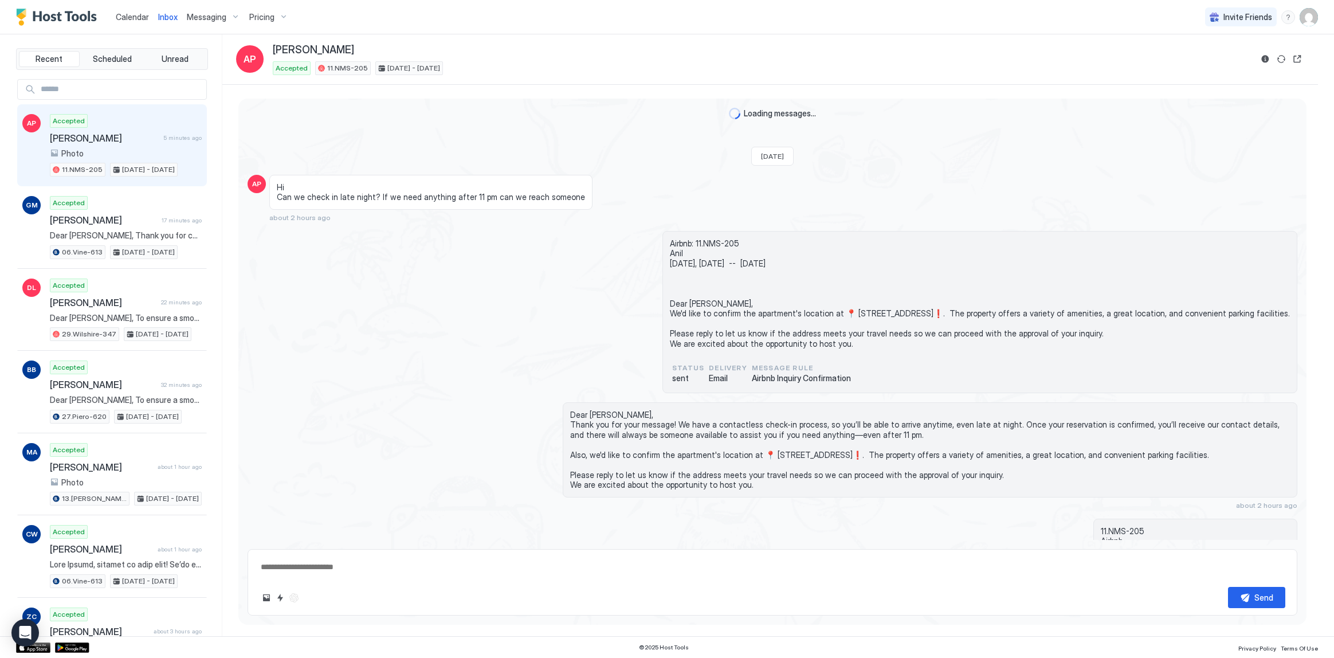
type textarea "*"
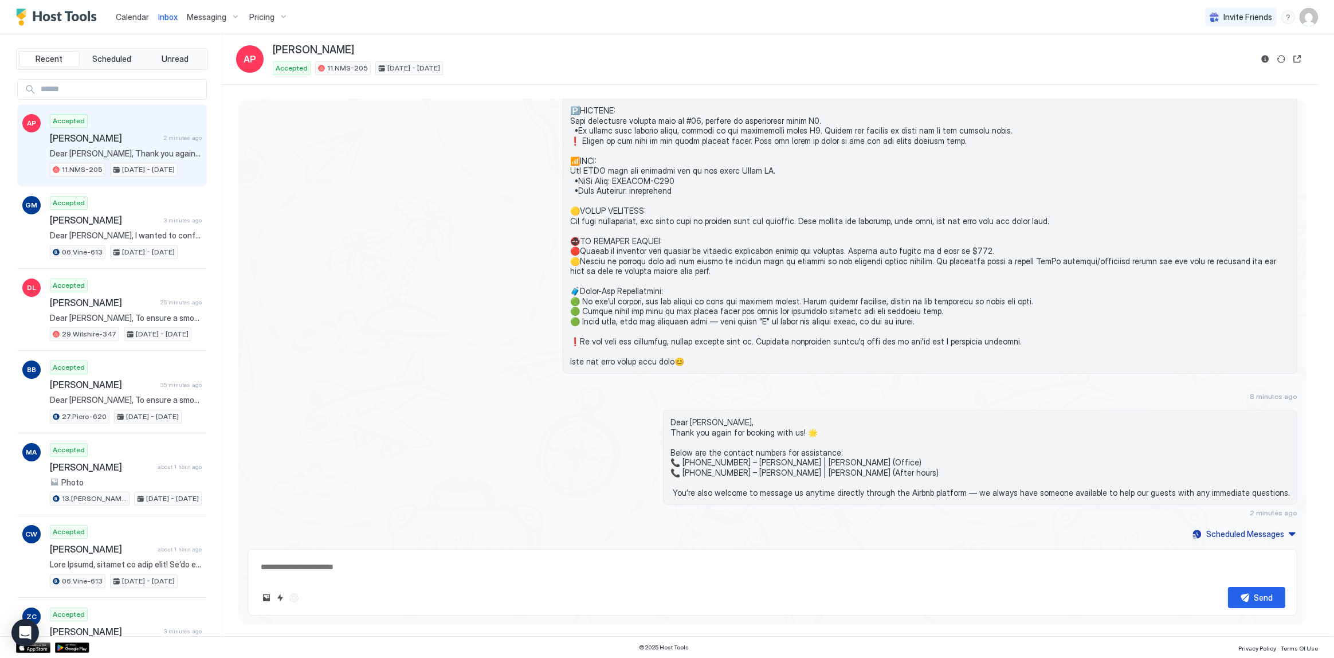
click at [476, 148] on div at bounding box center [773, 85] width 1050 height 577
click at [129, 15] on span "Calendar" at bounding box center [132, 17] width 33 height 10
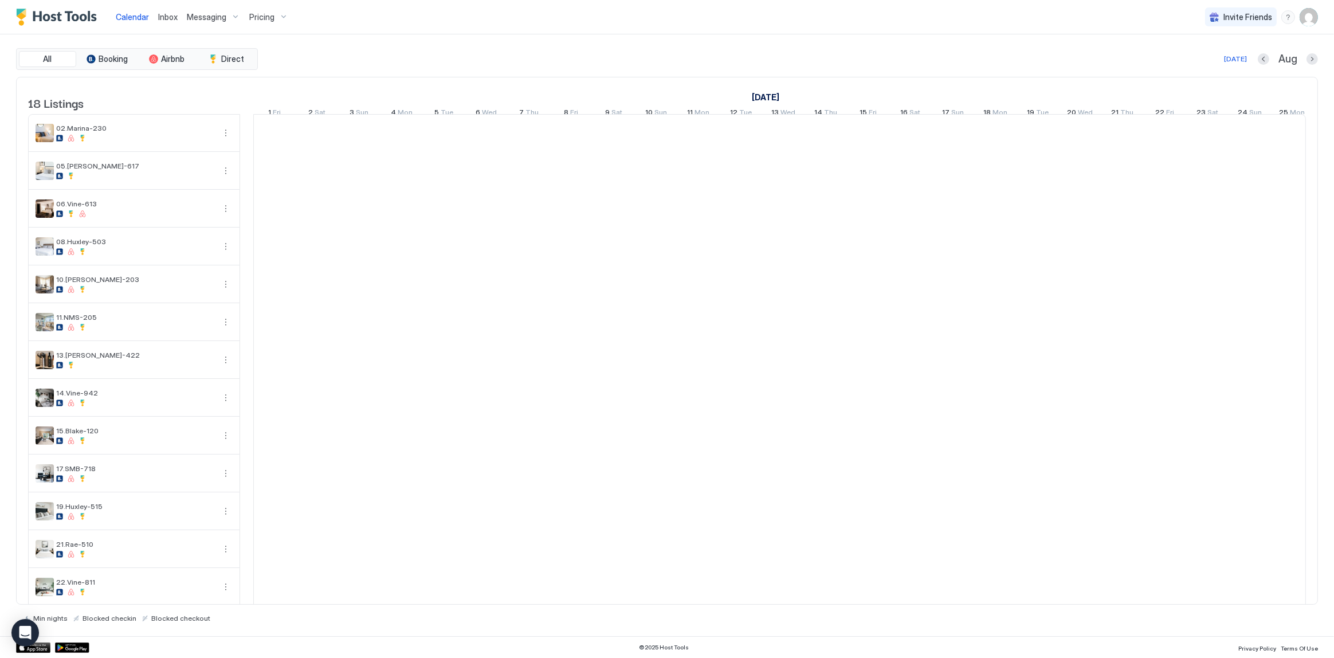
scroll to position [0, 636]
click at [366, 45] on div "All Booking Airbnb Direct [DATE] [DATE] Listings [DATE] [DATE] [DATE] 1 Fri 2 S…" at bounding box center [667, 335] width 1302 height 602
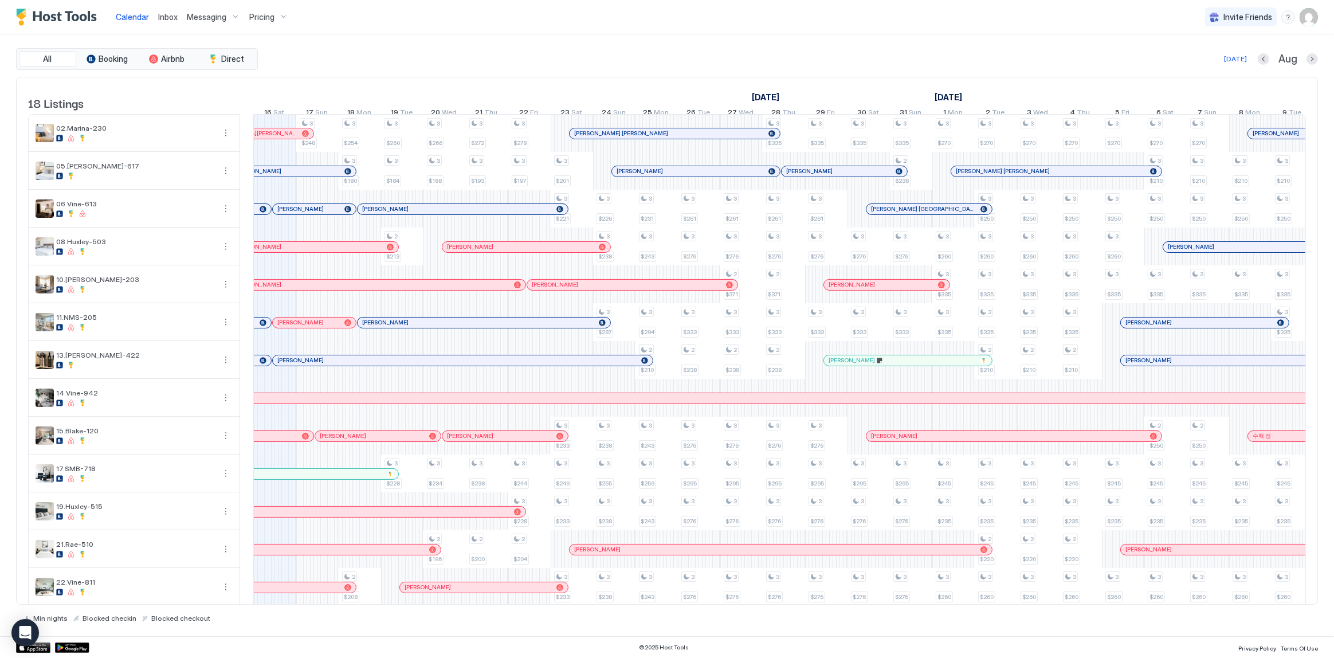
click at [374, 52] on div "Today Aug" at bounding box center [789, 59] width 1058 height 14
click at [317, 57] on div "Today Aug" at bounding box center [789, 59] width 1058 height 14
click at [492, 25] on div "Calendar Inbox Messaging Pricing Invite Friends SG" at bounding box center [667, 17] width 1334 height 34
click at [355, 28] on div "Calendar Inbox Messaging Pricing Invite Friends SG" at bounding box center [667, 17] width 1334 height 34
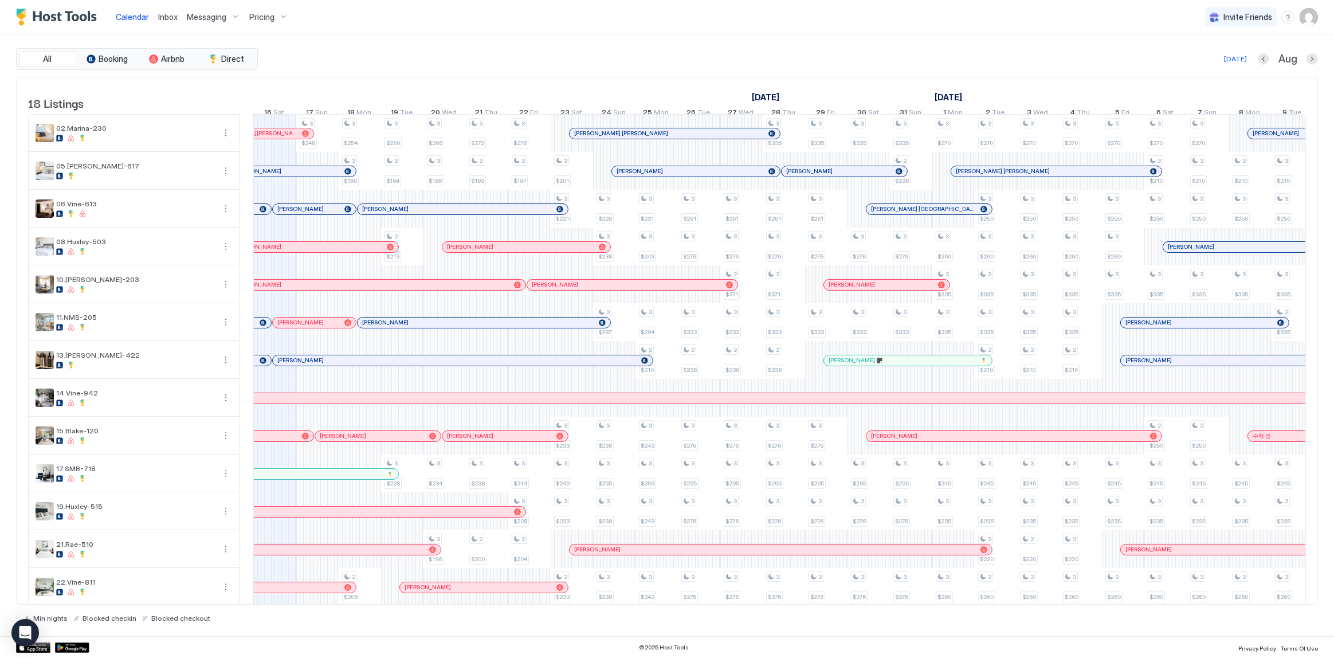
click at [410, 42] on div "All Booking Airbnb Direct Today Aug 18 Listings August 2025 September 2025 Octo…" at bounding box center [667, 335] width 1302 height 602
drag, startPoint x: 1023, startPoint y: 45, endPoint x: 1212, endPoint y: 28, distance: 189.8
click at [1024, 45] on div "All Booking Airbnb Direct Today Aug 18 Listings August 2025 September 2025 Octo…" at bounding box center [667, 335] width 1302 height 602
click at [1312, 17] on img "User profile" at bounding box center [1309, 17] width 18 height 18
click at [1217, 60] on span "Settings" at bounding box center [1205, 64] width 31 height 10
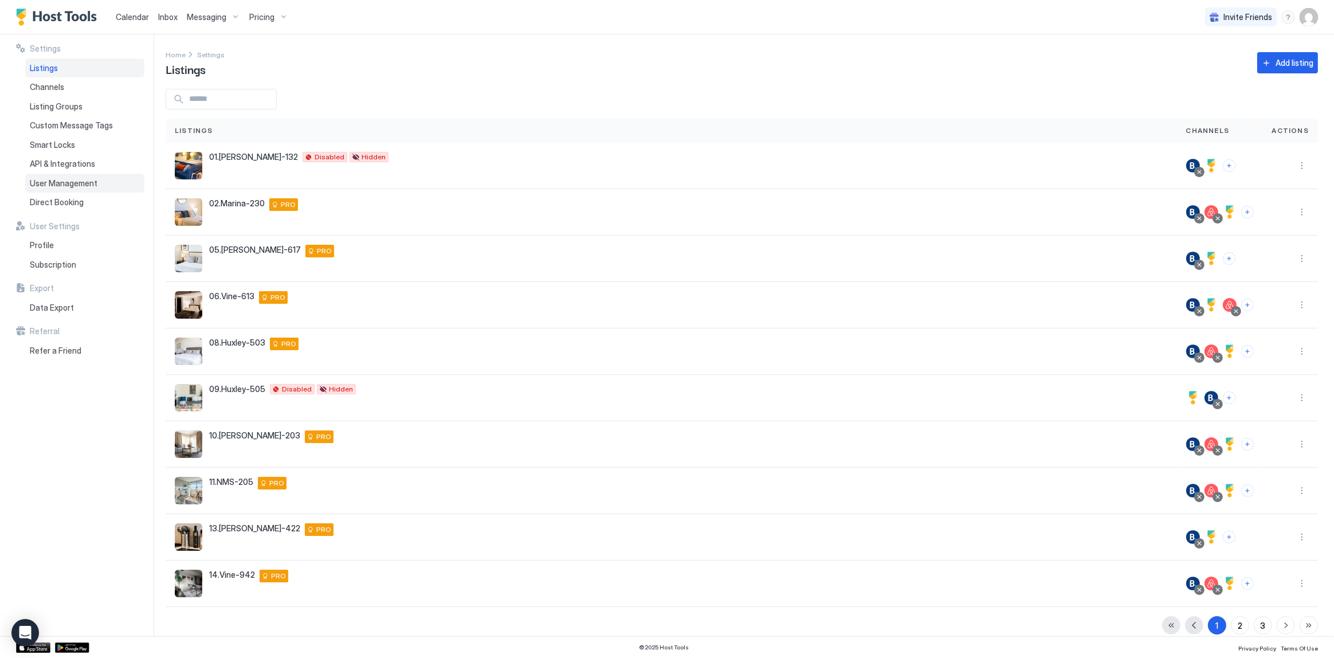
click at [61, 175] on div "User Management" at bounding box center [84, 183] width 119 height 19
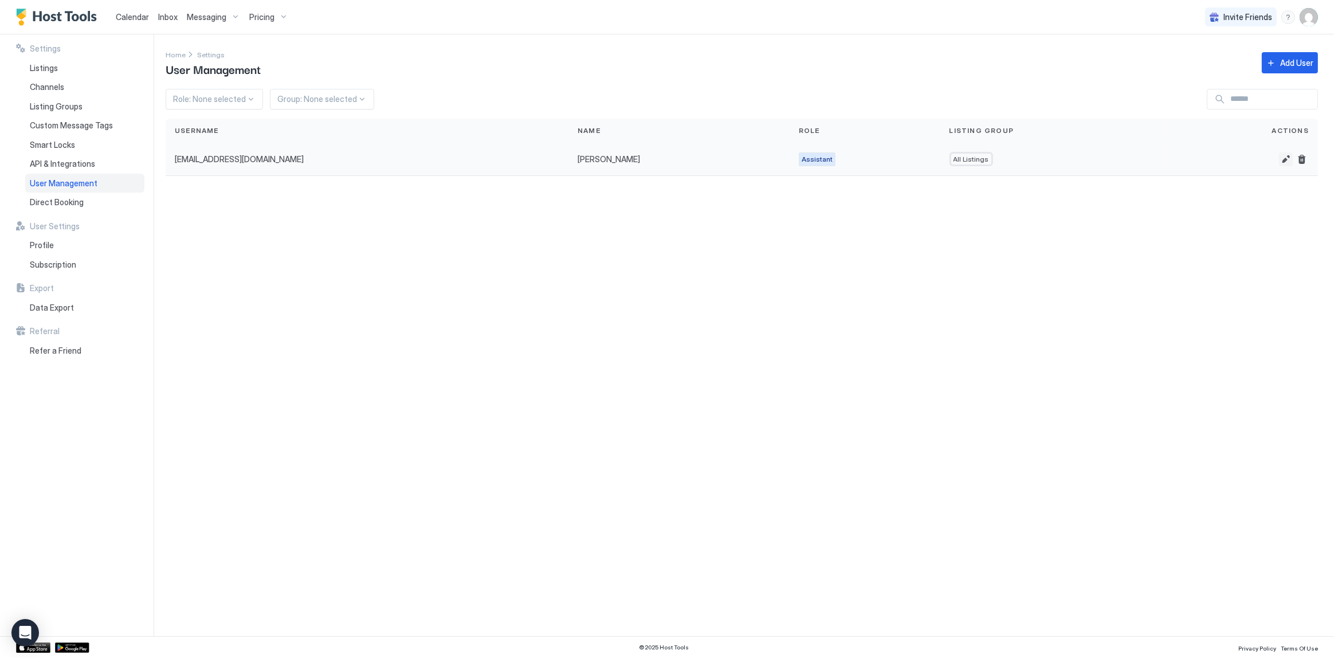
click at [1291, 158] on button "Edit" at bounding box center [1286, 159] width 14 height 14
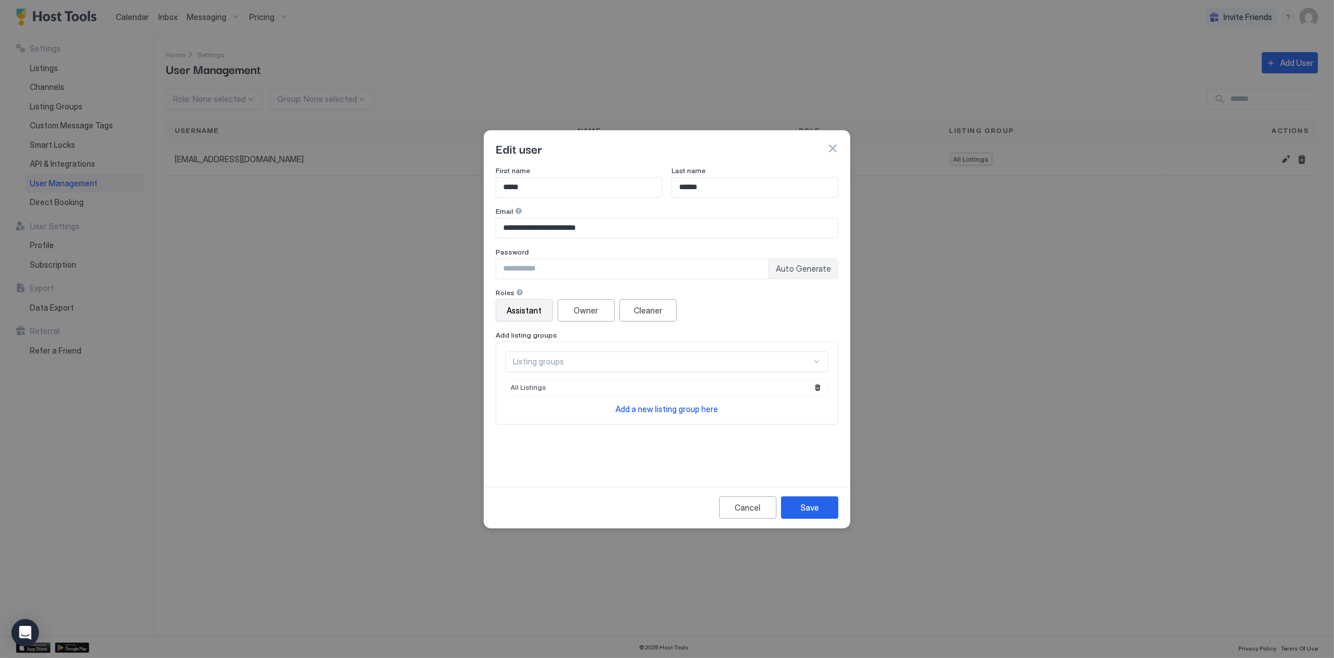
click at [748, 316] on div "Assistant Owner Cleaner" at bounding box center [667, 310] width 343 height 22
click at [736, 347] on div "Listing groups All Listings Add a new listing group here" at bounding box center [667, 383] width 343 height 83
click at [826, 366] on div "Listing groups" at bounding box center [666, 361] width 323 height 21
click at [820, 362] on div at bounding box center [816, 361] width 9 height 9
click at [808, 322] on div "Roles Assistant Owner Cleaner Add listing groups Listing groups All Listings Ad…" at bounding box center [667, 356] width 343 height 136
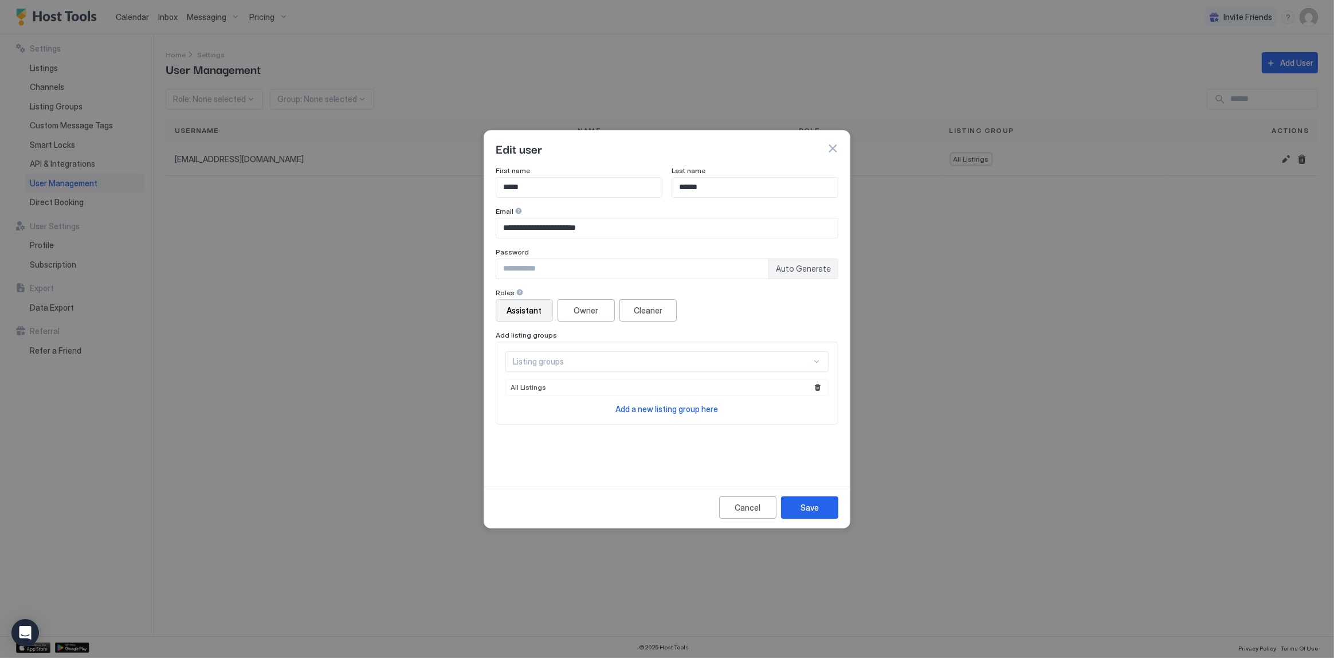
click at [831, 147] on button "button" at bounding box center [832, 148] width 11 height 11
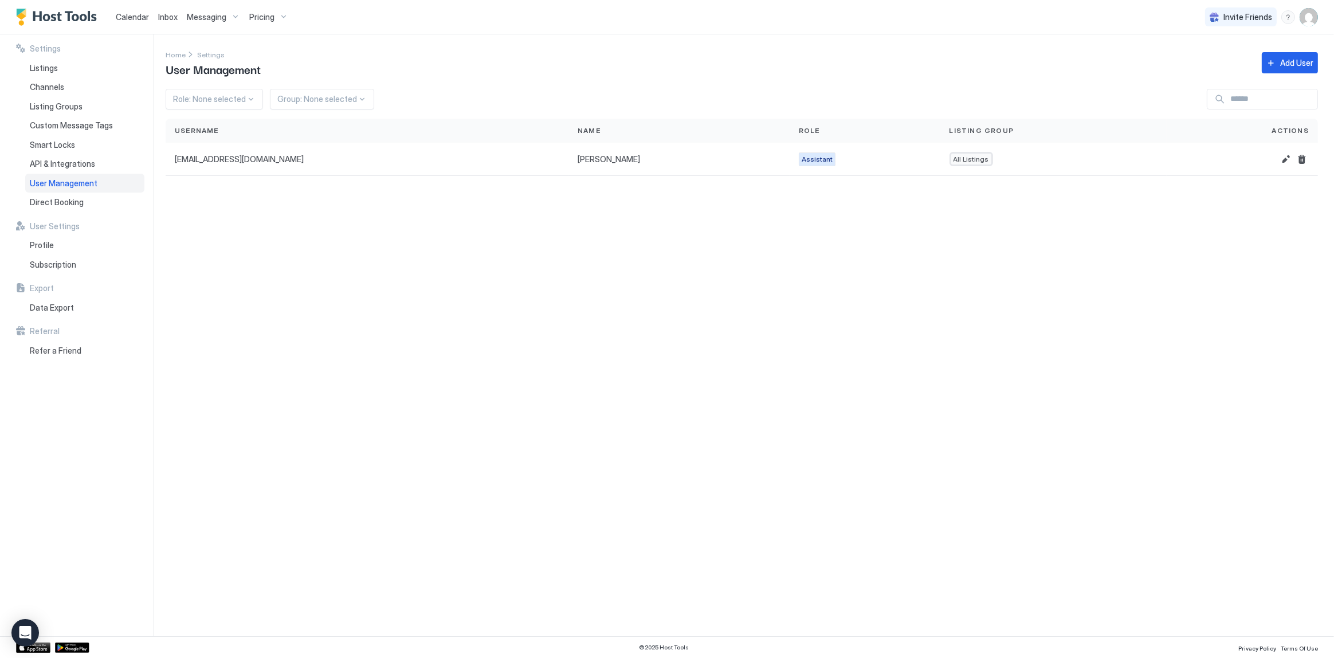
click at [632, 276] on div "Settings Home Settings User Management Add User Role: None selected Group: None…" at bounding box center [750, 335] width 1169 height 602
click at [699, 199] on div "Settings Home Settings User Management Add User Role: None selected Group: None…" at bounding box center [750, 335] width 1169 height 602
click at [1283, 159] on button "Edit" at bounding box center [1286, 159] width 14 height 14
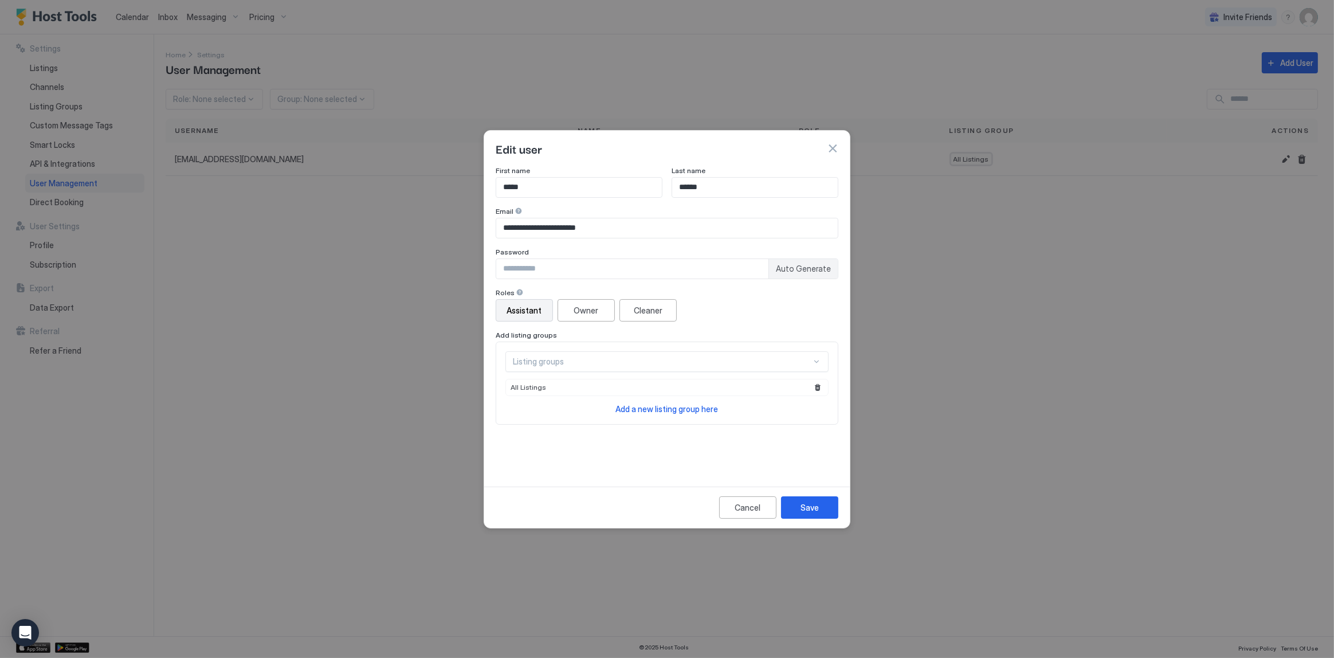
click at [820, 225] on input "**********" at bounding box center [667, 227] width 342 height 19
click at [662, 177] on div "Password" at bounding box center [579, 171] width 167 height 11
click at [739, 319] on div "Assistant Owner Cleaner" at bounding box center [667, 310] width 343 height 22
click at [835, 146] on button "button" at bounding box center [832, 148] width 11 height 11
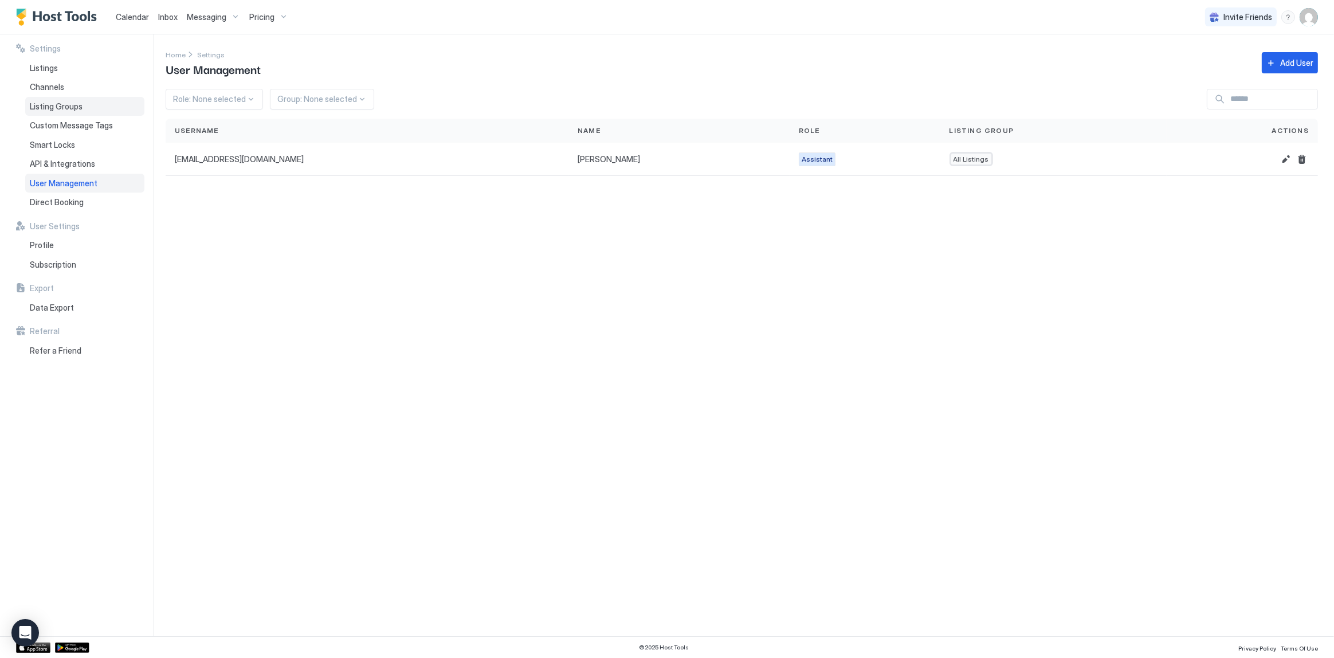
click at [62, 110] on span "Listing Groups" at bounding box center [56, 106] width 53 height 10
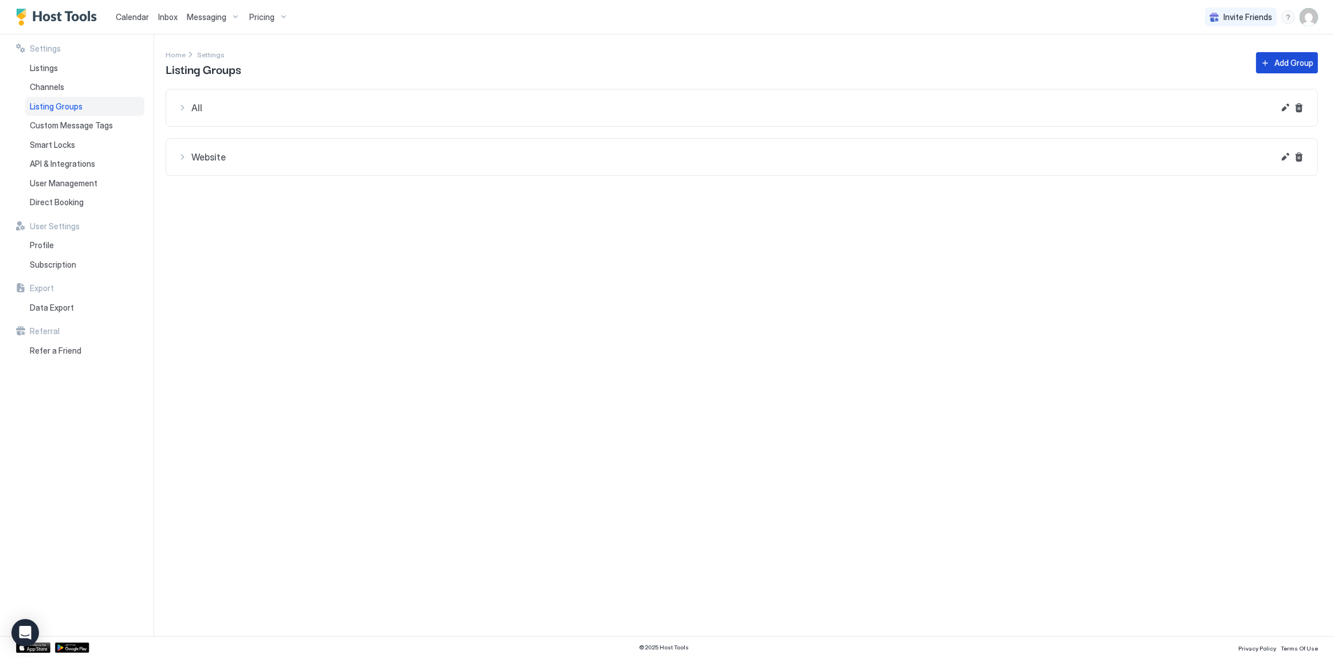
click at [1297, 62] on div "Add Group" at bounding box center [1294, 63] width 39 height 12
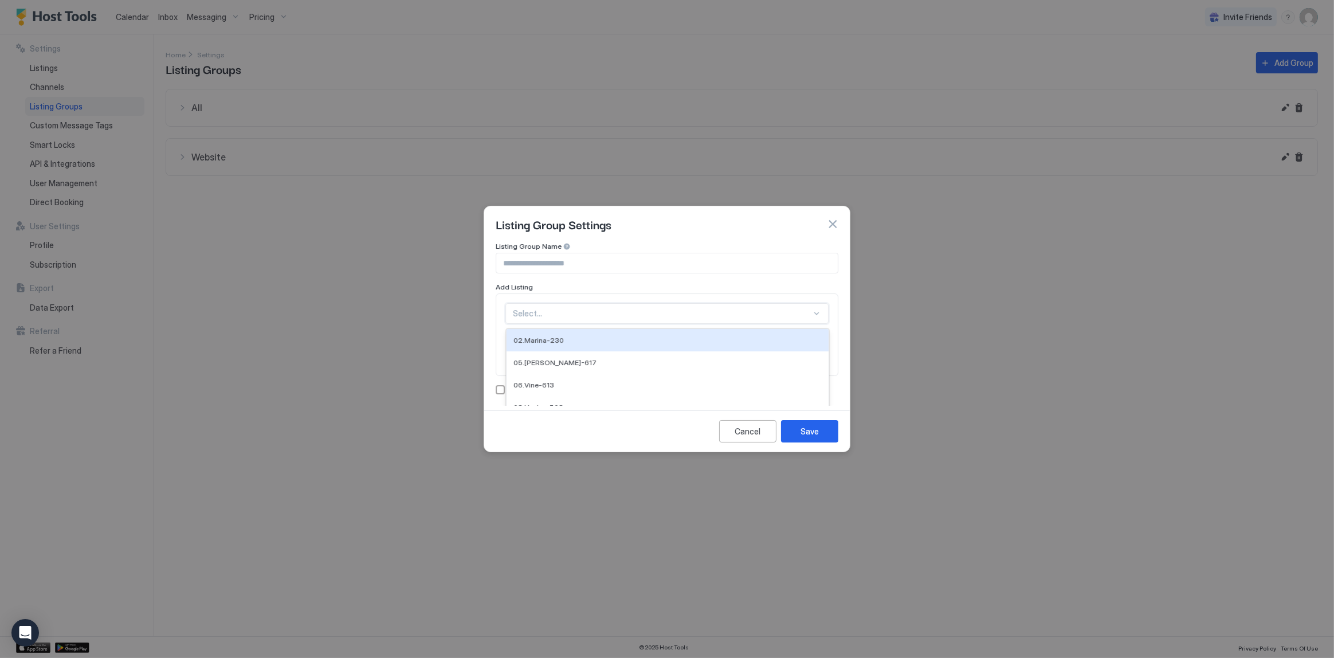
click at [562, 310] on div "18 results available. Use Up and Down to choose options, press Enter to select …" at bounding box center [666, 313] width 323 height 21
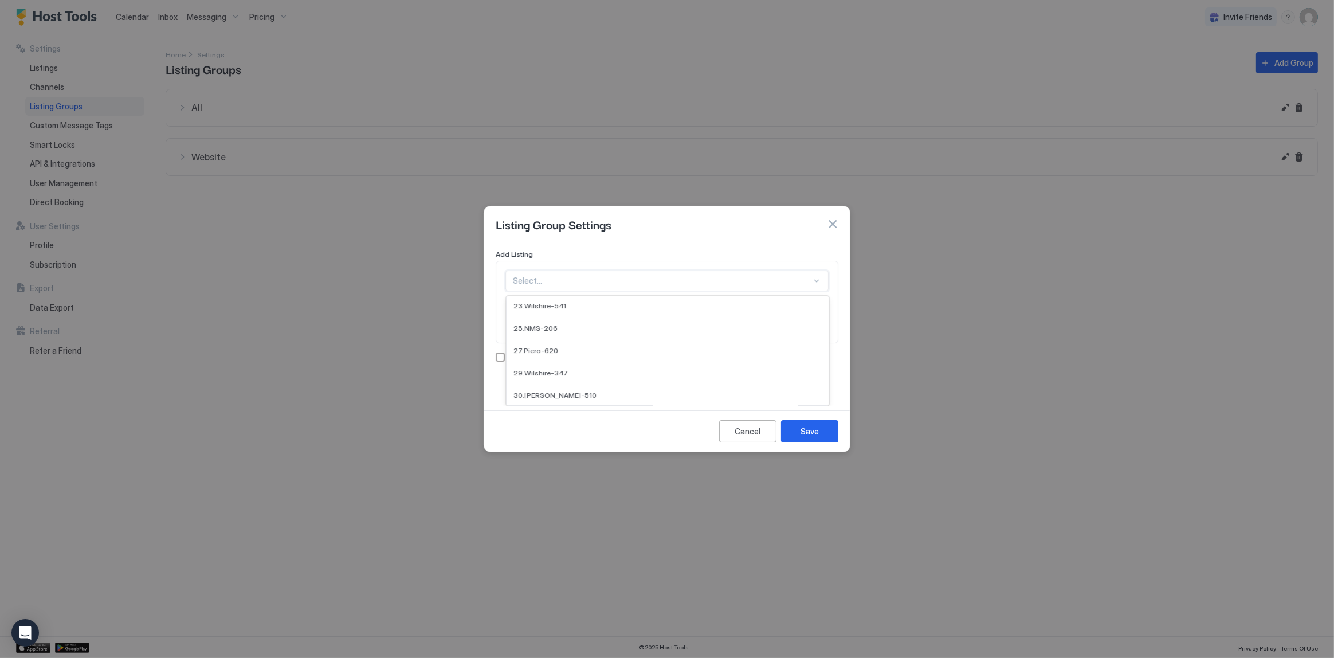
scroll to position [292, 0]
click at [563, 391] on div "30.[PERSON_NAME]-510" at bounding box center [667, 395] width 308 height 9
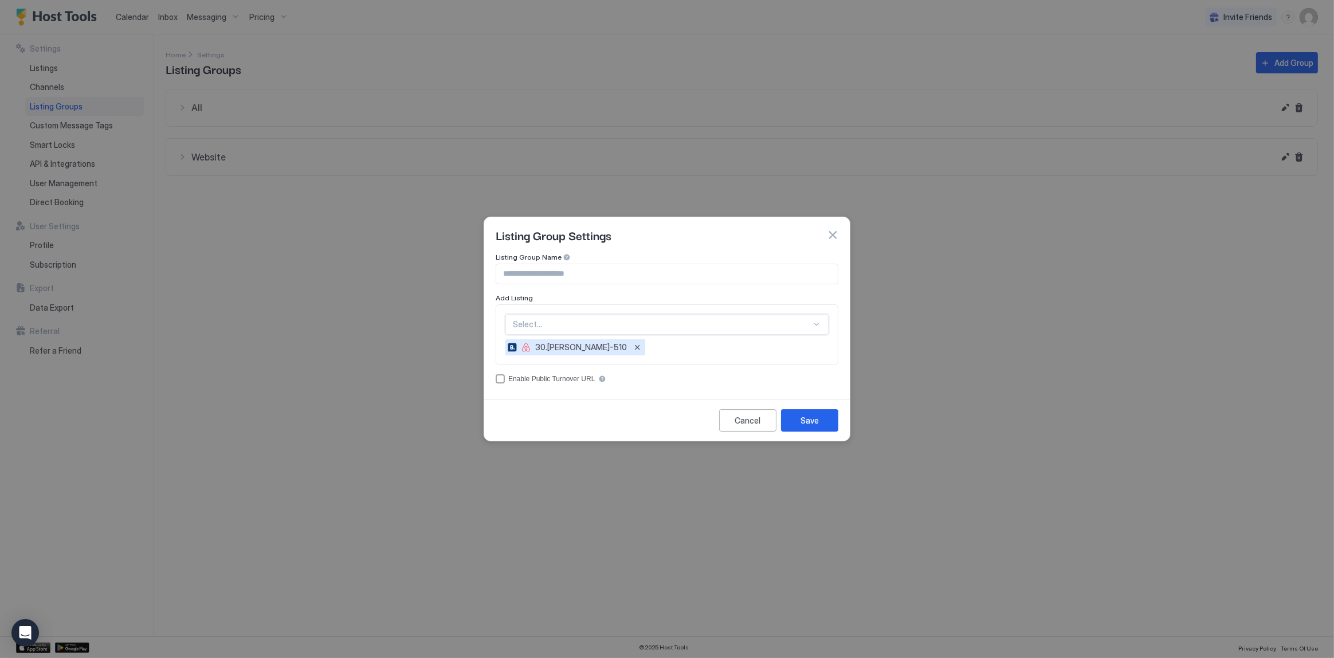
scroll to position [0, 0]
click at [566, 275] on input "Input Field" at bounding box center [667, 273] width 342 height 19
type input "******"
click at [630, 330] on div "option , selected. Select is focused ,type to refine list, press Down to open t…" at bounding box center [666, 324] width 323 height 21
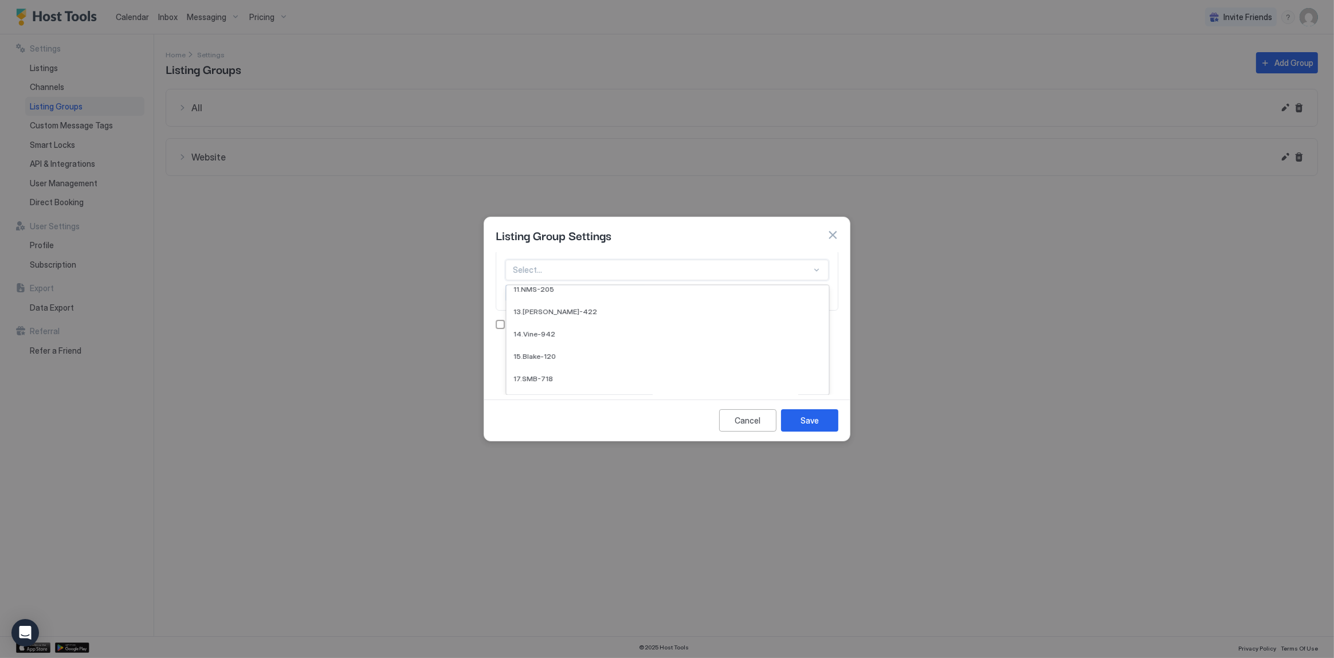
scroll to position [271, 0]
click at [693, 241] on div "Listing Group Settings" at bounding box center [667, 234] width 343 height 17
click at [564, 380] on div "Enable Public Turnover URL" at bounding box center [551, 379] width 87 height 8
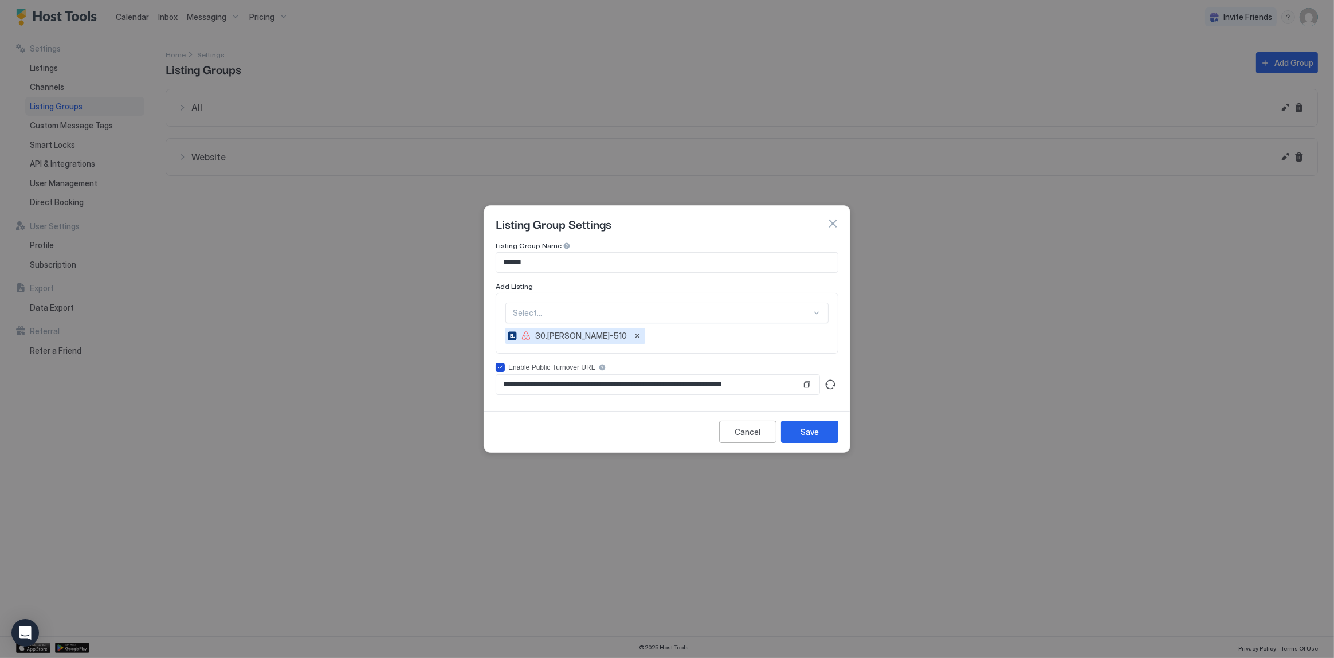
click at [561, 365] on div "Enable Public Turnover URL" at bounding box center [551, 367] width 87 height 8
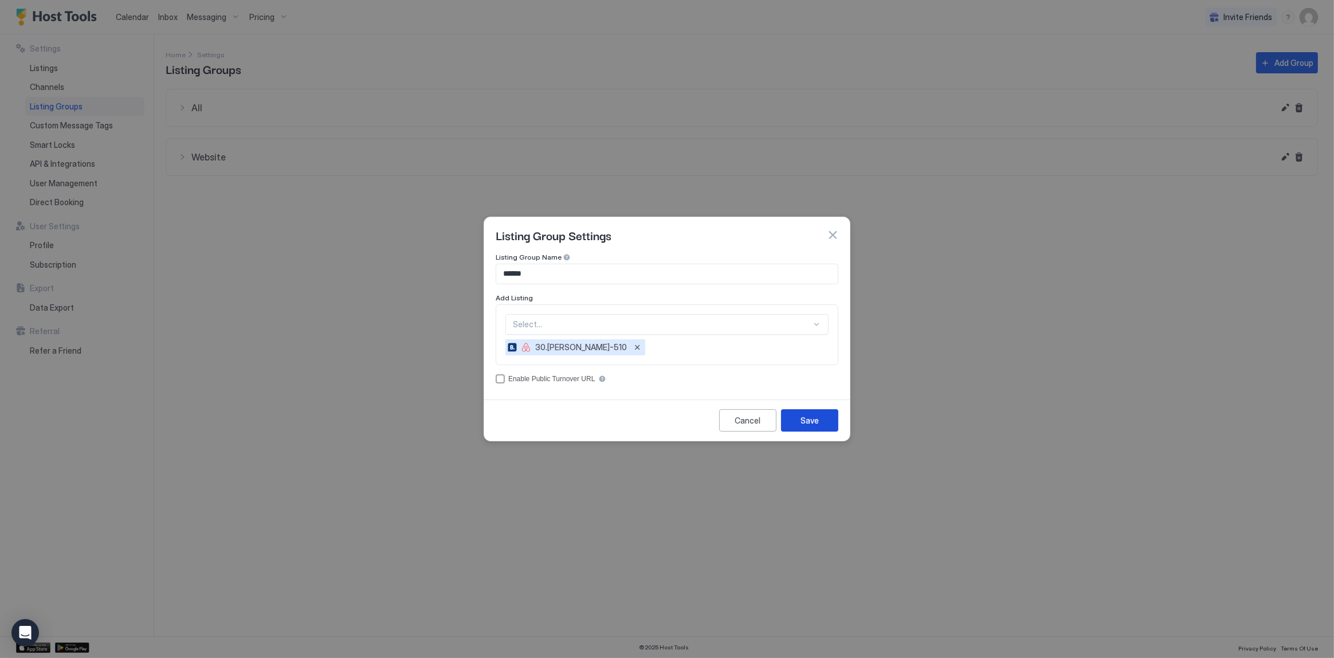
click at [809, 423] on div "Save" at bounding box center [810, 420] width 18 height 12
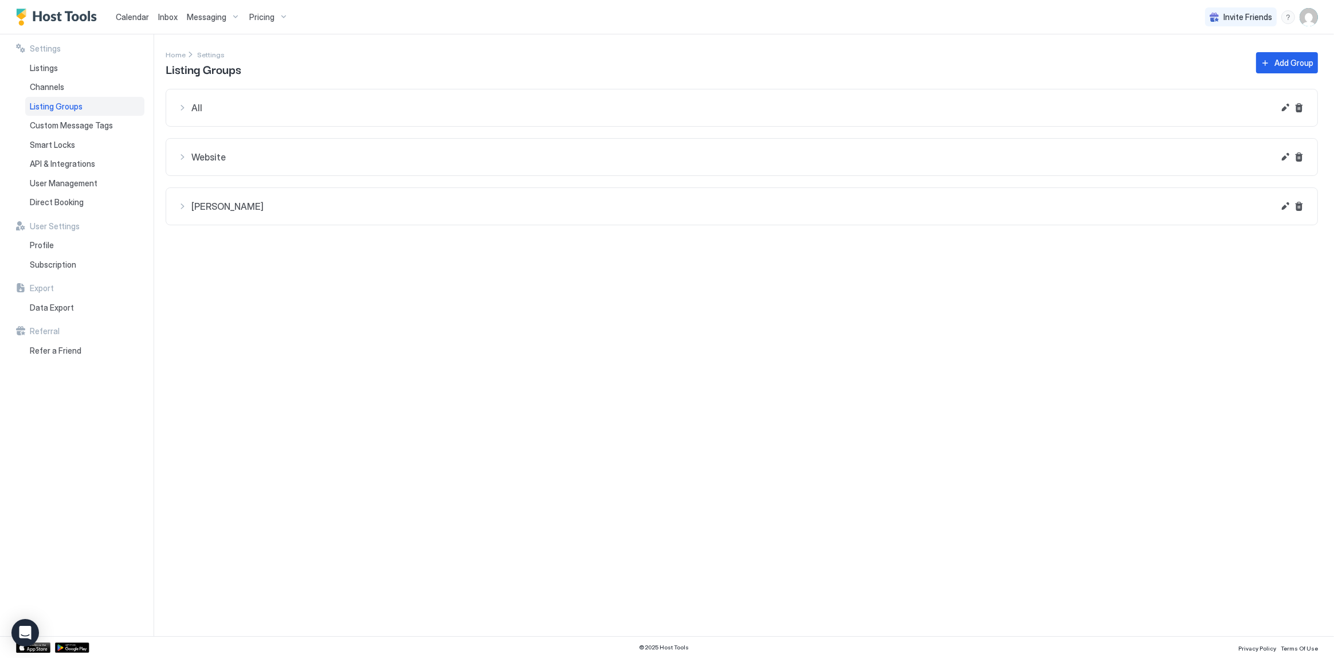
drag, startPoint x: 66, startPoint y: 178, endPoint x: 244, endPoint y: 208, distance: 180.8
click at [66, 178] on span "User Management" at bounding box center [64, 183] width 68 height 10
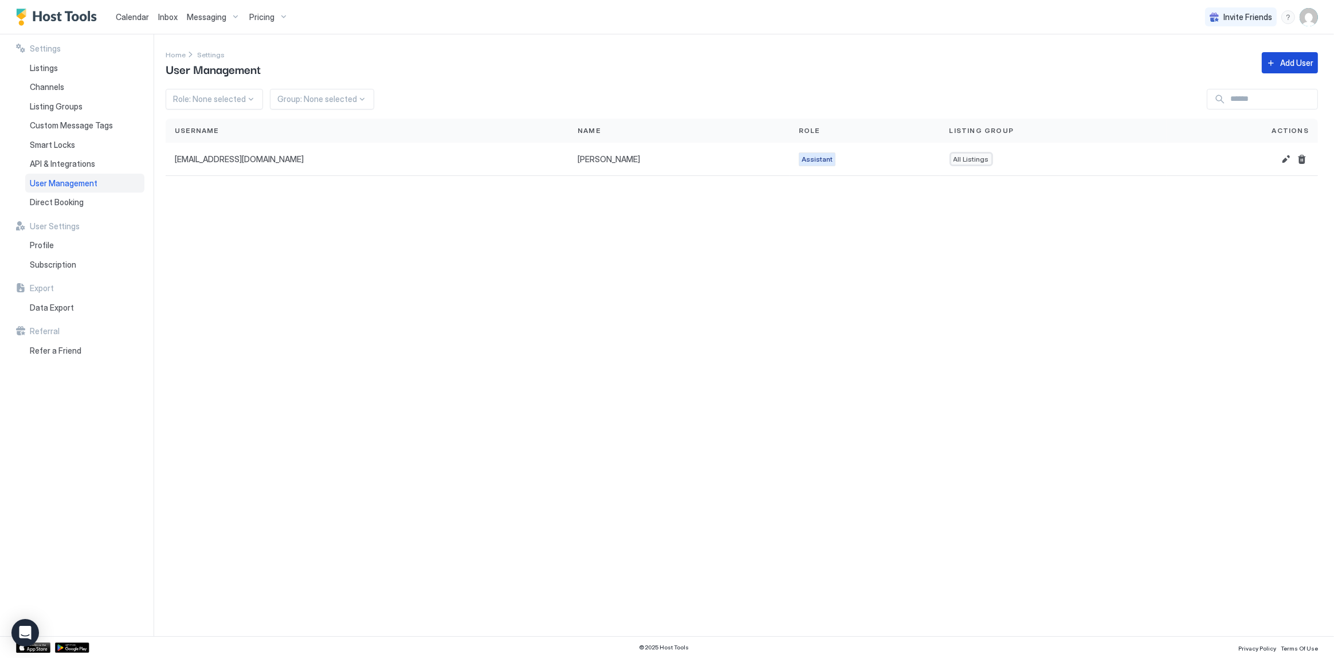
click at [1268, 67] on button "Add User" at bounding box center [1290, 62] width 56 height 21
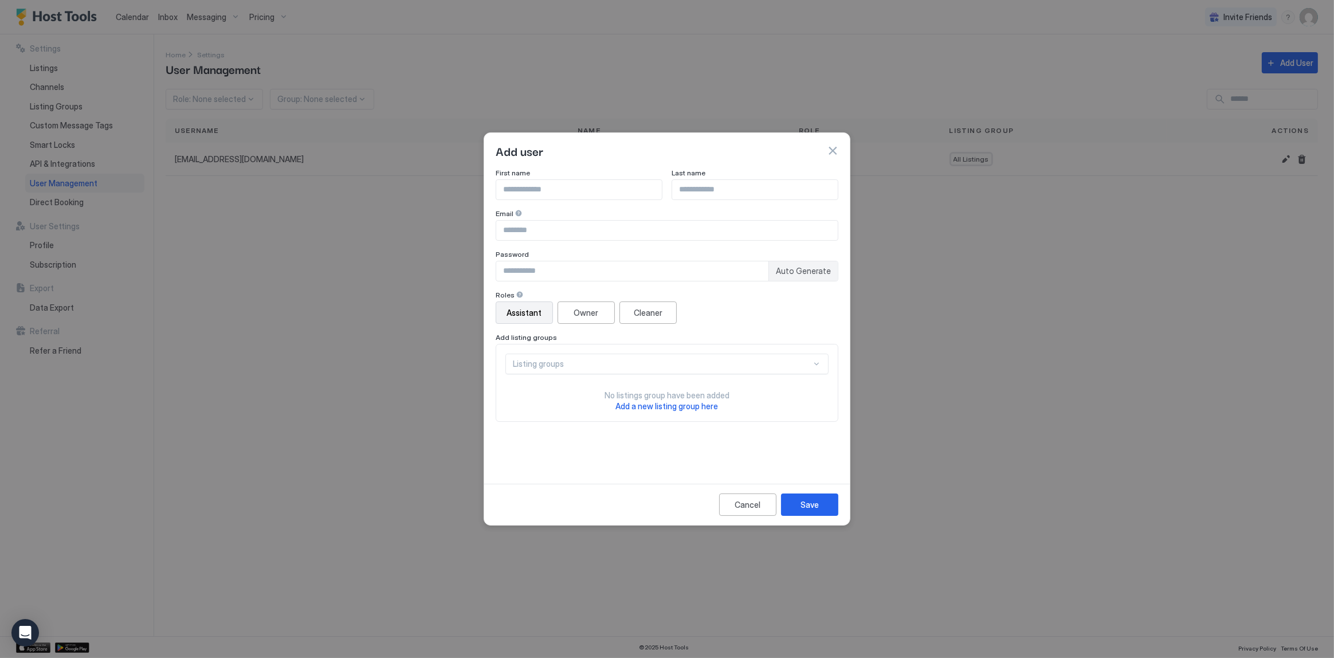
click at [611, 233] on input "Input Field" at bounding box center [667, 230] width 342 height 19
paste input "**********"
type input "**********"
click at [519, 193] on input "Input Field" at bounding box center [579, 189] width 166 height 19
type input "****"
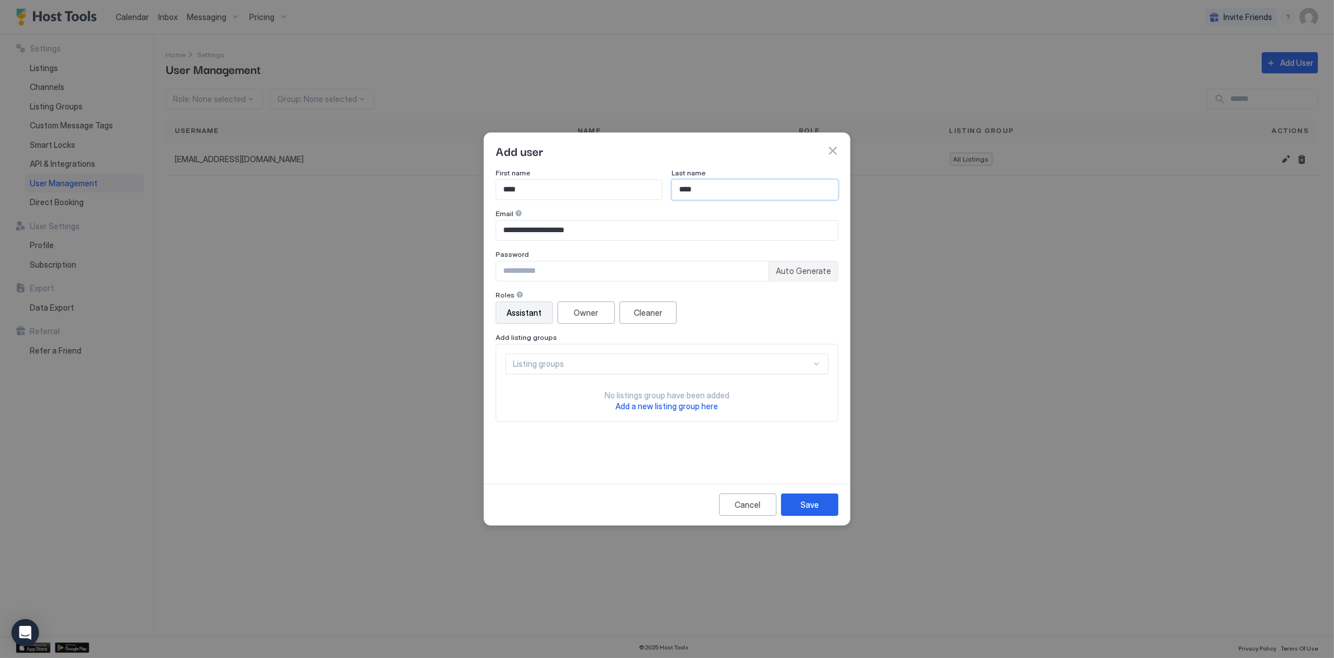
type input "****"
click at [584, 312] on div "Owner" at bounding box center [586, 313] width 25 height 12
click at [658, 312] on div "Cleaner" at bounding box center [648, 313] width 29 height 12
click at [671, 365] on div "Listing groups" at bounding box center [662, 364] width 299 height 10
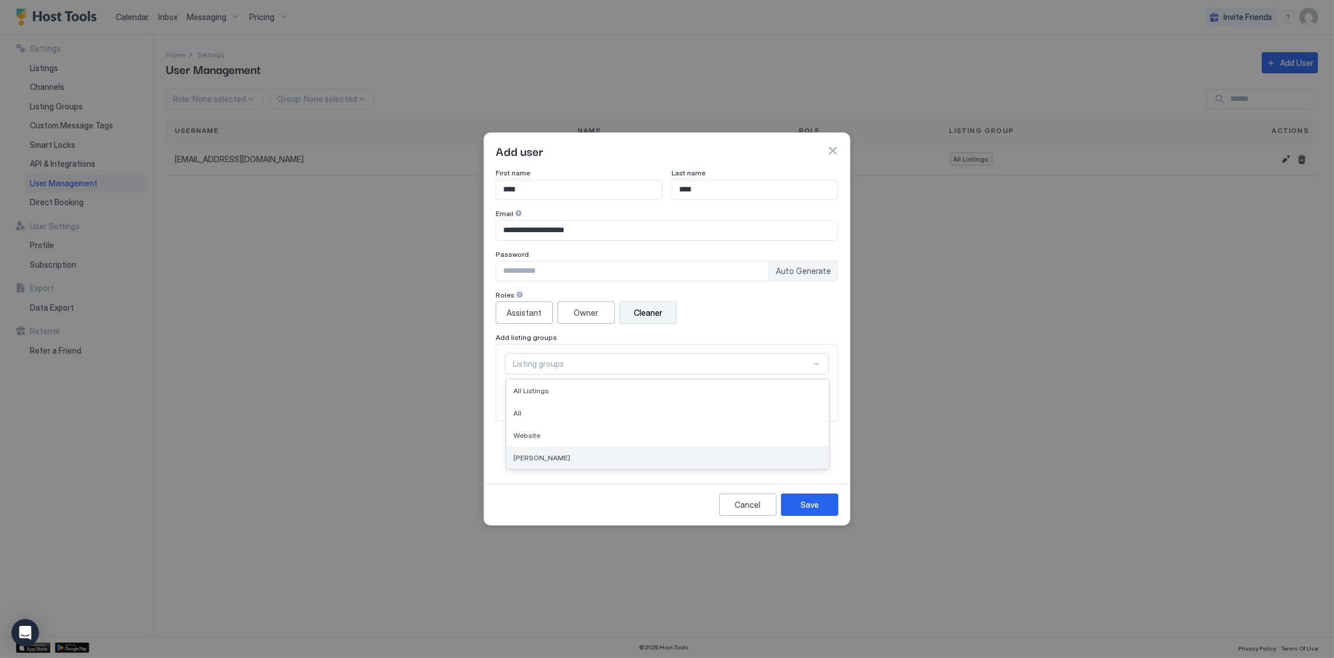
click at [596, 461] on div "Kelton" at bounding box center [667, 457] width 308 height 9
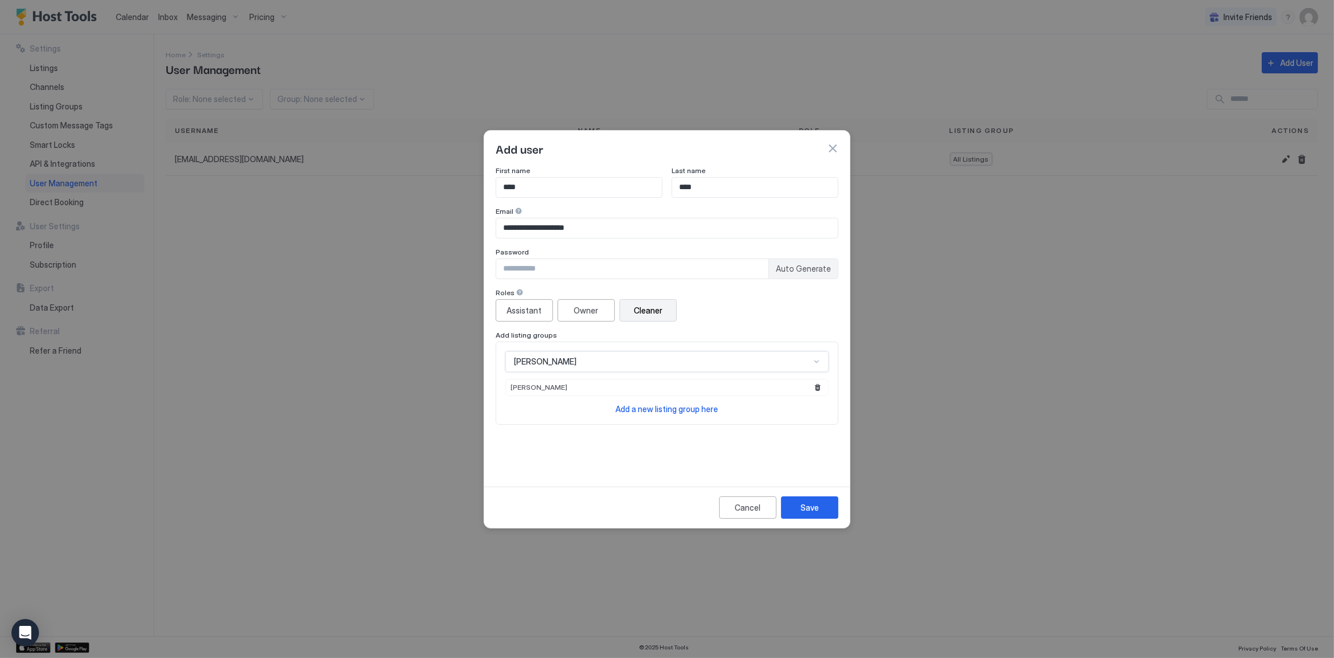
click at [749, 289] on div "Roles" at bounding box center [667, 293] width 343 height 11
click at [602, 304] on button "Owner" at bounding box center [586, 310] width 57 height 22
click at [816, 270] on span "Auto Generate" at bounding box center [803, 269] width 55 height 10
type input "********"
click at [642, 275] on input "********" at bounding box center [632, 268] width 272 height 19
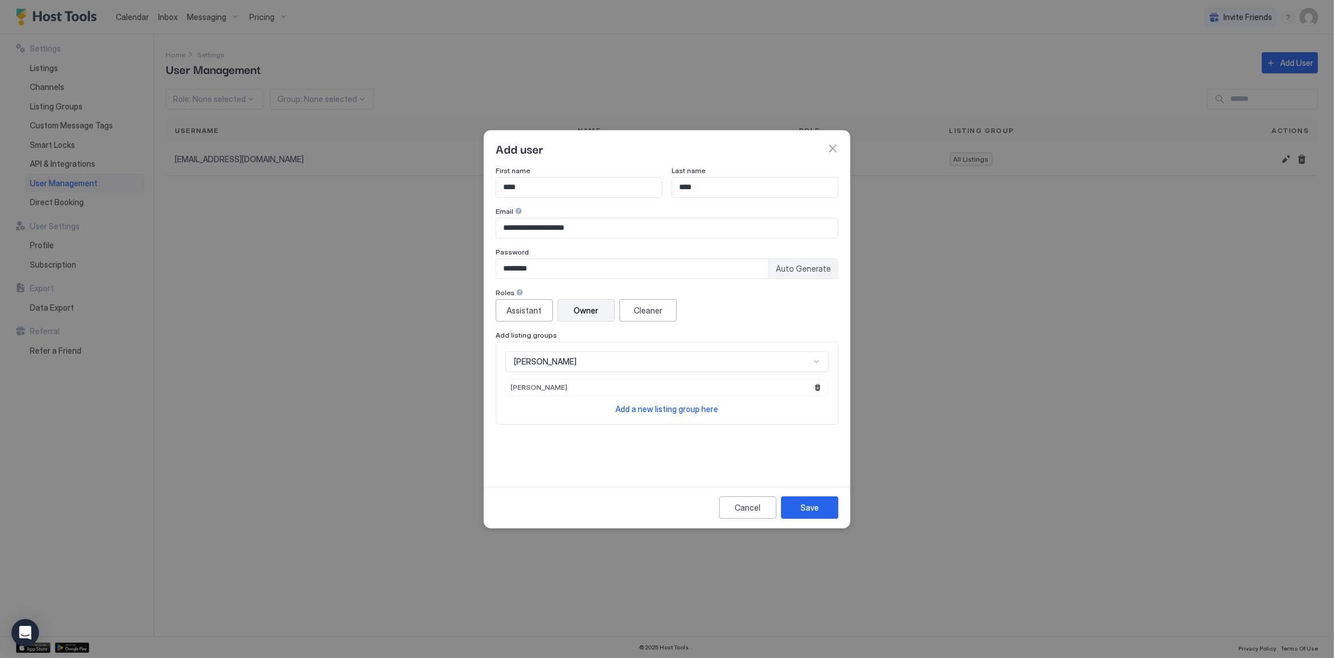
click at [813, 519] on div "Cancel Save" at bounding box center [667, 507] width 366 height 41
click at [817, 508] on div "Save" at bounding box center [810, 507] width 18 height 12
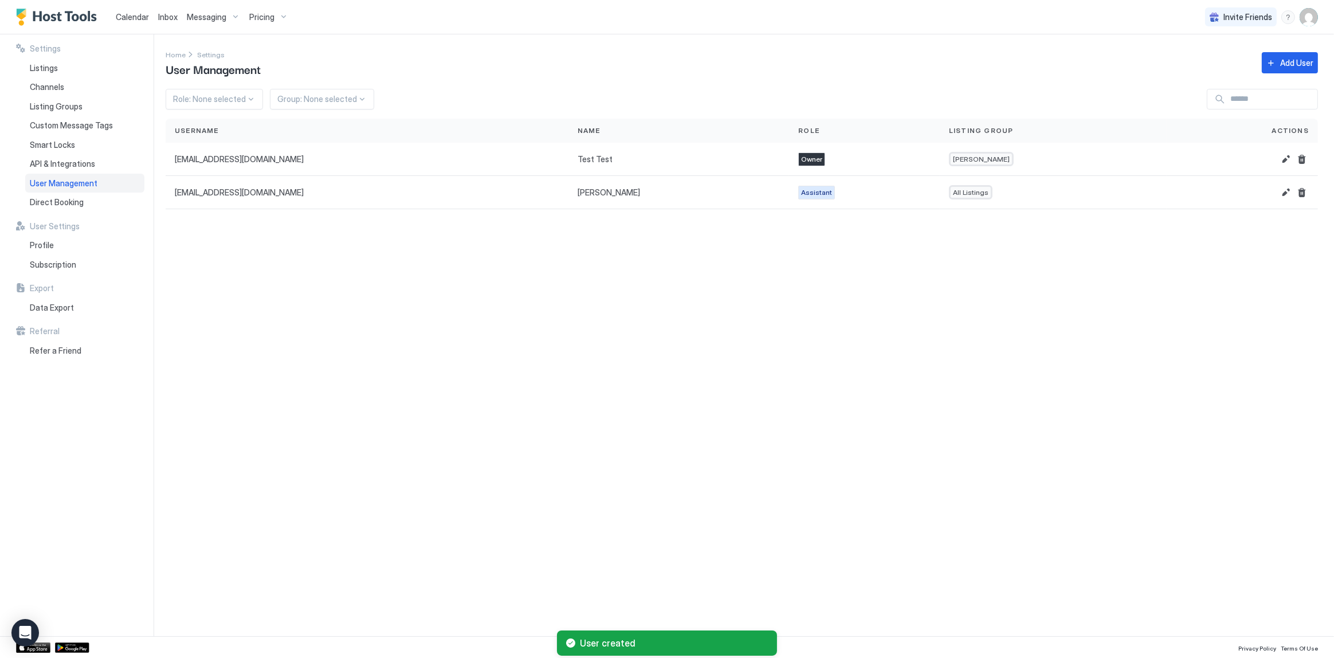
click at [1042, 454] on div "Settings Home Settings User Management Add User Role: None selected Group: None…" at bounding box center [750, 335] width 1169 height 602
click at [778, 81] on div "Settings Home Settings User Management Add User Role: None selected Group: None…" at bounding box center [750, 335] width 1169 height 602
click at [787, 65] on div "Home Settings User Management Add User" at bounding box center [742, 62] width 1152 height 29
drag, startPoint x: 567, startPoint y: 46, endPoint x: 382, endPoint y: 62, distance: 185.2
click at [566, 46] on div "Settings Home Settings User Management Add User Role: None selected Group: None…" at bounding box center [750, 335] width 1169 height 602
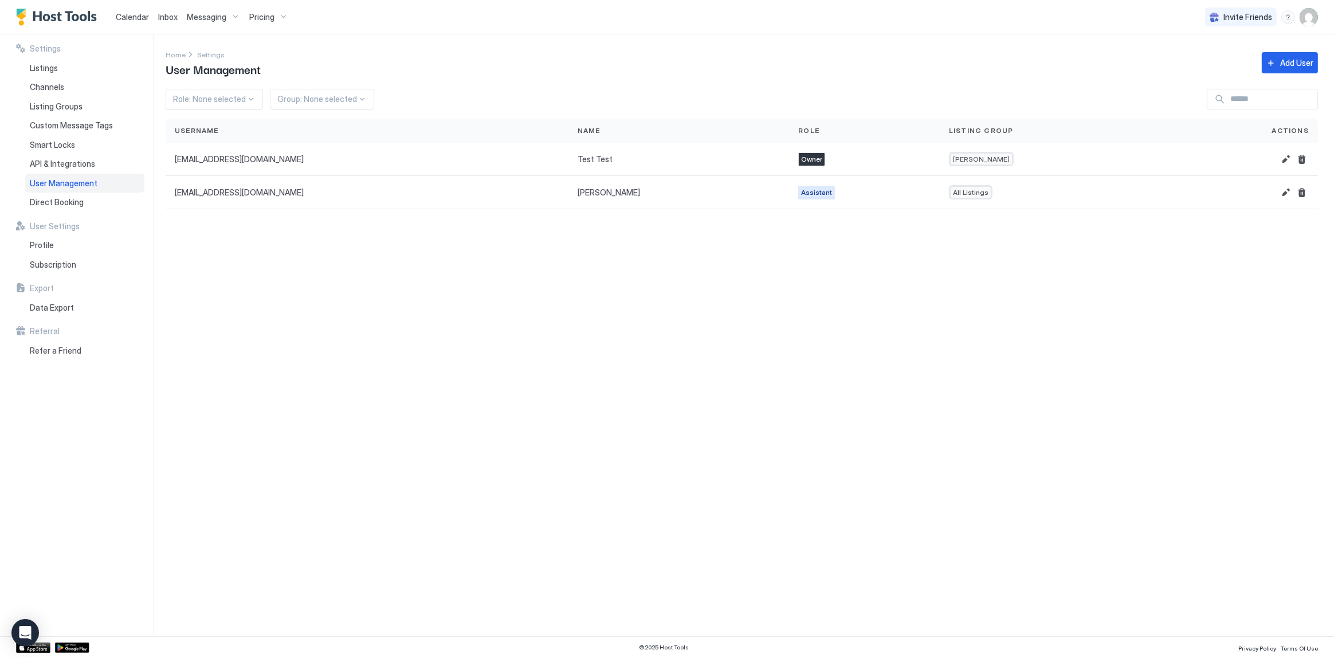
click at [527, 59] on div "Home Settings User Management Add User" at bounding box center [742, 62] width 1152 height 29
click at [170, 14] on span "Inbox" at bounding box center [167, 17] width 19 height 10
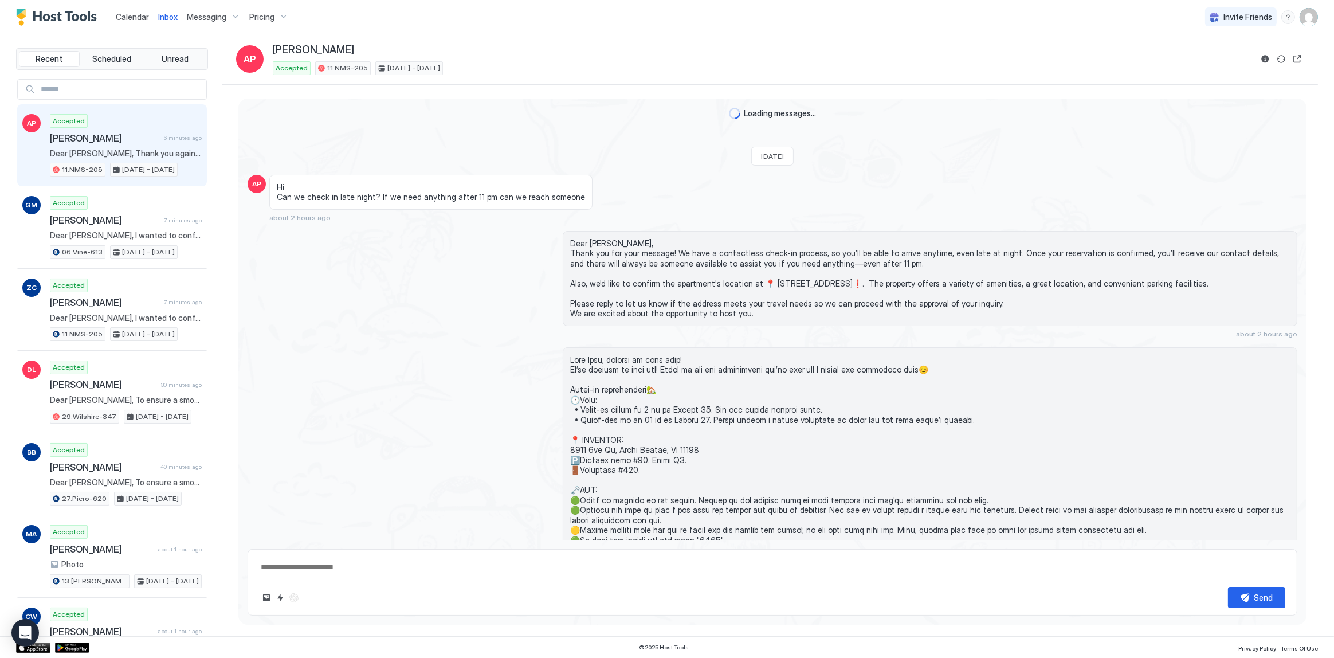
scroll to position [1016, 0]
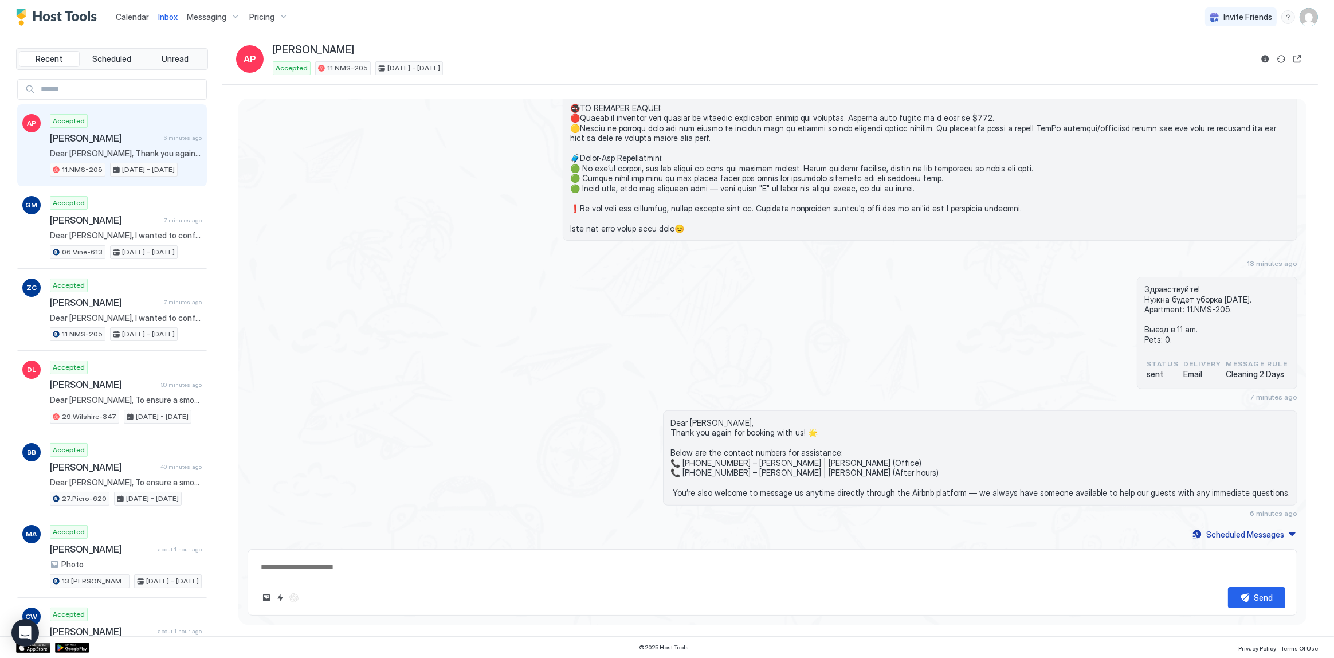
click at [1318, 23] on div "Calendar Inbox Messaging Pricing Invite Friends SG" at bounding box center [667, 17] width 1334 height 34
click at [1311, 15] on img "User profile" at bounding box center [1309, 17] width 18 height 18
click at [1230, 59] on div "Settings" at bounding box center [1245, 64] width 146 height 20
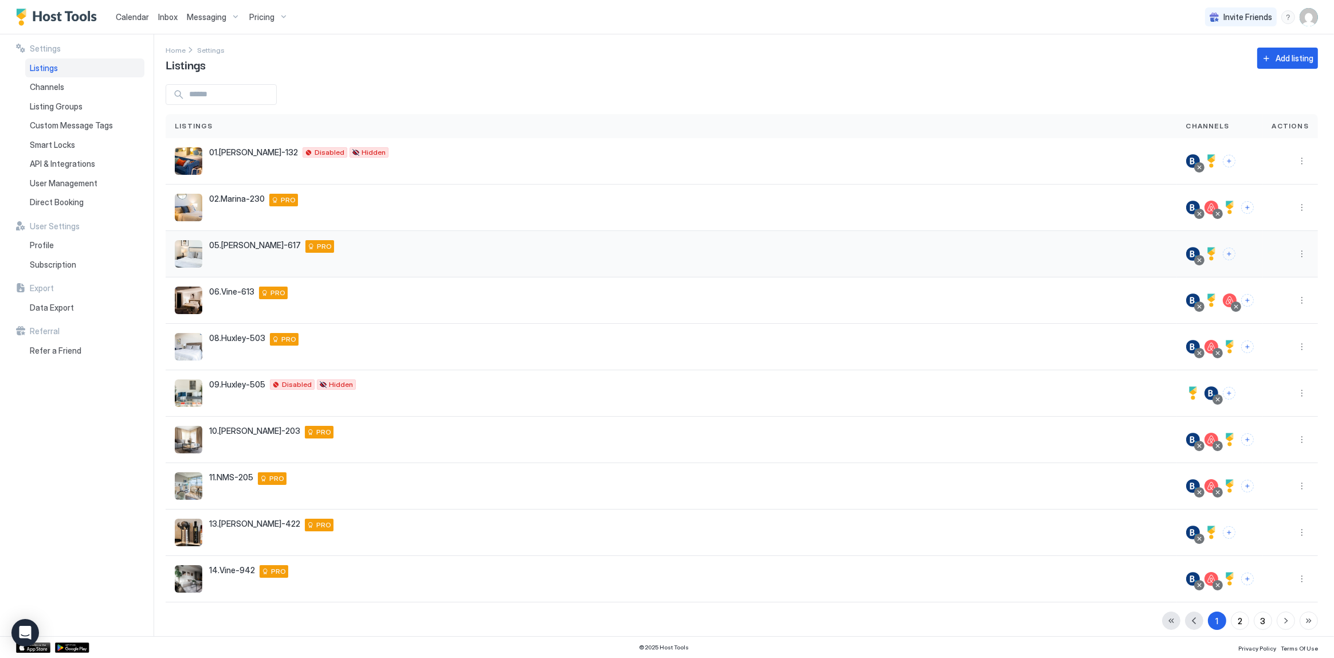
scroll to position [11, 0]
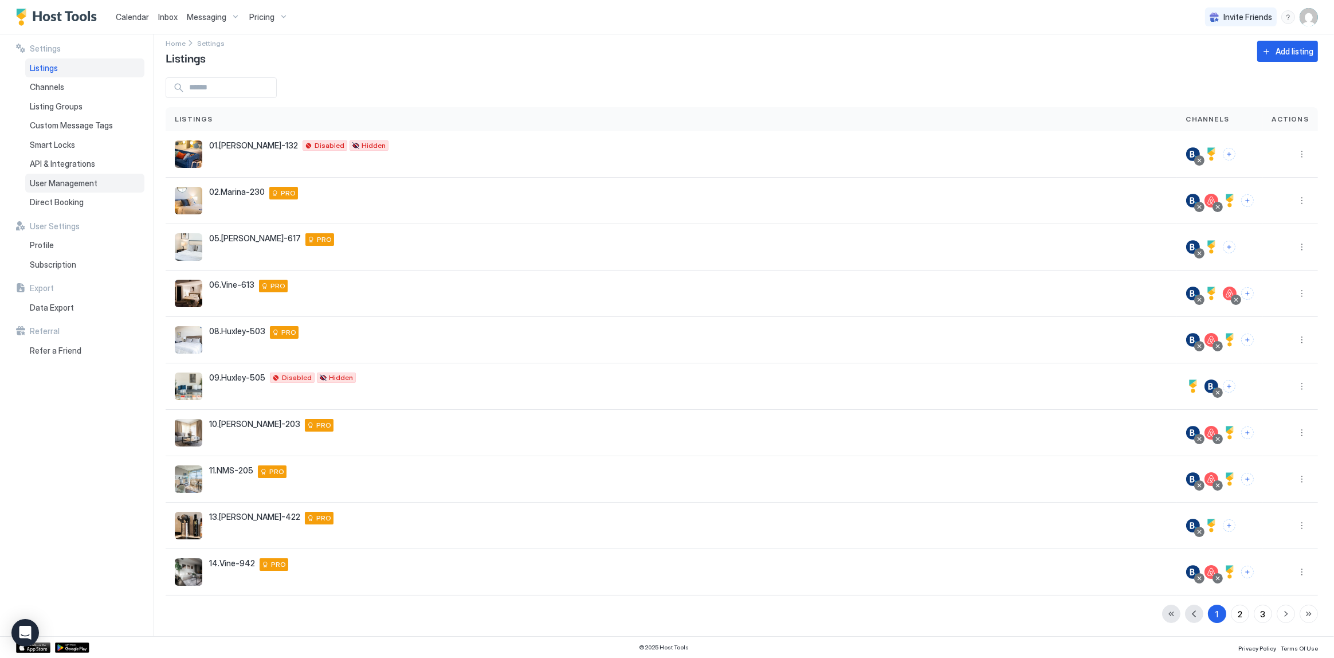
click at [58, 186] on span "User Management" at bounding box center [64, 183] width 68 height 10
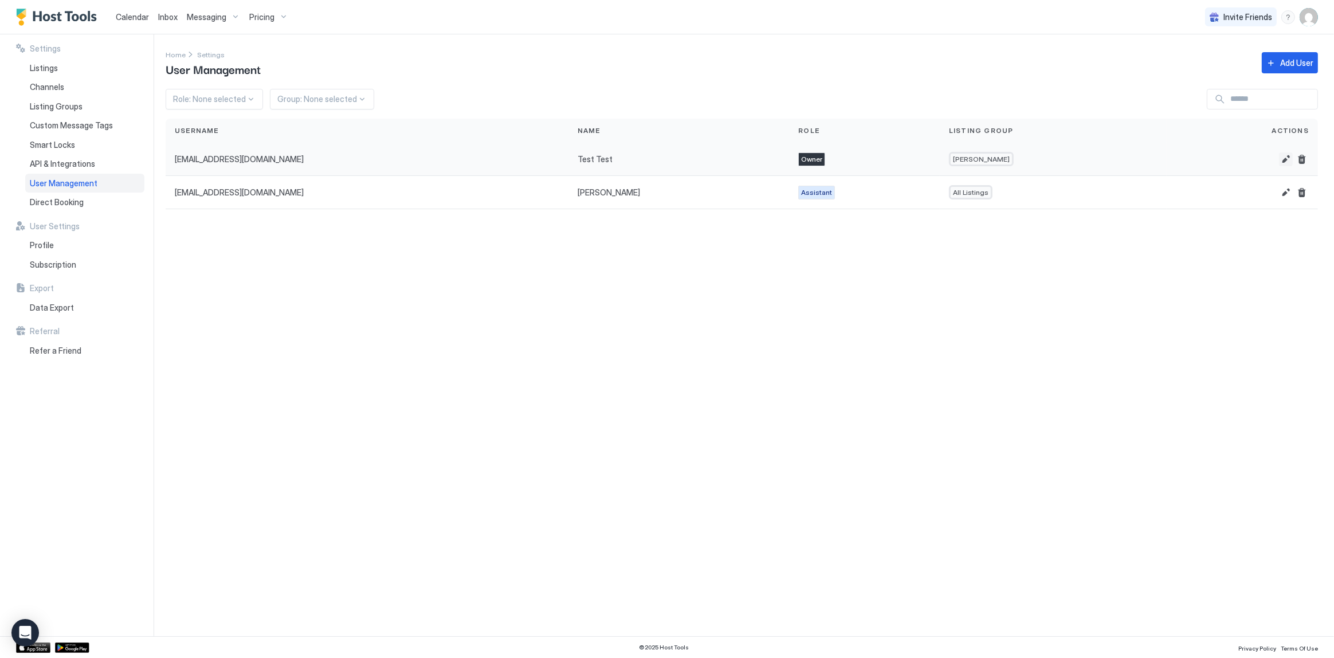
click at [1289, 158] on button "Edit" at bounding box center [1286, 159] width 14 height 14
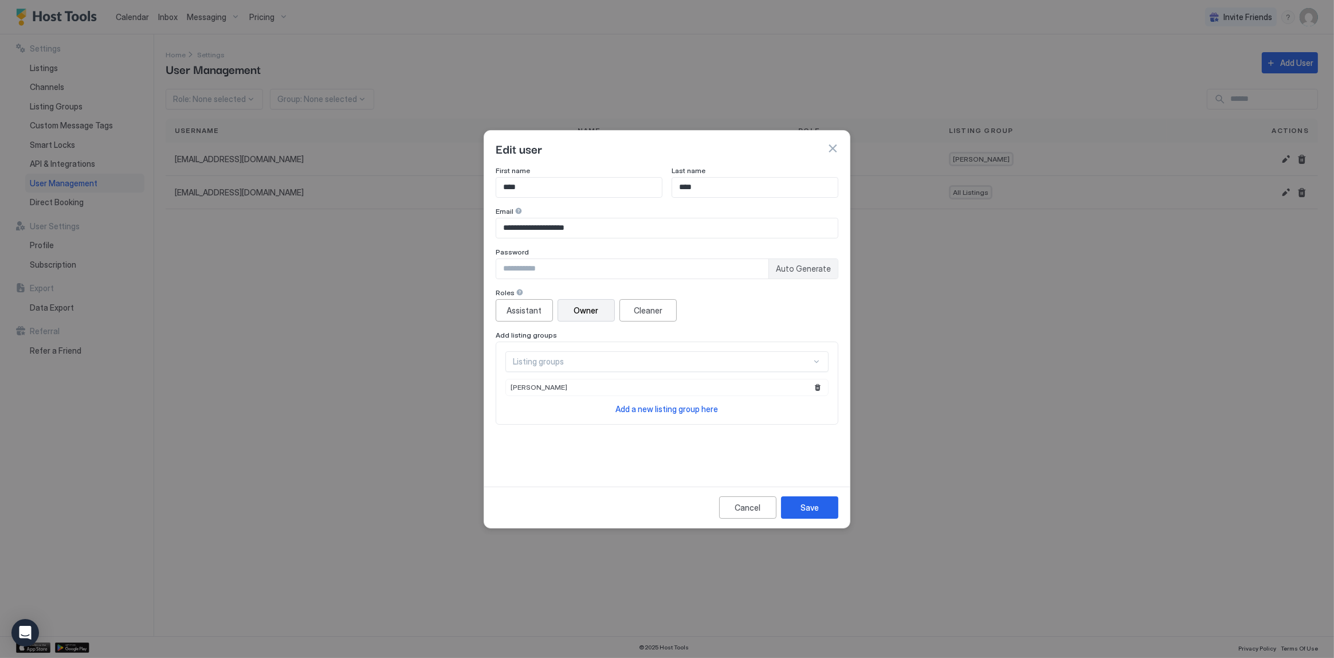
click at [834, 151] on button "button" at bounding box center [832, 148] width 11 height 11
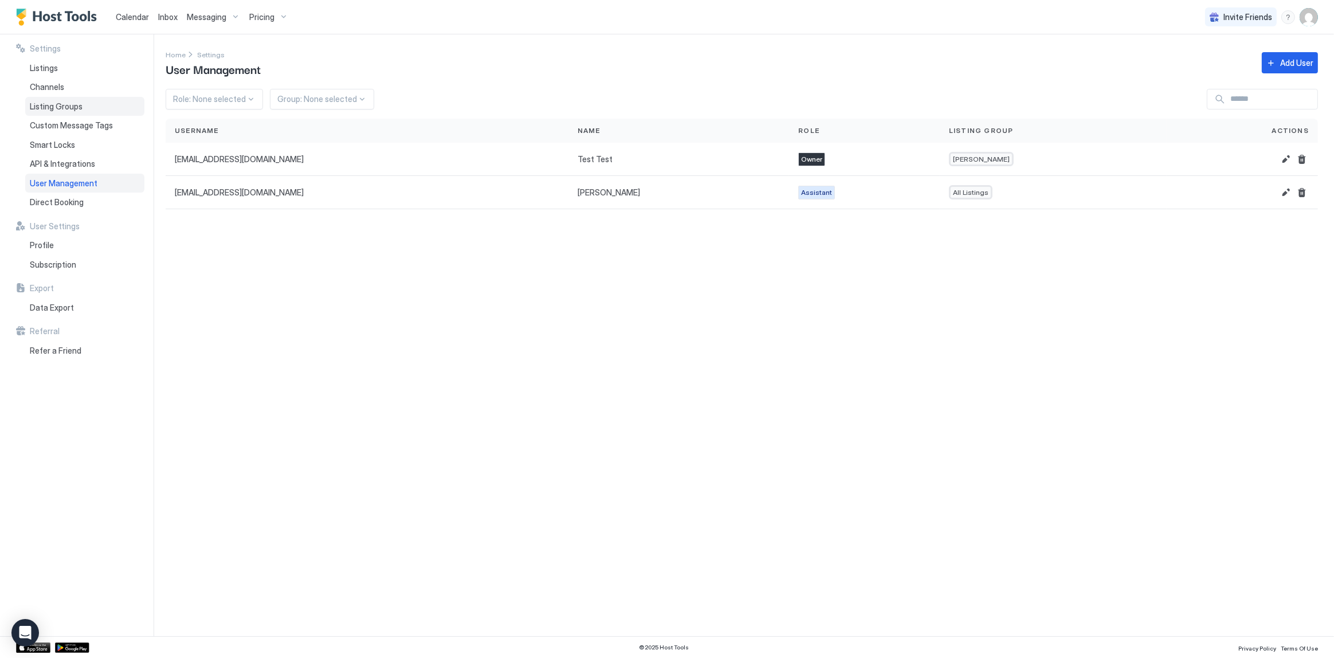
click at [72, 108] on span "Listing Groups" at bounding box center [56, 106] width 53 height 10
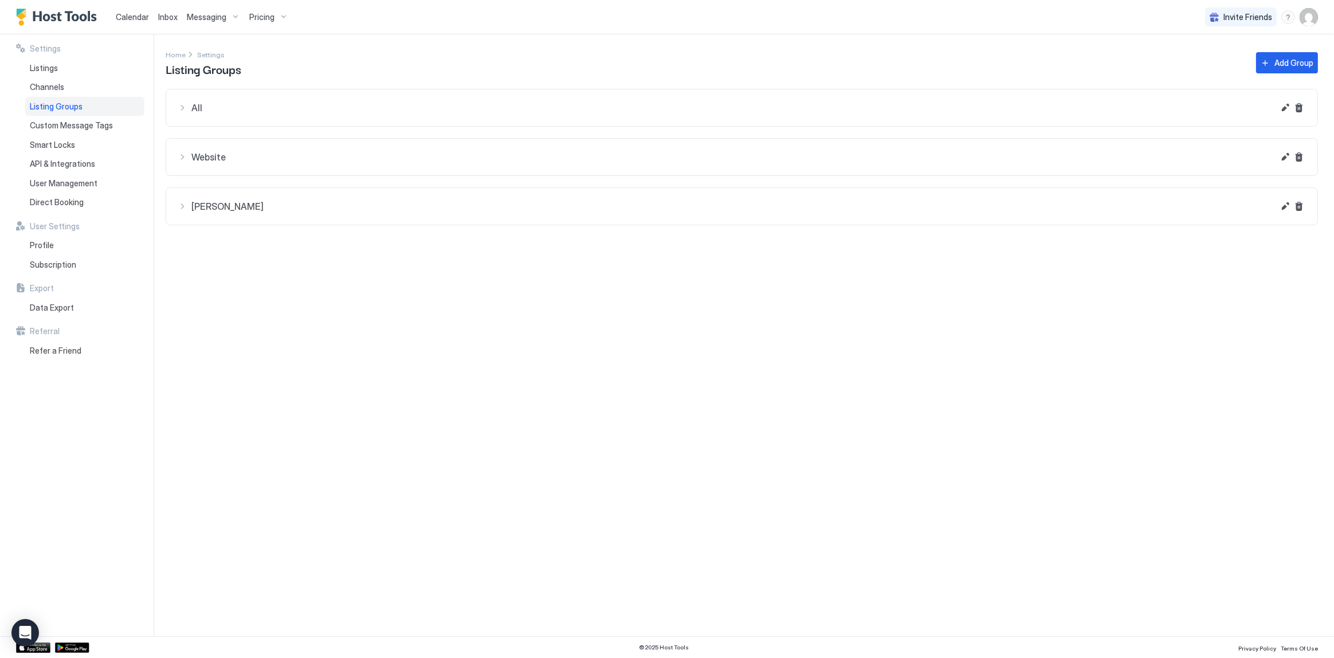
click at [574, 233] on div "Settings Home Settings Listing Groups Add Group All 01.Archer-132 02.Marina-230…" at bounding box center [750, 335] width 1169 height 602
click at [587, 113] on span "Kelton" at bounding box center [732, 107] width 1083 height 11
click at [1281, 115] on button "Edit" at bounding box center [1286, 108] width 14 height 14
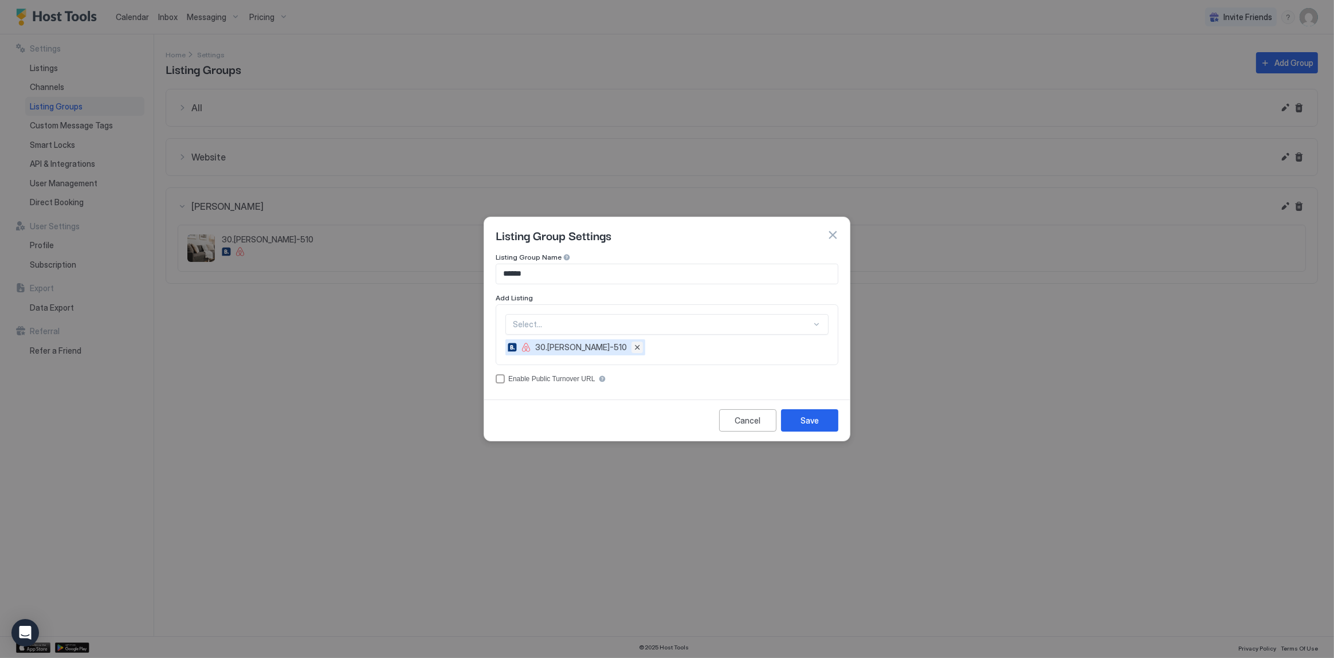
click at [632, 348] on button "Remove" at bounding box center [637, 347] width 11 height 11
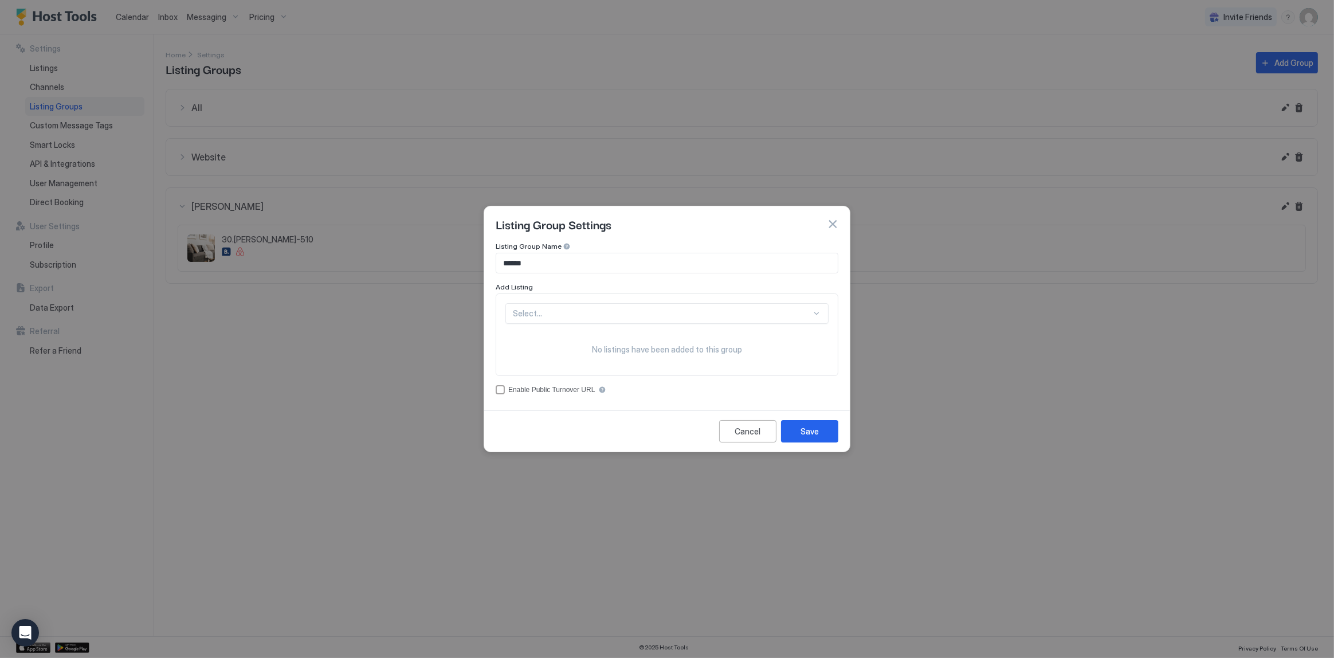
scroll to position [33, 0]
click at [619, 316] on div "Select..." at bounding box center [666, 313] width 323 height 21
click at [620, 355] on div "06.Vine-613" at bounding box center [667, 352] width 308 height 9
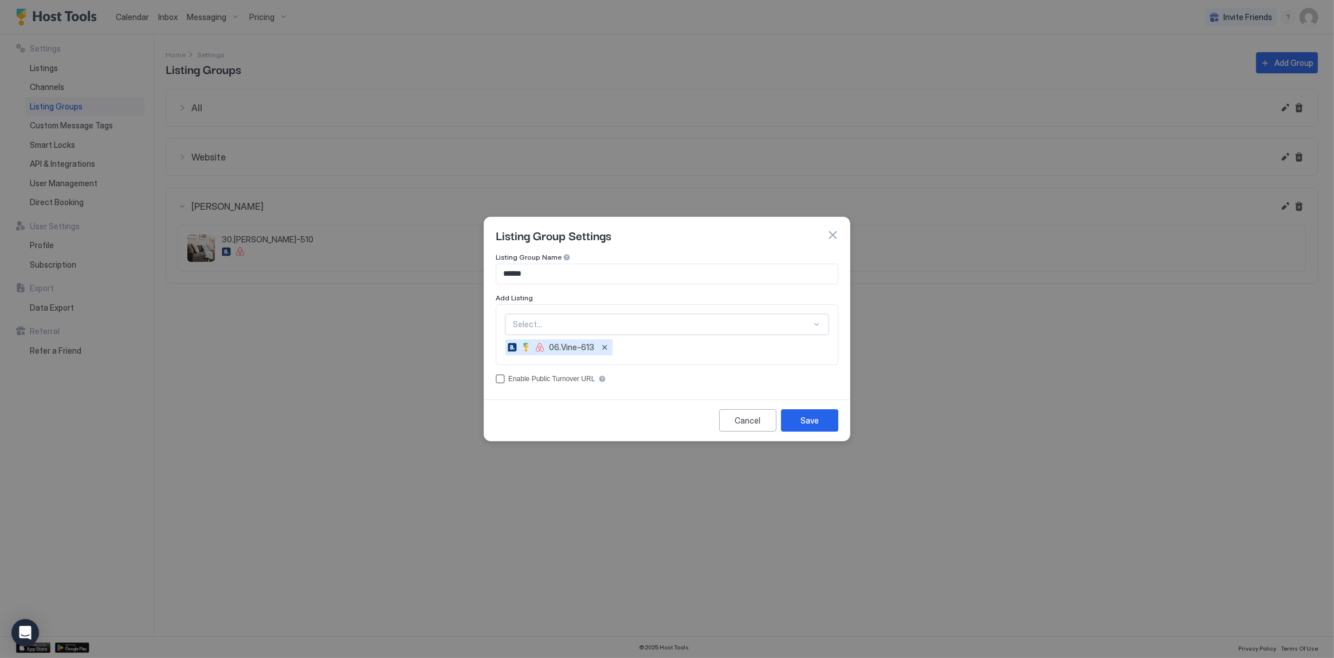
scroll to position [0, 0]
click at [811, 418] on div "Save" at bounding box center [810, 420] width 18 height 12
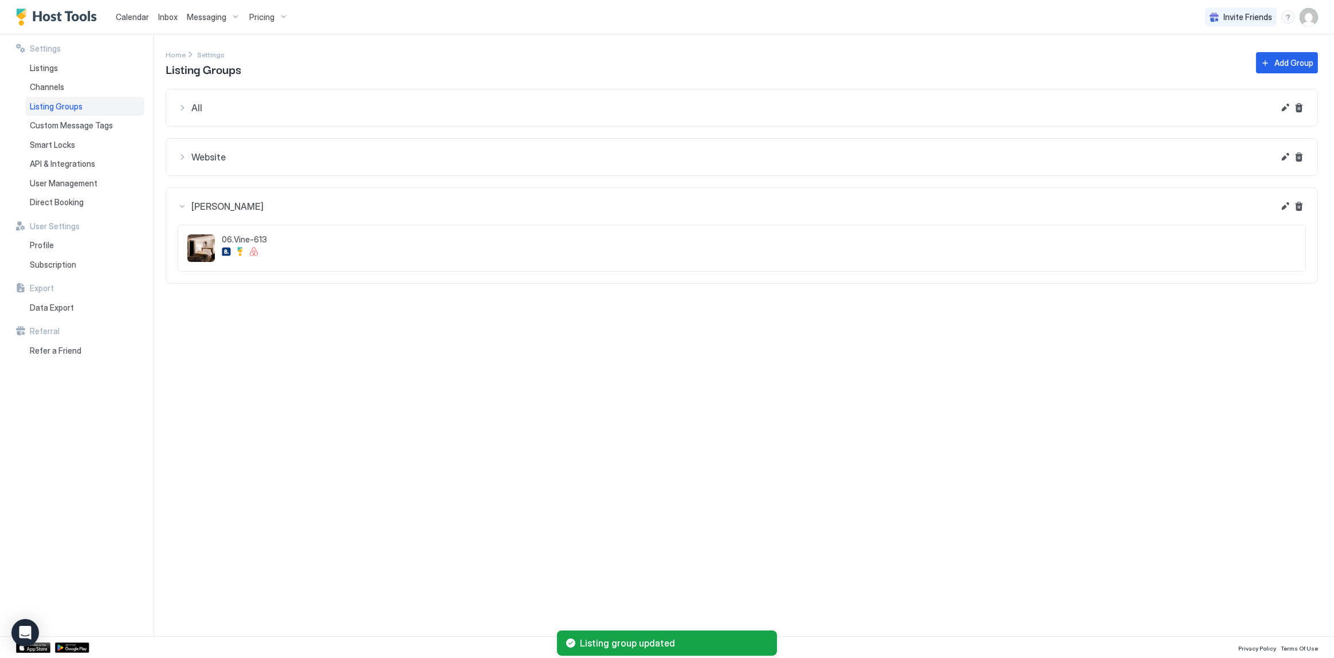
click at [746, 386] on div "Settings Home Settings Listing Groups Add Group All 01.Archer-132 02.Marina-230…" at bounding box center [750, 335] width 1169 height 602
click at [1279, 115] on button "Edit" at bounding box center [1286, 108] width 14 height 14
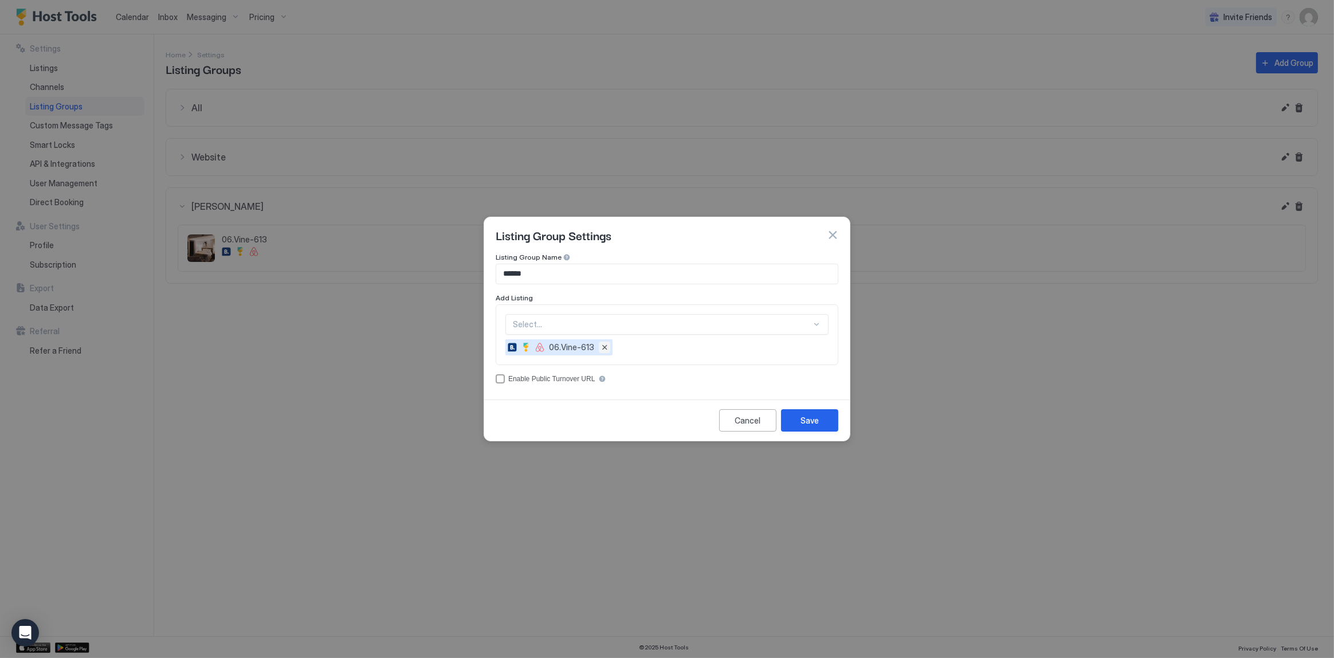
click at [606, 350] on button "Remove" at bounding box center [604, 347] width 11 height 11
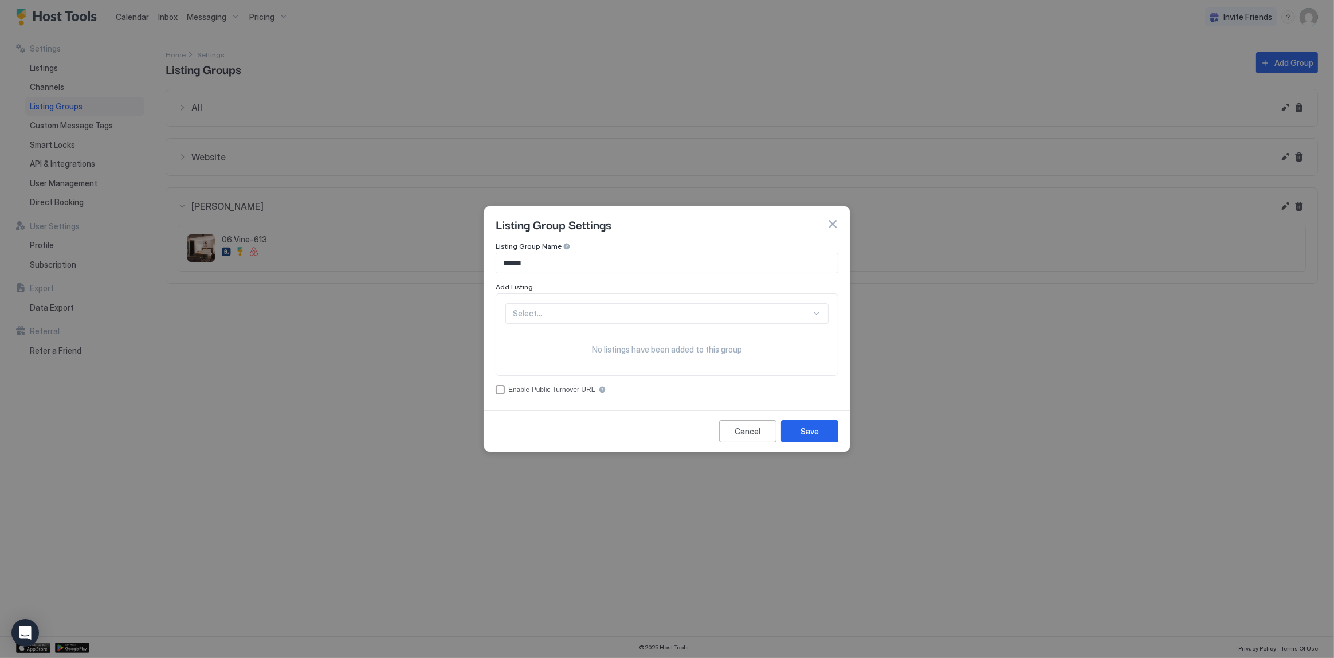
scroll to position [33, 0]
click at [629, 316] on div "Select..." at bounding box center [666, 313] width 323 height 21
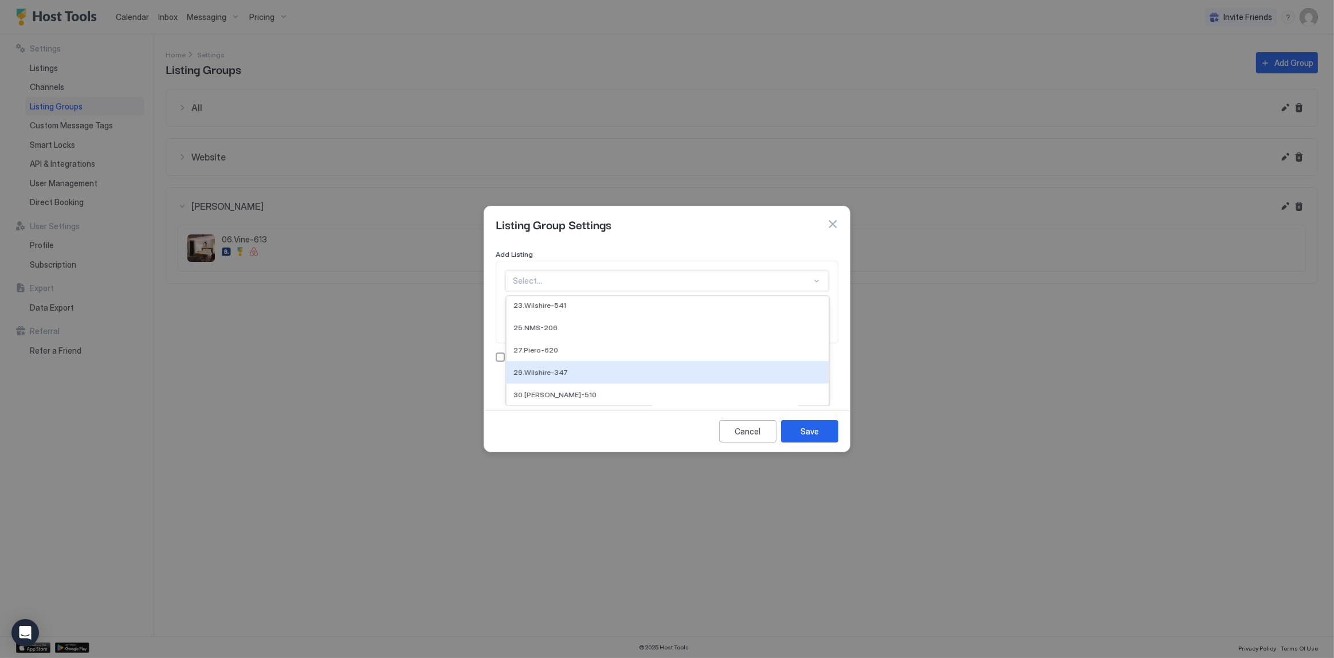
scroll to position [292, 0]
click at [585, 392] on div "30.[PERSON_NAME]-510" at bounding box center [667, 395] width 308 height 9
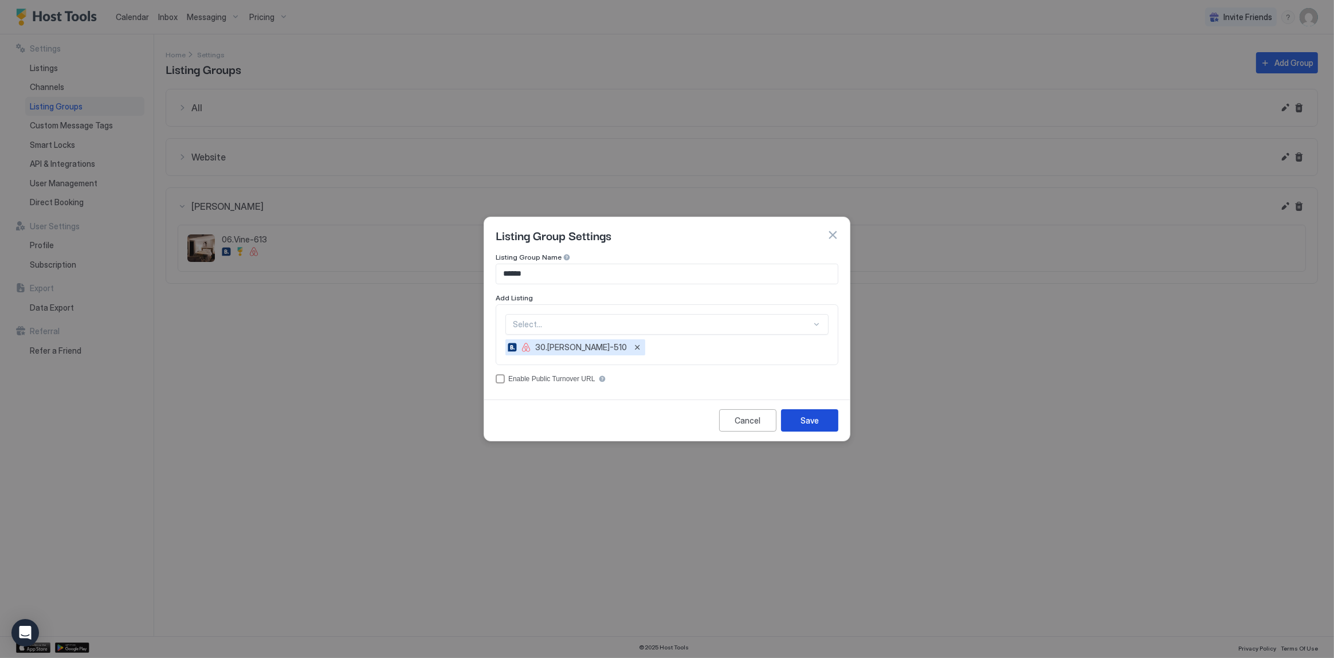
click at [825, 422] on button "Save" at bounding box center [809, 420] width 57 height 22
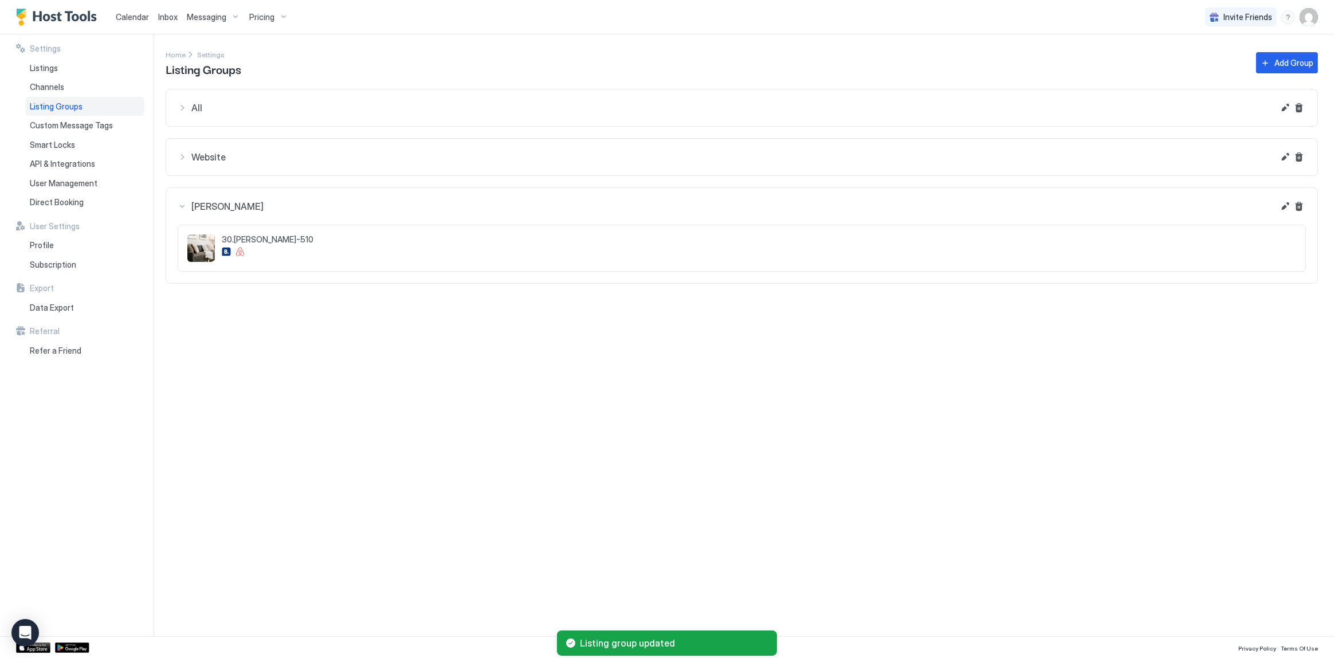
click at [249, 113] on span "Kelton" at bounding box center [732, 107] width 1083 height 11
drag, startPoint x: 616, startPoint y: 406, endPoint x: 888, endPoint y: 424, distance: 273.4
click at [620, 406] on div "Settings Home Settings Listing Groups Add Group All 01.Archer-132 02.Marina-230…" at bounding box center [750, 335] width 1169 height 602
click at [606, 356] on div "Settings Home Settings Listing Groups Add Group All 01.Archer-132 02.Marina-230…" at bounding box center [750, 335] width 1169 height 602
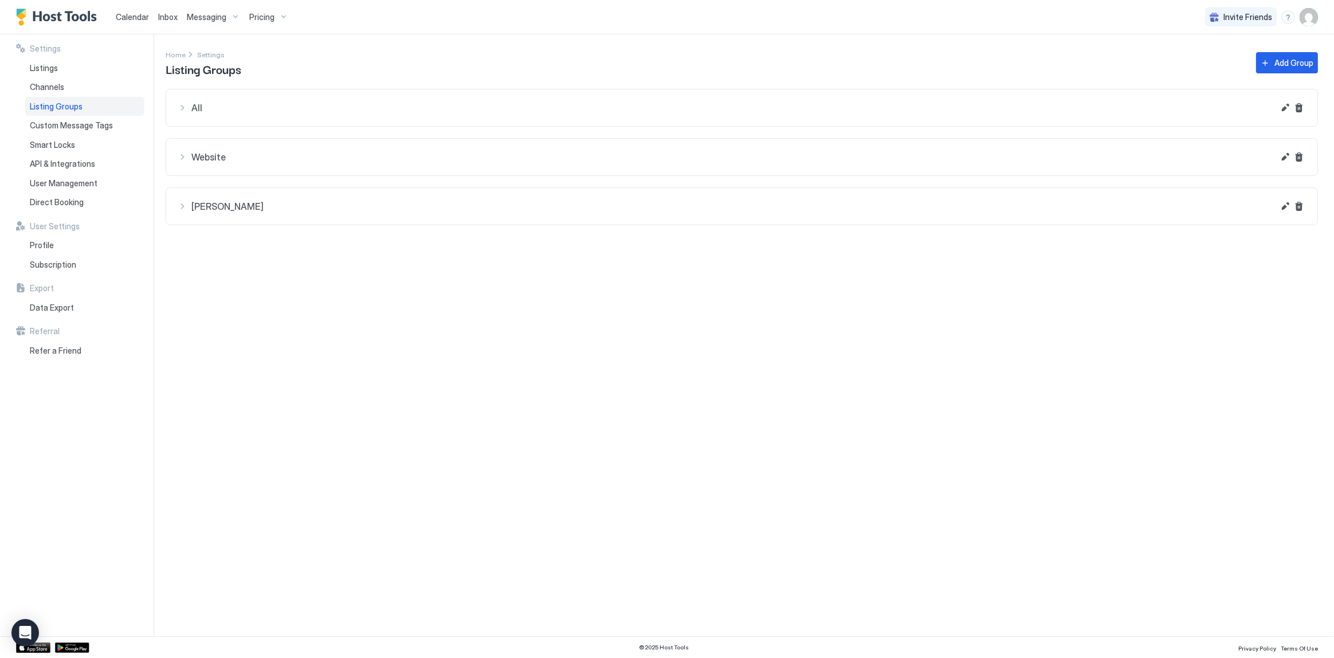
click at [166, 14] on span "Inbox" at bounding box center [167, 17] width 19 height 10
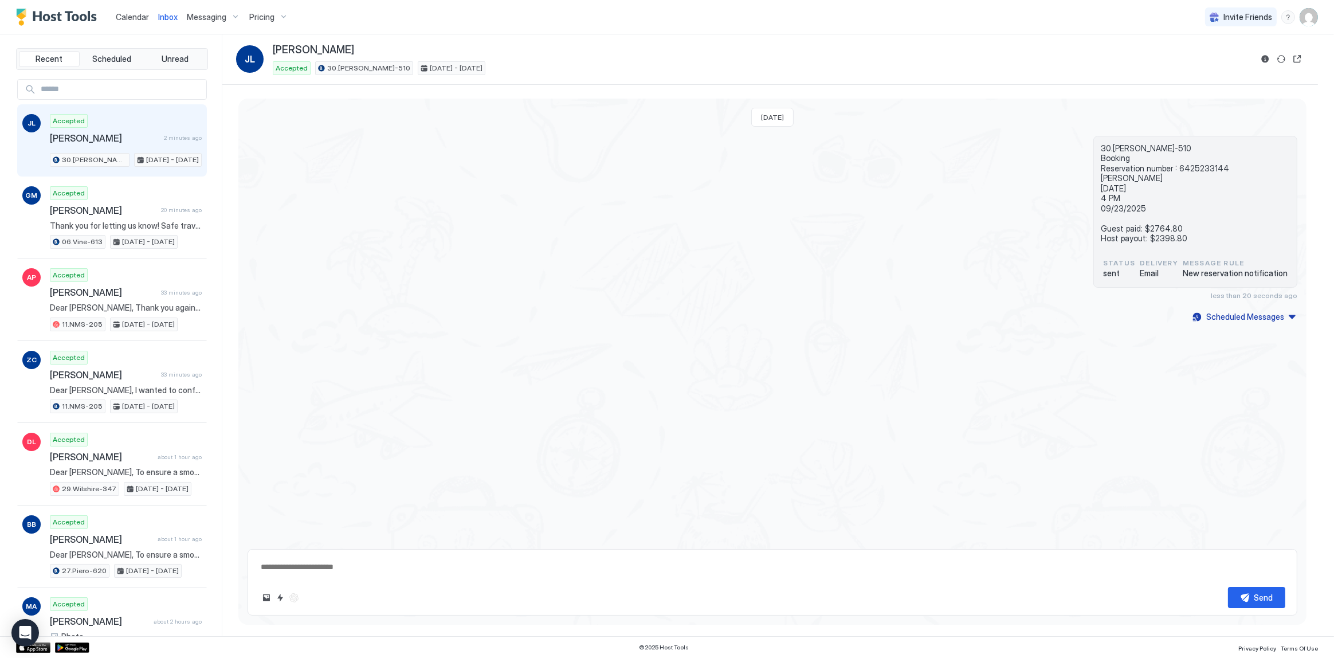
type textarea "*"
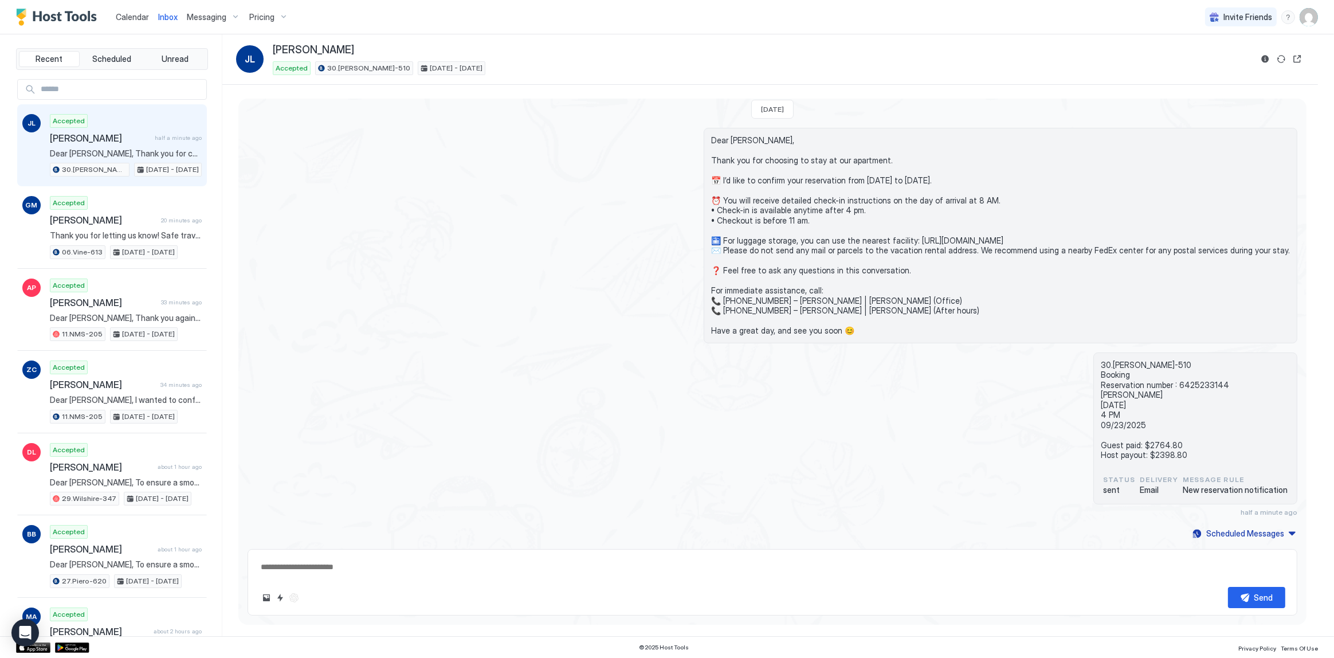
scroll to position [7, 0]
click at [877, 269] on span "Dear [PERSON_NAME], Thank you for choosing to stay at our apartment. 📅 I’d like…" at bounding box center [1000, 236] width 579 height 201
click at [820, 268] on span "Dear [PERSON_NAME], Thank you for choosing to stay at our apartment. 📅 I’d like…" at bounding box center [1000, 236] width 579 height 201
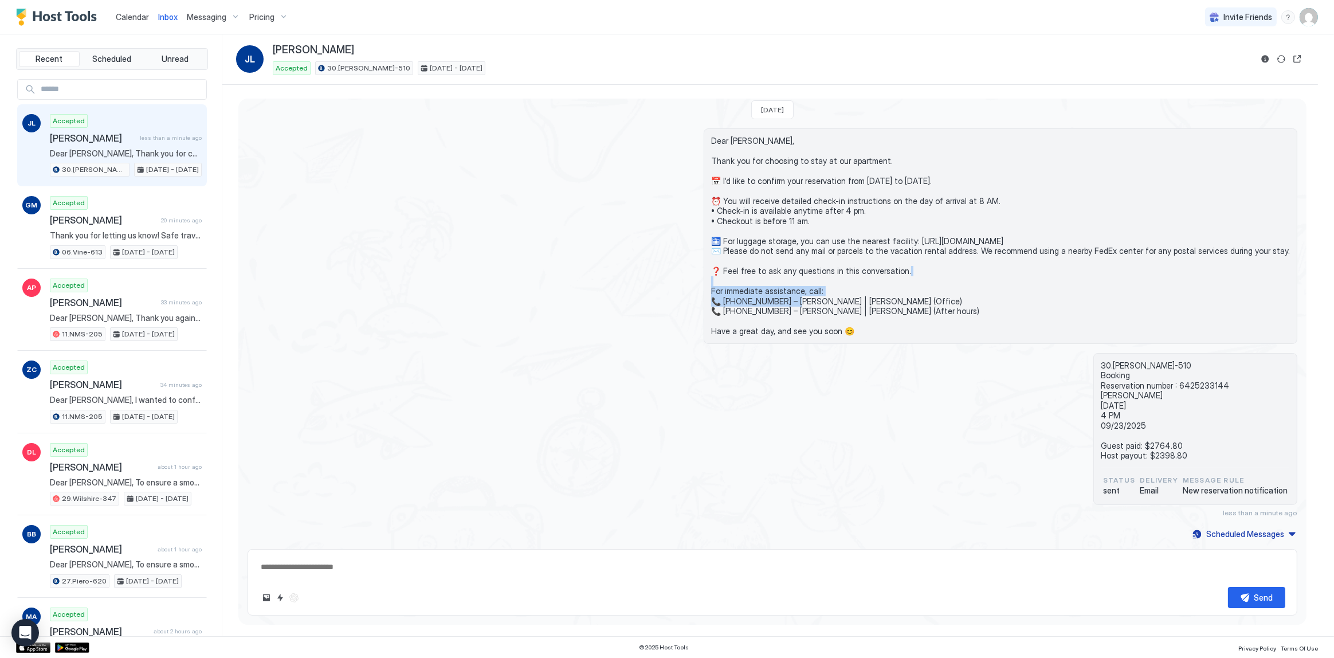
click at [820, 268] on span "Dear [PERSON_NAME], Thank you for choosing to stay at our apartment. 📅 I’d like…" at bounding box center [1000, 236] width 579 height 201
click at [829, 250] on span "Dear [PERSON_NAME], Thank you for choosing to stay at our apartment. 📅 I’d like…" at bounding box center [1000, 236] width 579 height 201
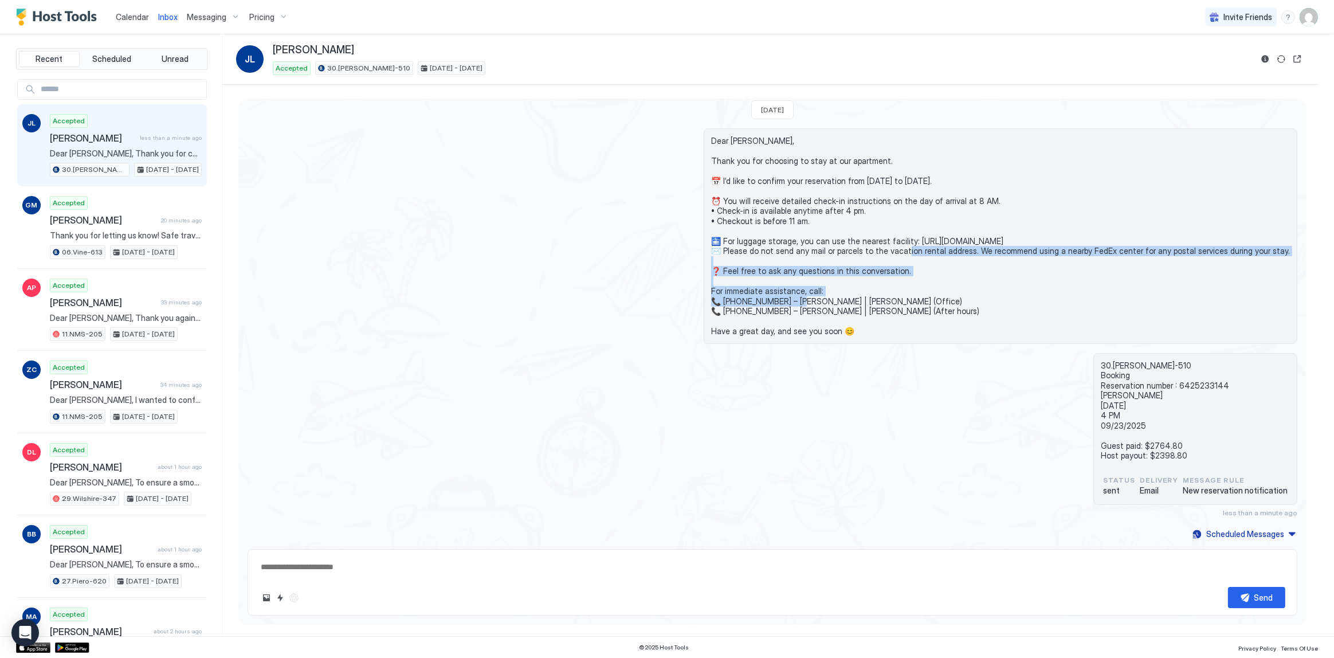
drag, startPoint x: 829, startPoint y: 250, endPoint x: 819, endPoint y: 276, distance: 28.1
click at [819, 276] on span "Dear [PERSON_NAME], Thank you for choosing to stay at our apartment. 📅 I’d like…" at bounding box center [1000, 236] width 579 height 201
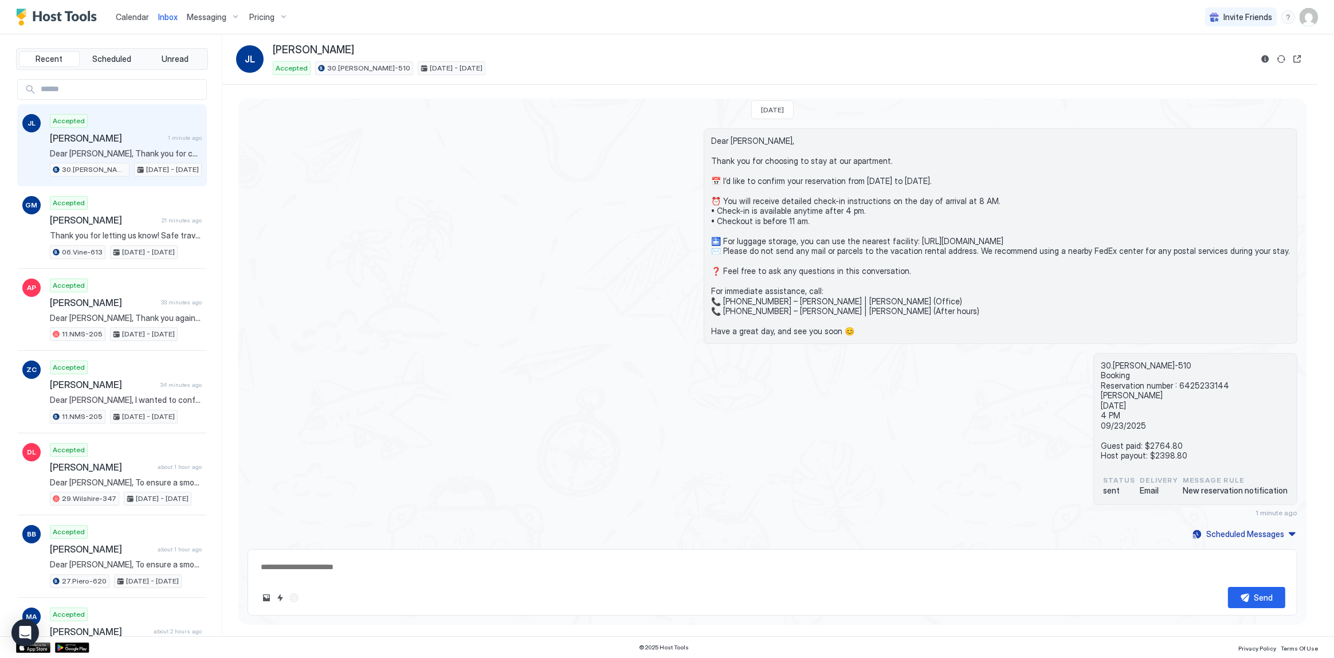
click at [666, 110] on div "[DATE] Dear [PERSON_NAME], Thank you for choosing to stay at our apartment. 📅 I…" at bounding box center [772, 316] width 1068 height 451
click at [128, 16] on span "Calendar" at bounding box center [132, 17] width 33 height 10
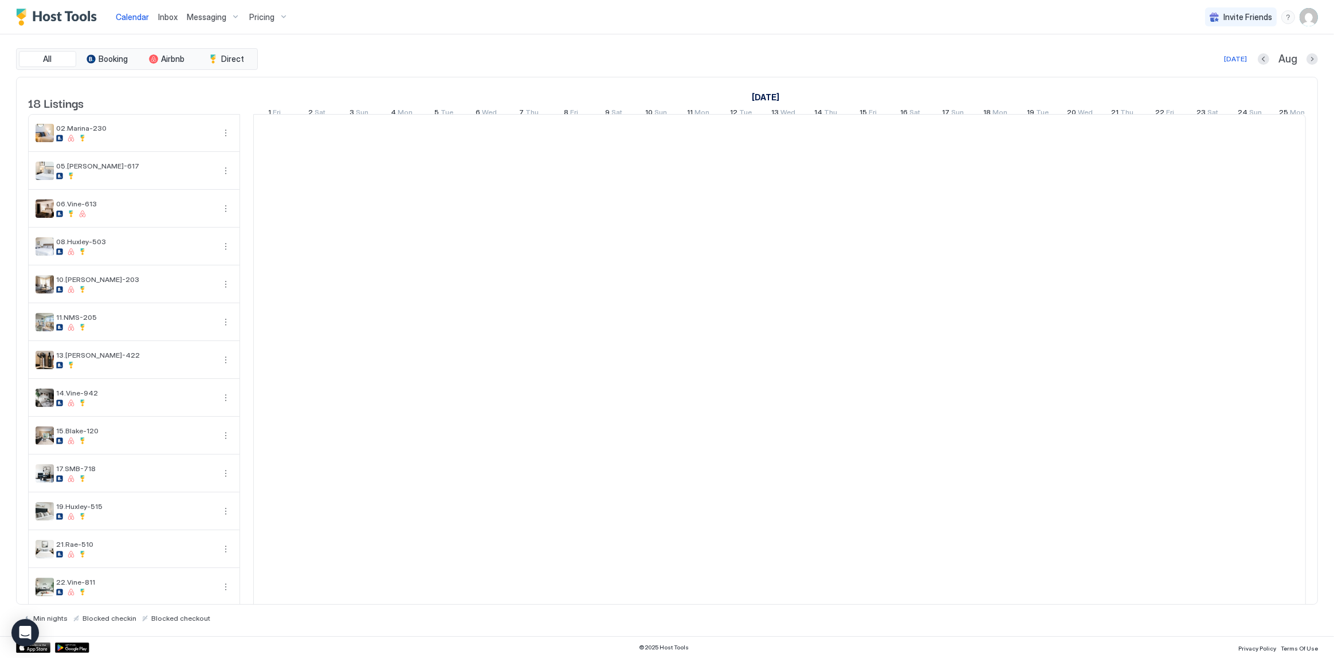
scroll to position [0, 636]
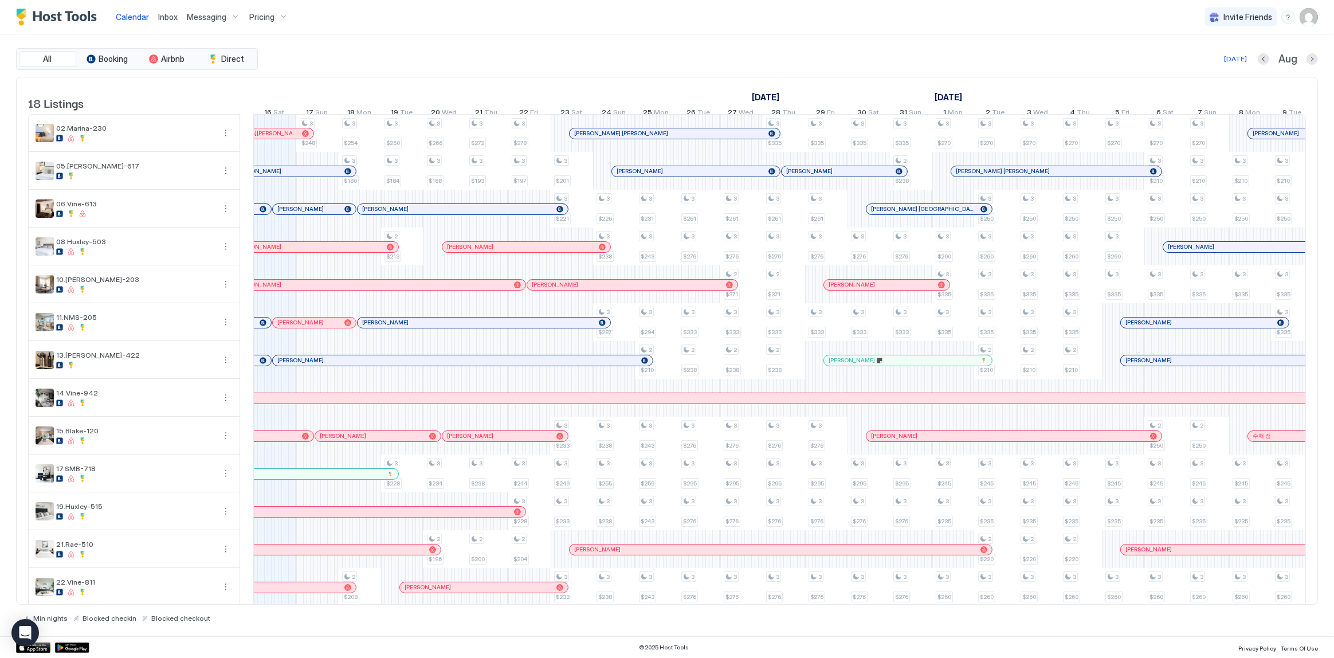
click at [715, 41] on div "All Booking Airbnb Direct Today Aug 18 Listings August 2025 September 2025 Octo…" at bounding box center [667, 335] width 1302 height 602
click at [174, 19] on span "Inbox" at bounding box center [167, 17] width 19 height 10
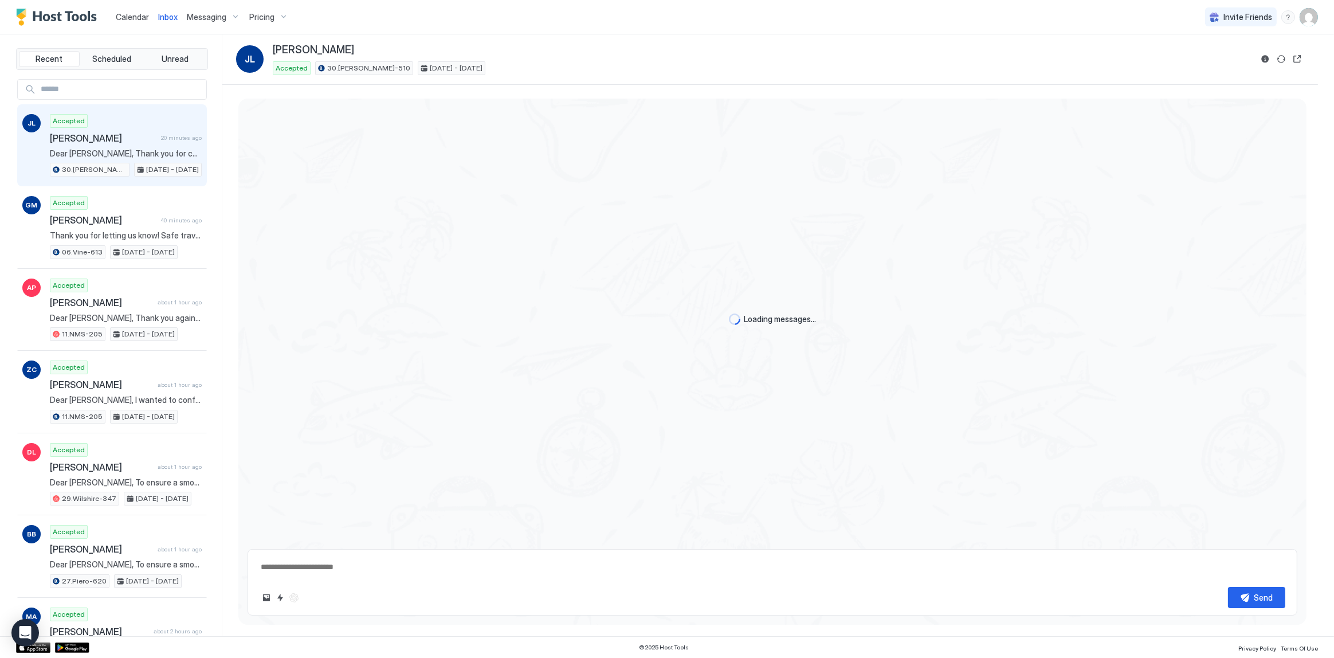
click at [143, 17] on span "Calendar" at bounding box center [132, 17] width 33 height 10
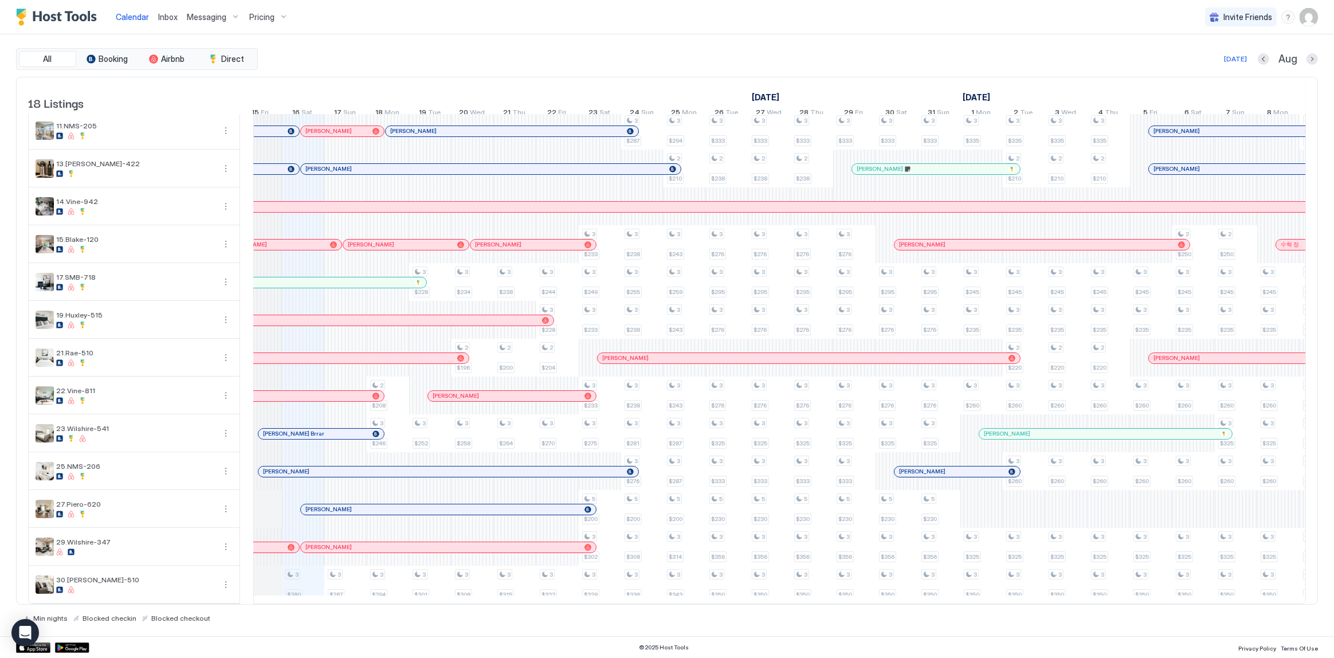
scroll to position [0, 376]
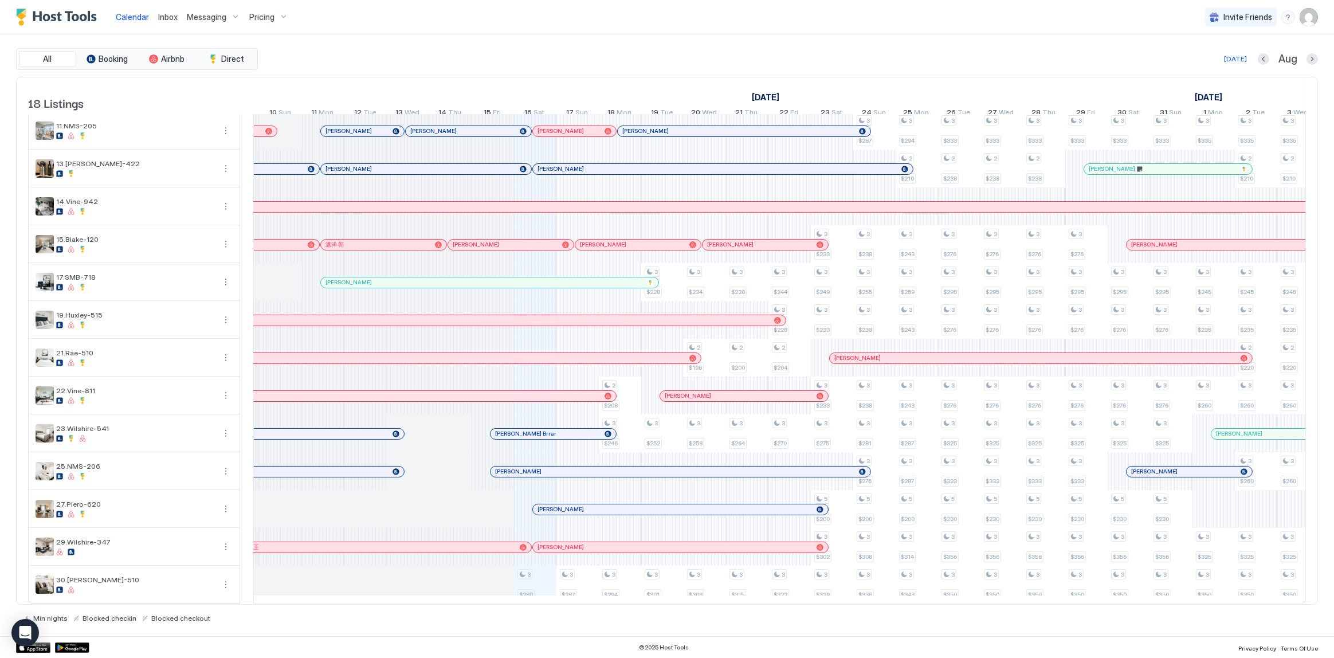
click at [578, 429] on div at bounding box center [578, 433] width 9 height 9
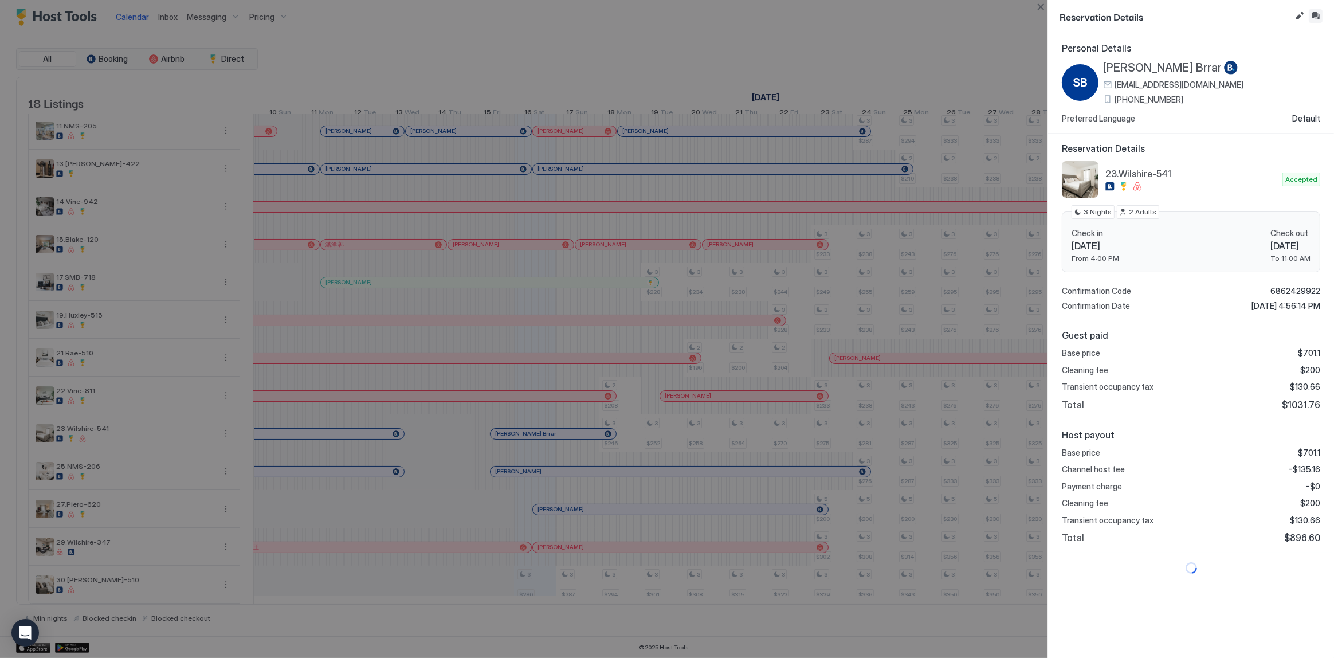
click at [1318, 13] on button "Inbox" at bounding box center [1316, 16] width 14 height 14
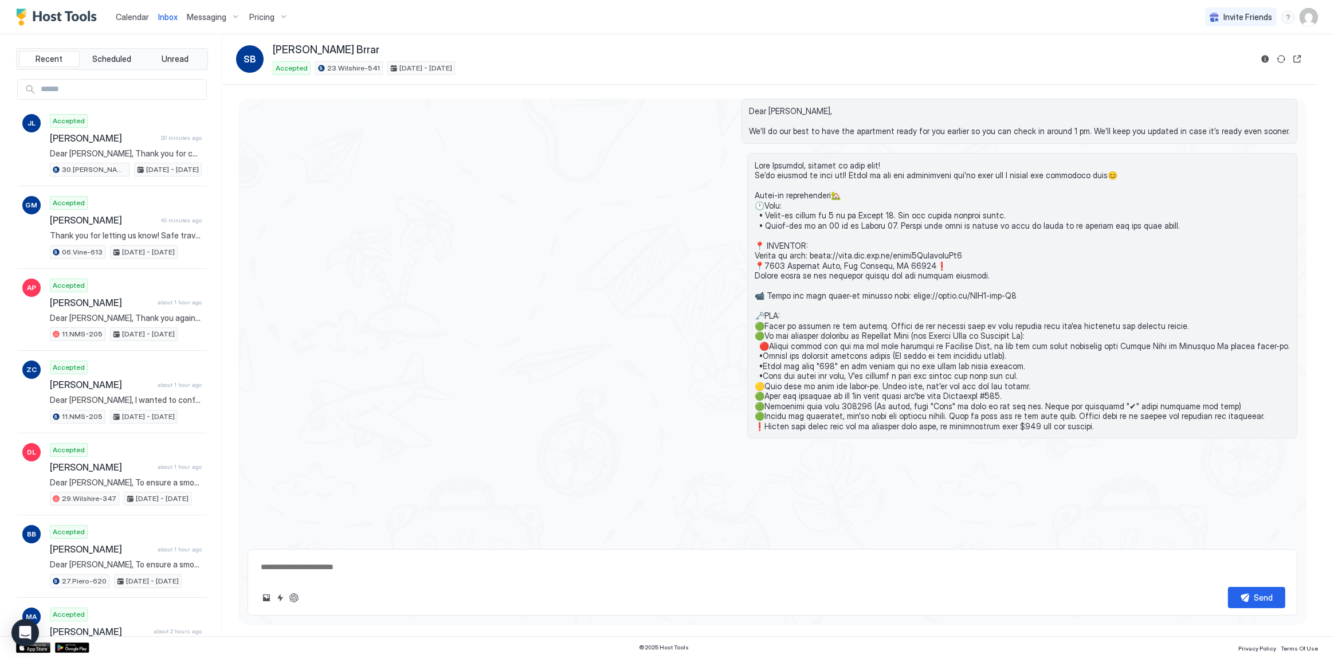
scroll to position [656, 0]
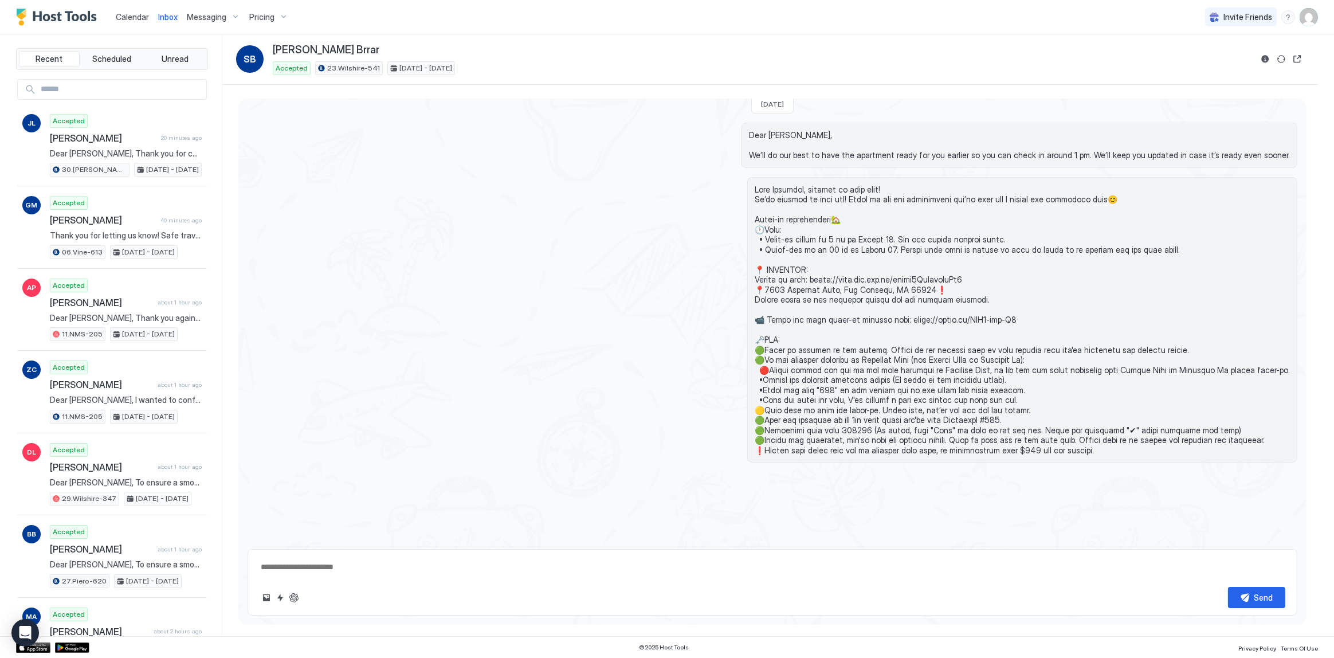
click at [840, 316] on span at bounding box center [1022, 320] width 535 height 271
copy span "ch the full check-in process here: https://youtu.be/BTA9-cuf-T0 🗝️KEY"
click at [786, 136] on span "Dear [PERSON_NAME], We’ll do our best to have the apartment ready for you earli…" at bounding box center [1019, 145] width 541 height 30
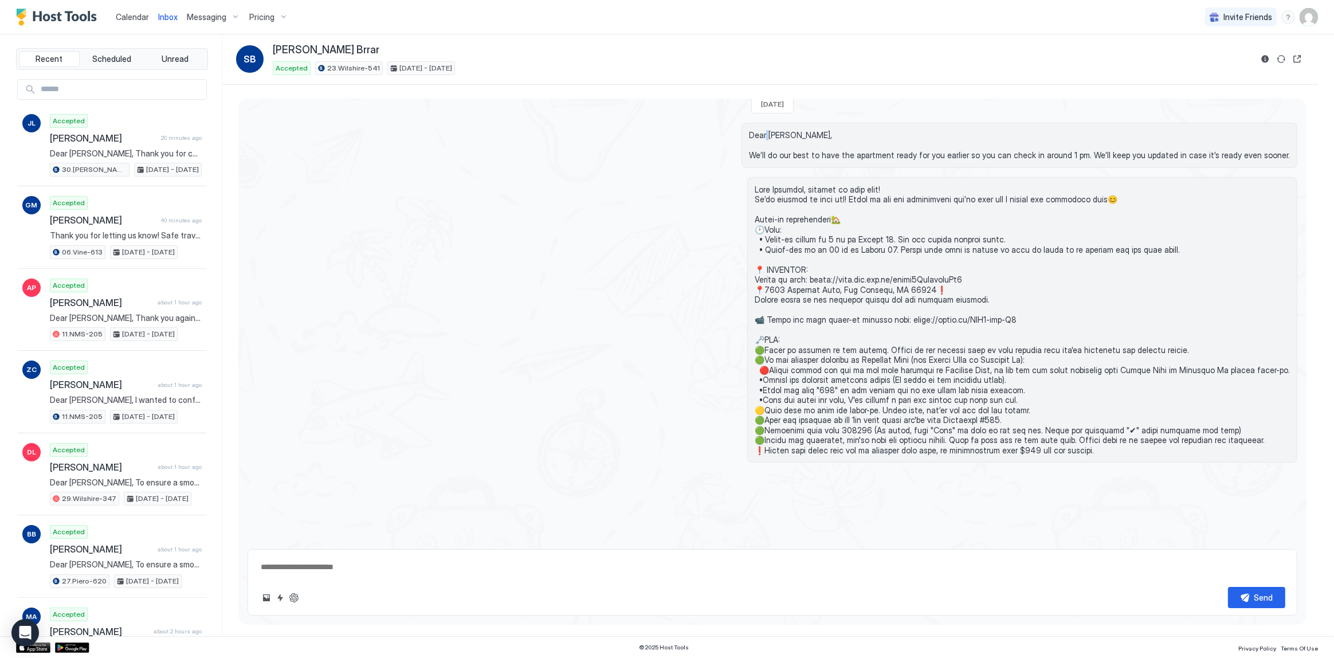
click at [786, 135] on span "Dear [PERSON_NAME], We’ll do our best to have the apartment ready for you earli…" at bounding box center [1019, 145] width 541 height 30
copy span "Dear Surinder,"
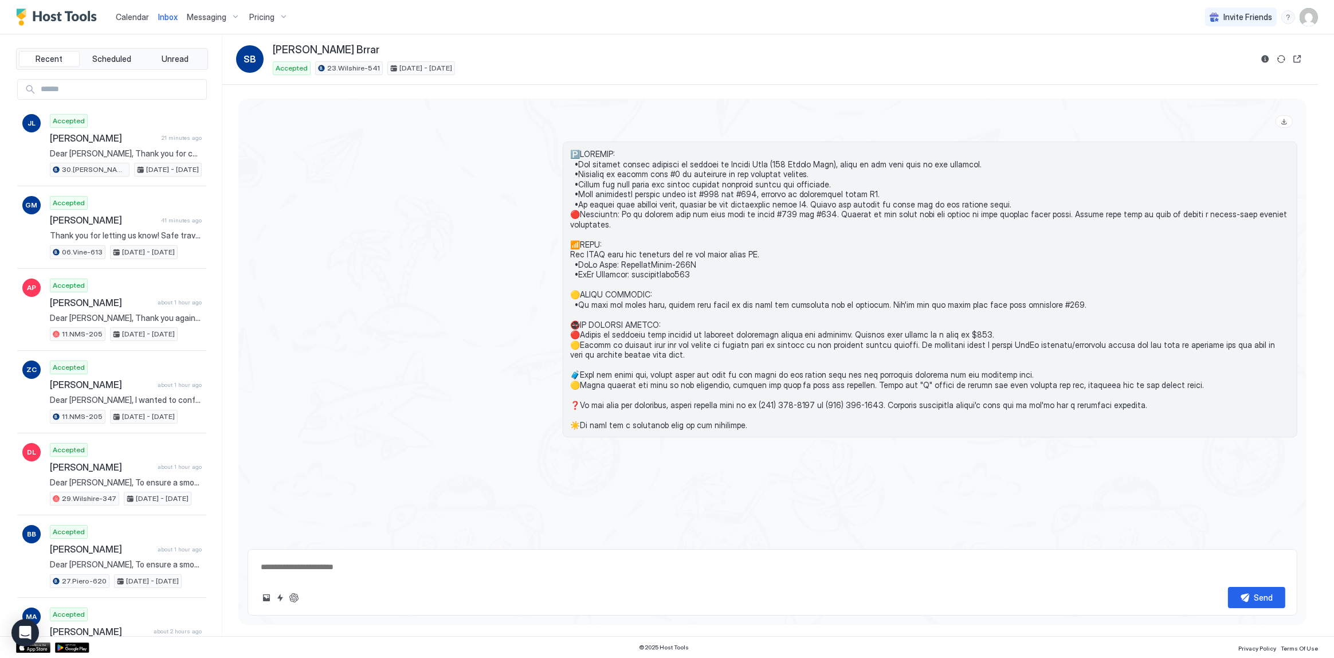
scroll to position [1593, 0]
drag, startPoint x: 492, startPoint y: 309, endPoint x: 502, endPoint y: 300, distance: 13.8
click at [495, 307] on div at bounding box center [773, 287] width 1050 height 296
click at [732, 279] on span at bounding box center [930, 286] width 720 height 281
type textarea "*"
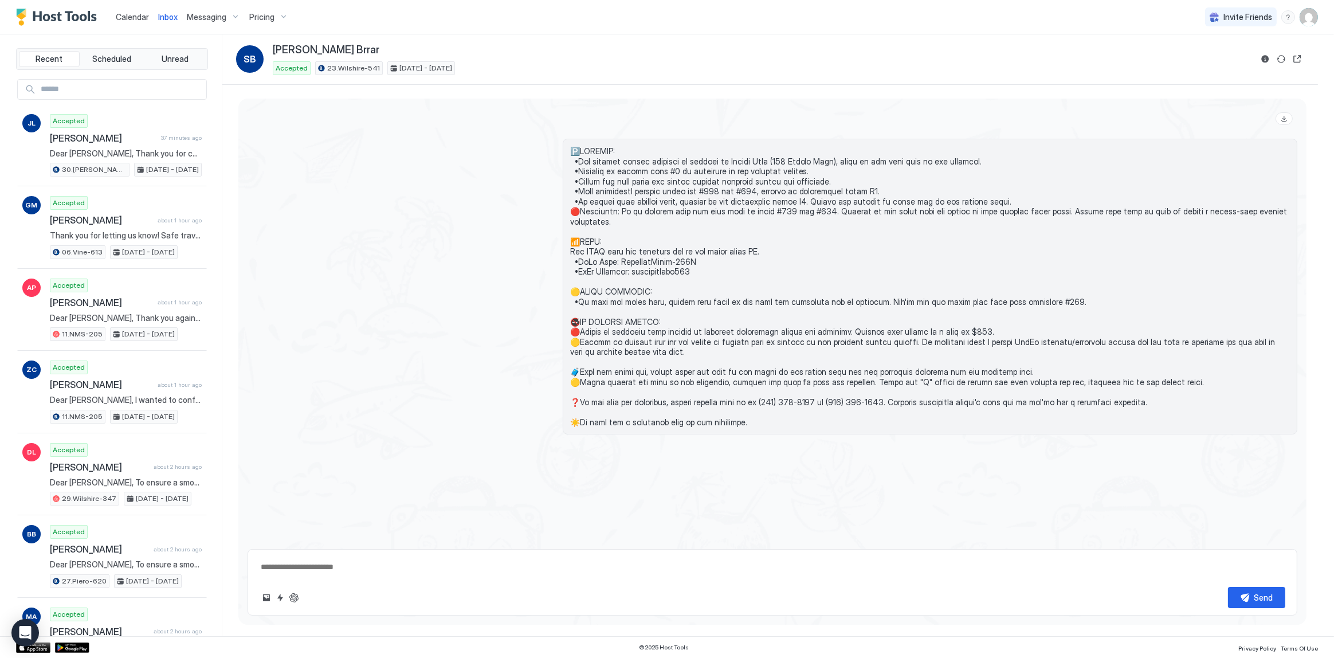
click at [798, 211] on span at bounding box center [930, 286] width 720 height 281
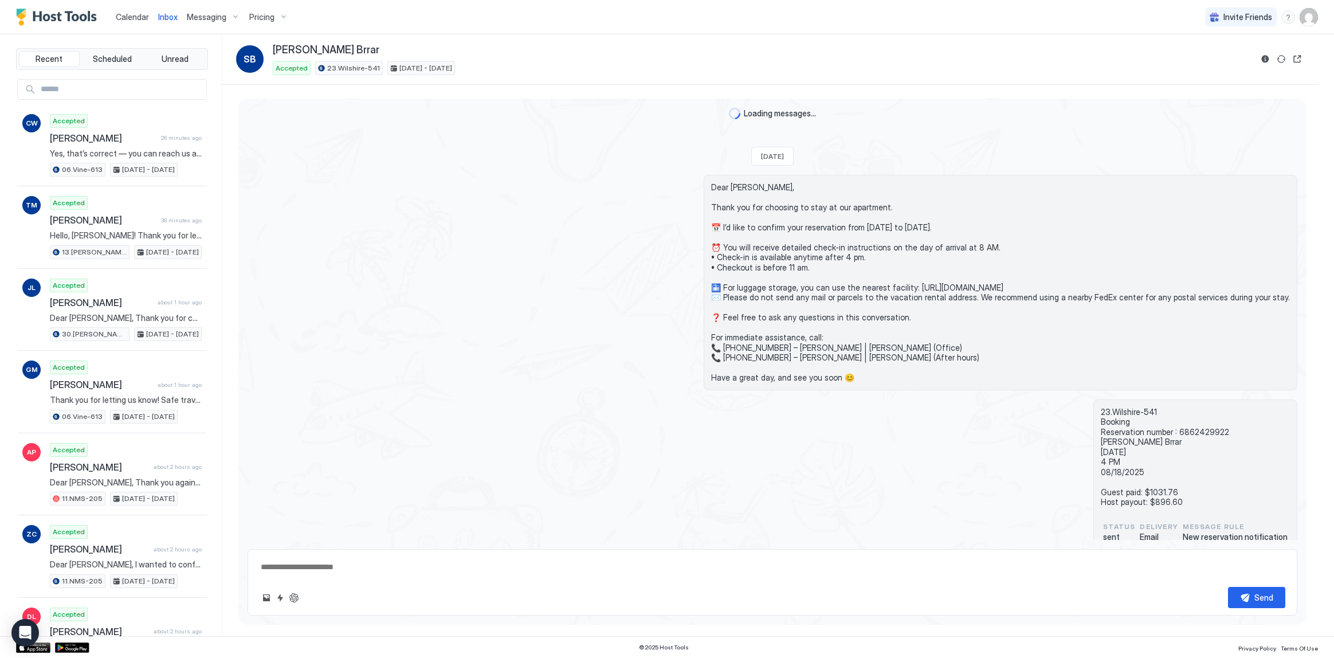
type textarea "*"
